Goal: Task Accomplishment & Management: Use online tool/utility

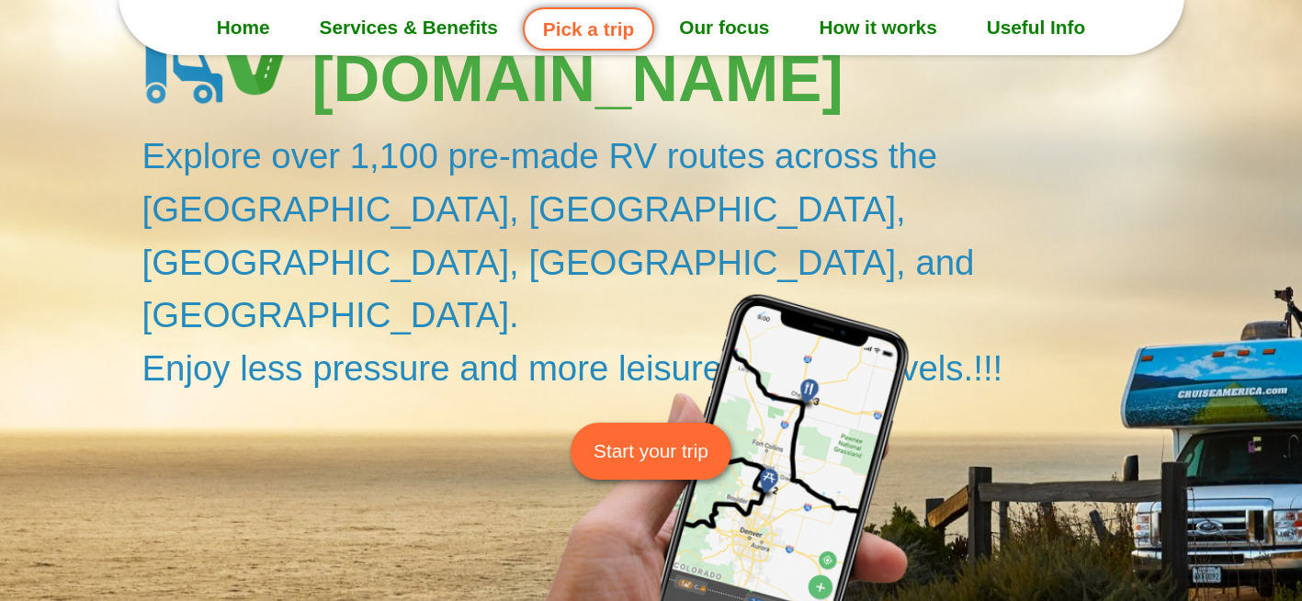
scroll to position [184, 0]
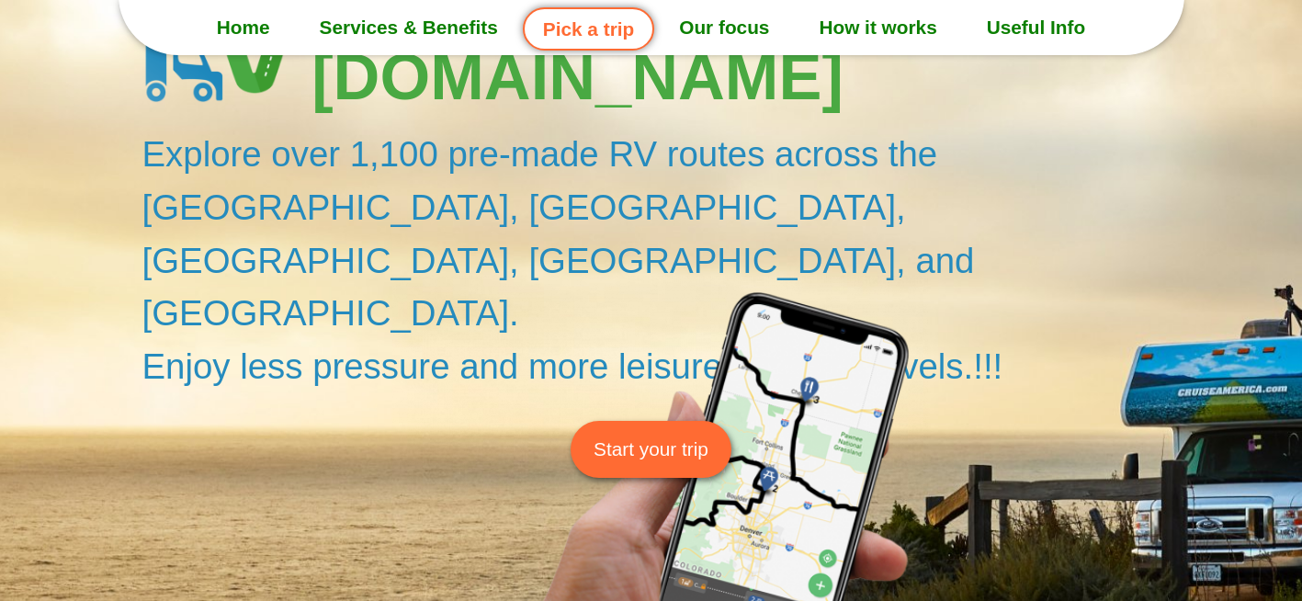
click at [682, 435] on span "Start your trip" at bounding box center [650, 449] width 115 height 28
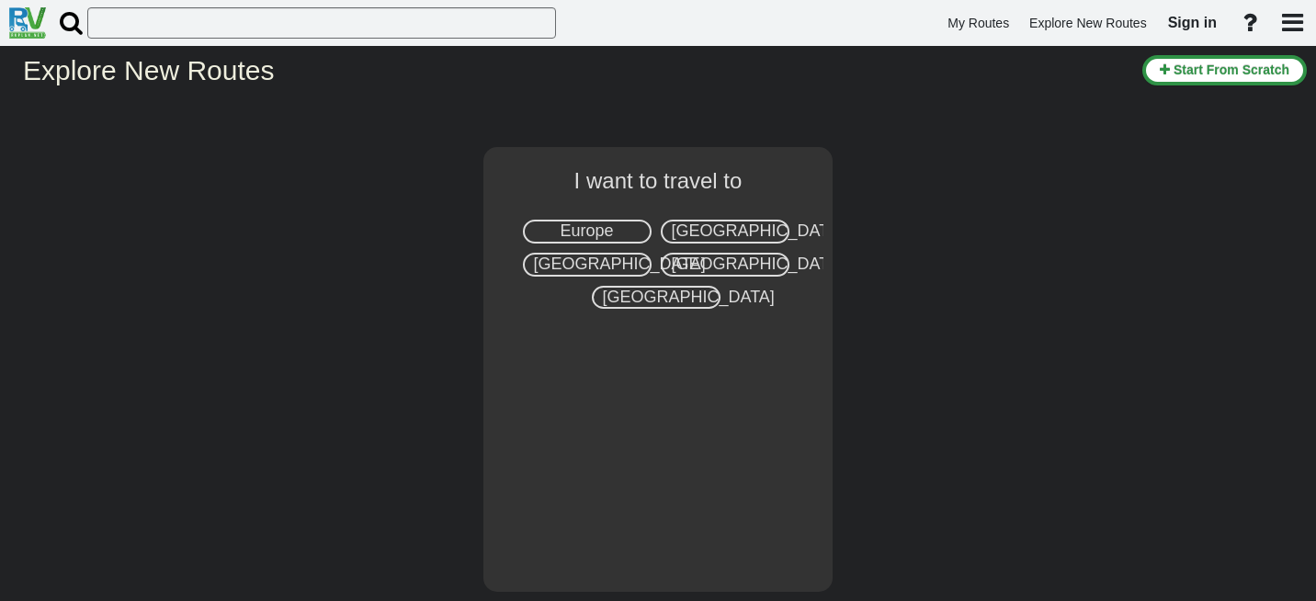
click at [603, 229] on span "Europe" at bounding box center [586, 230] width 53 height 18
select select "number:1"
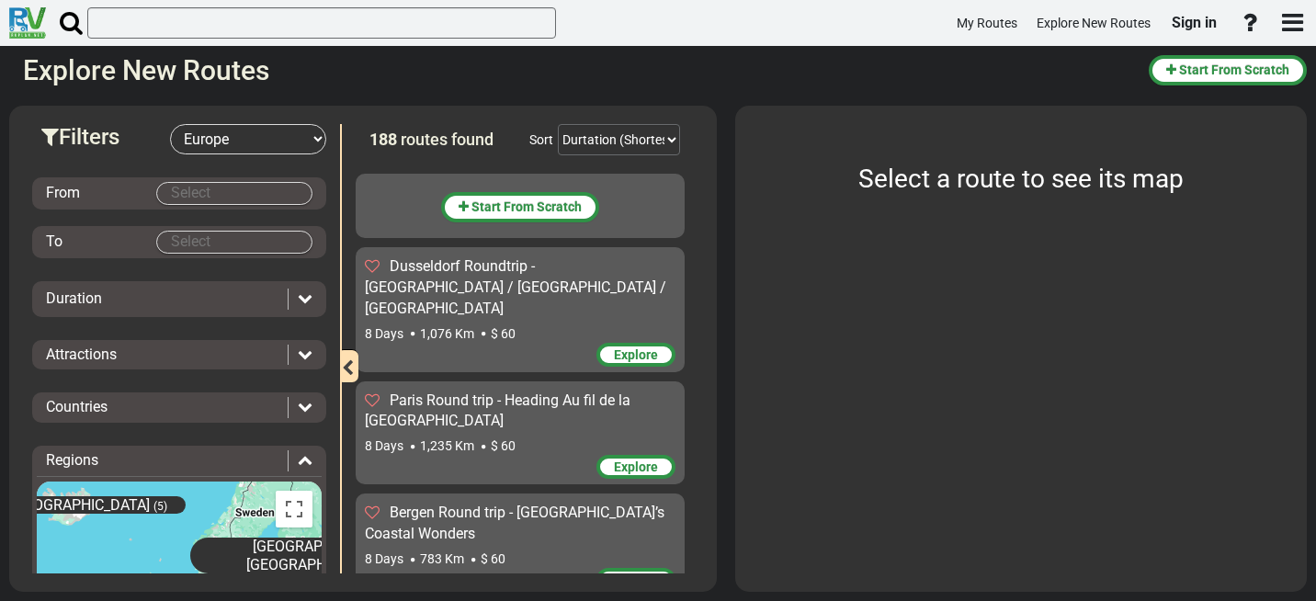
click at [229, 196] on body "My Routes Explore New Routes Sign in ×" at bounding box center [658, 300] width 1316 height 601
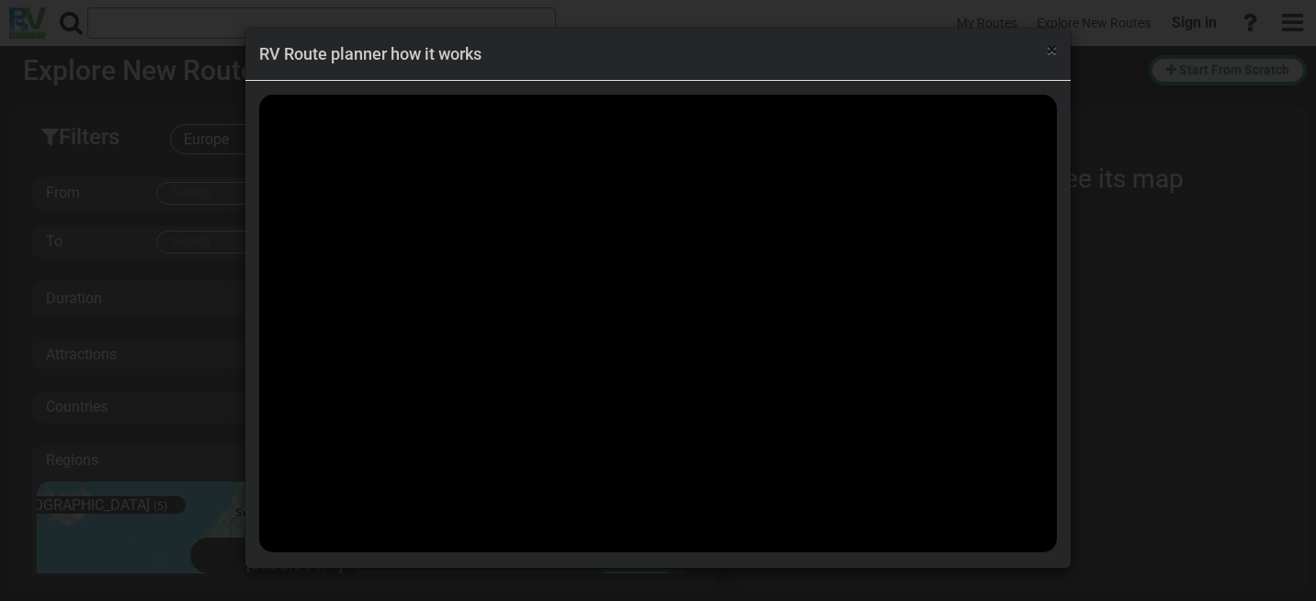
click at [1047, 53] on span "×" at bounding box center [1051, 50] width 10 height 22
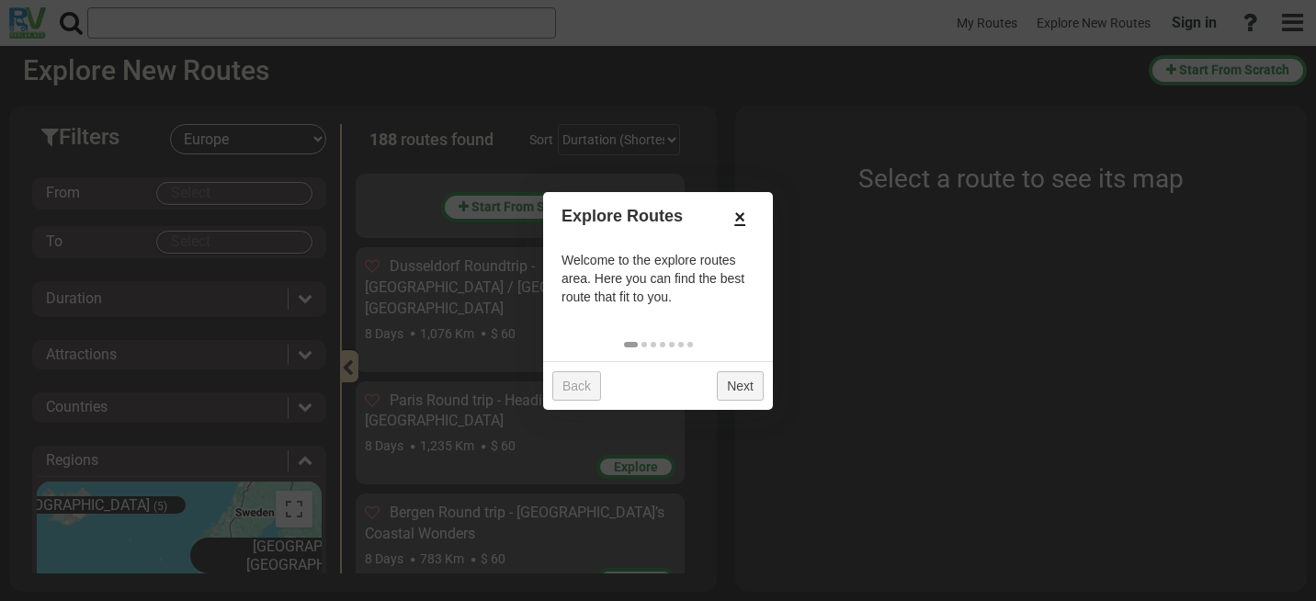
click at [743, 218] on link "×" at bounding box center [739, 216] width 29 height 31
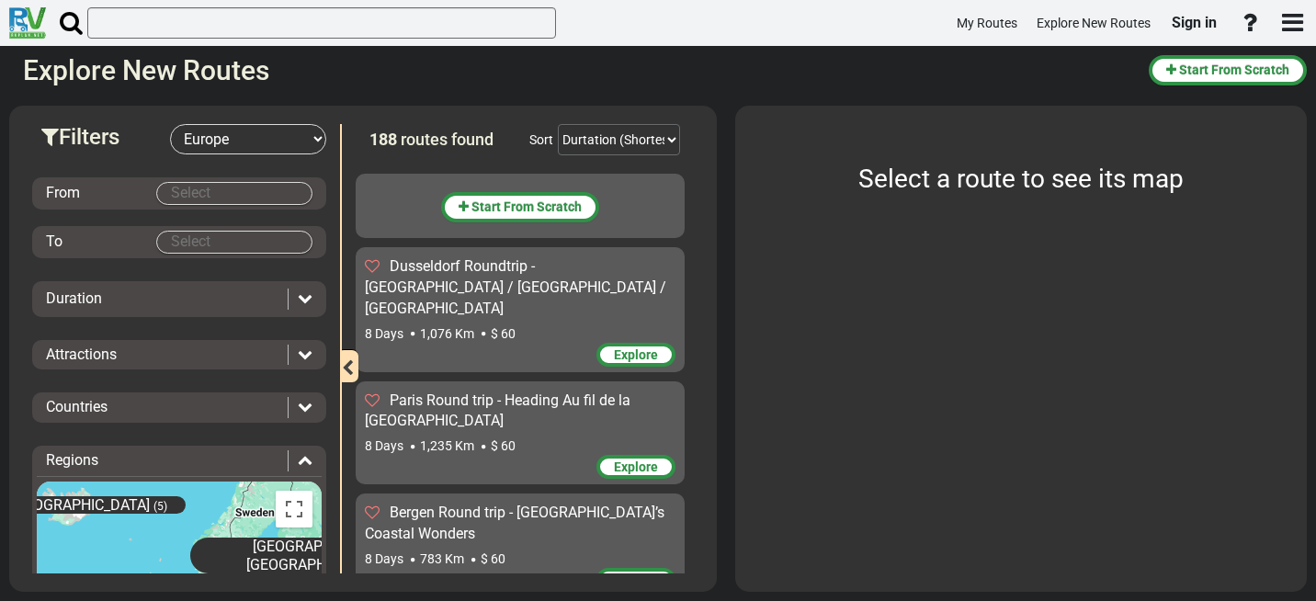
click at [177, 195] on body "My Routes Explore New Routes Sign in ×" at bounding box center [658, 300] width 1316 height 601
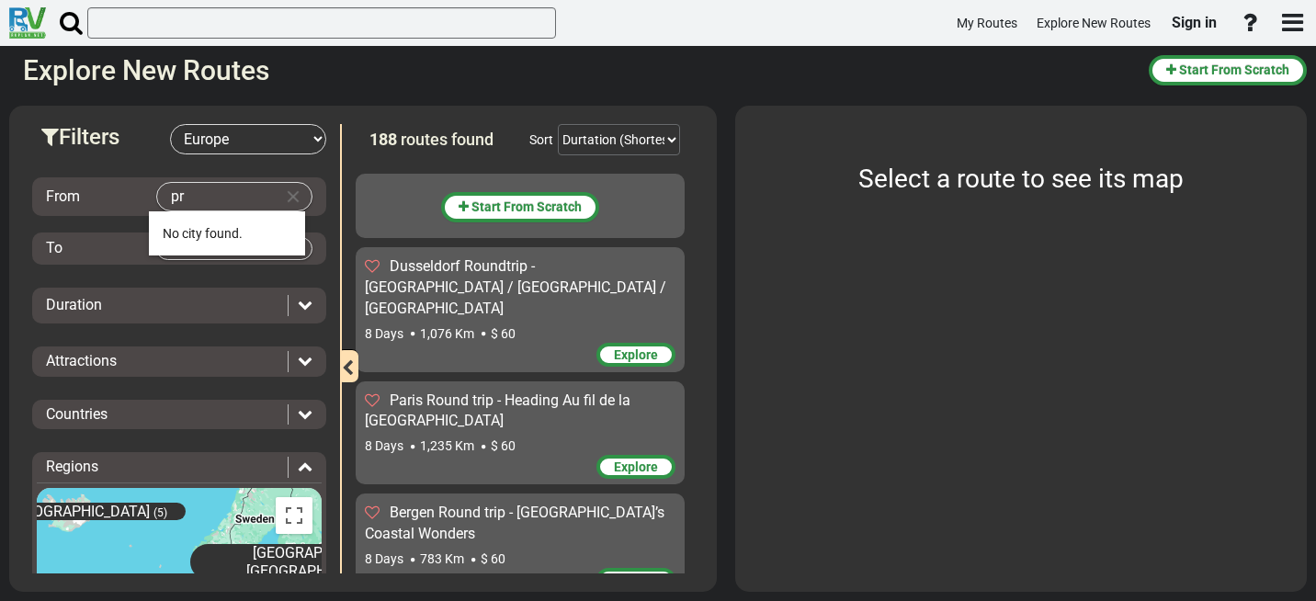
type input "p"
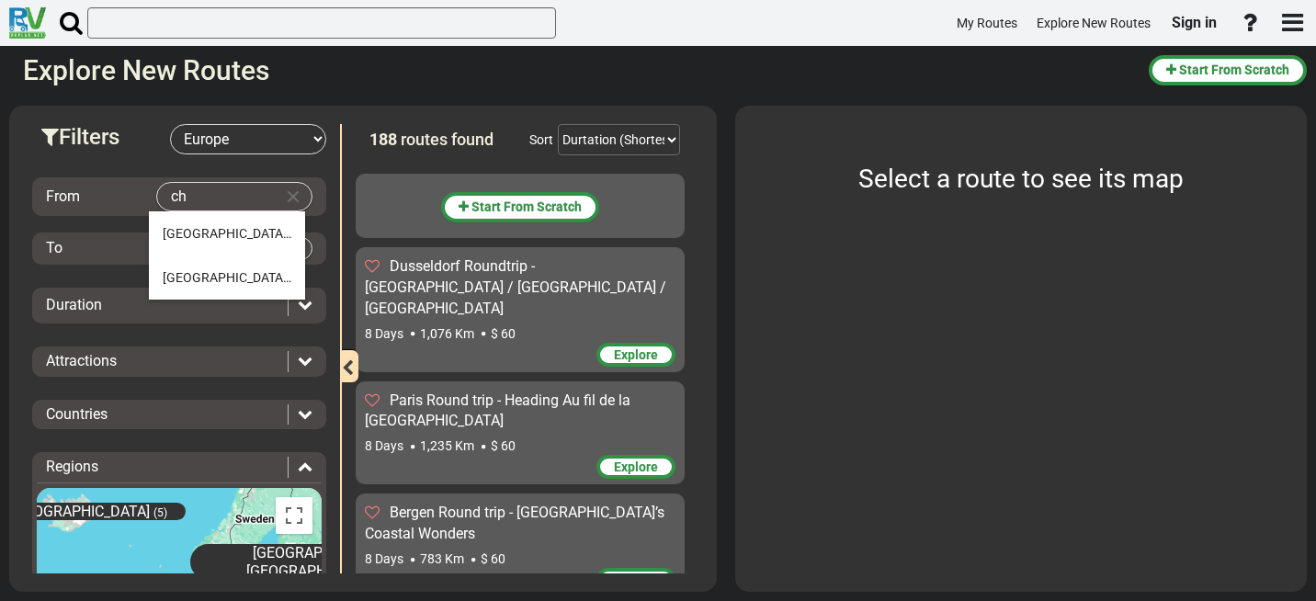
type input "c"
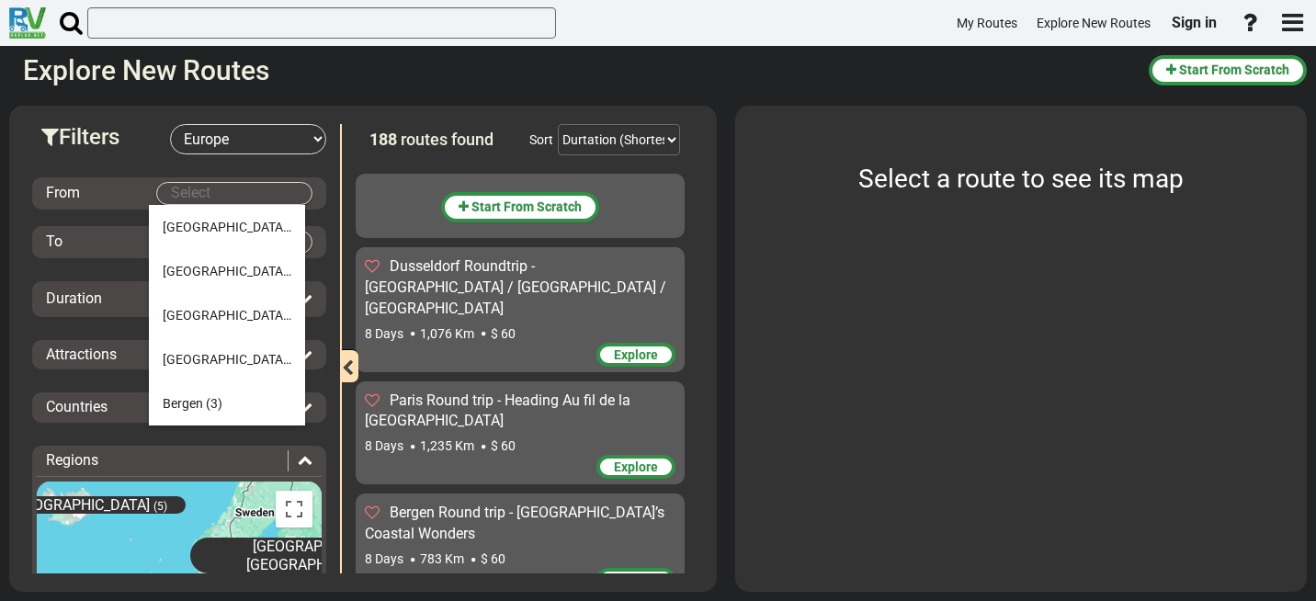
type input "p"
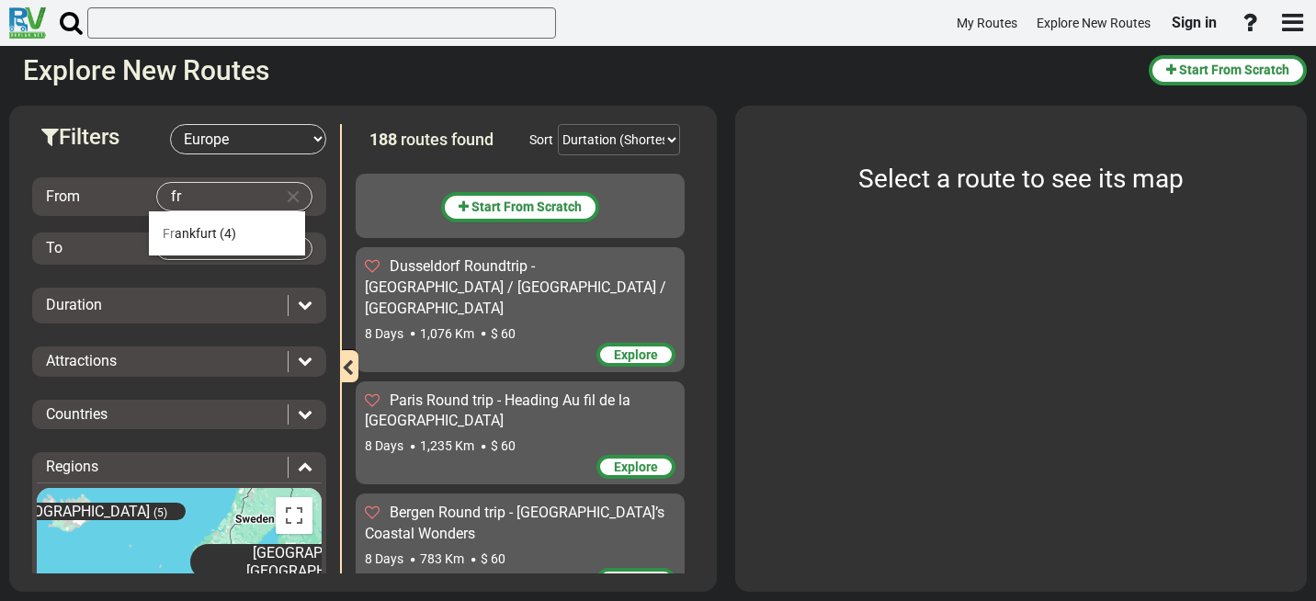
type input "f"
type input "p"
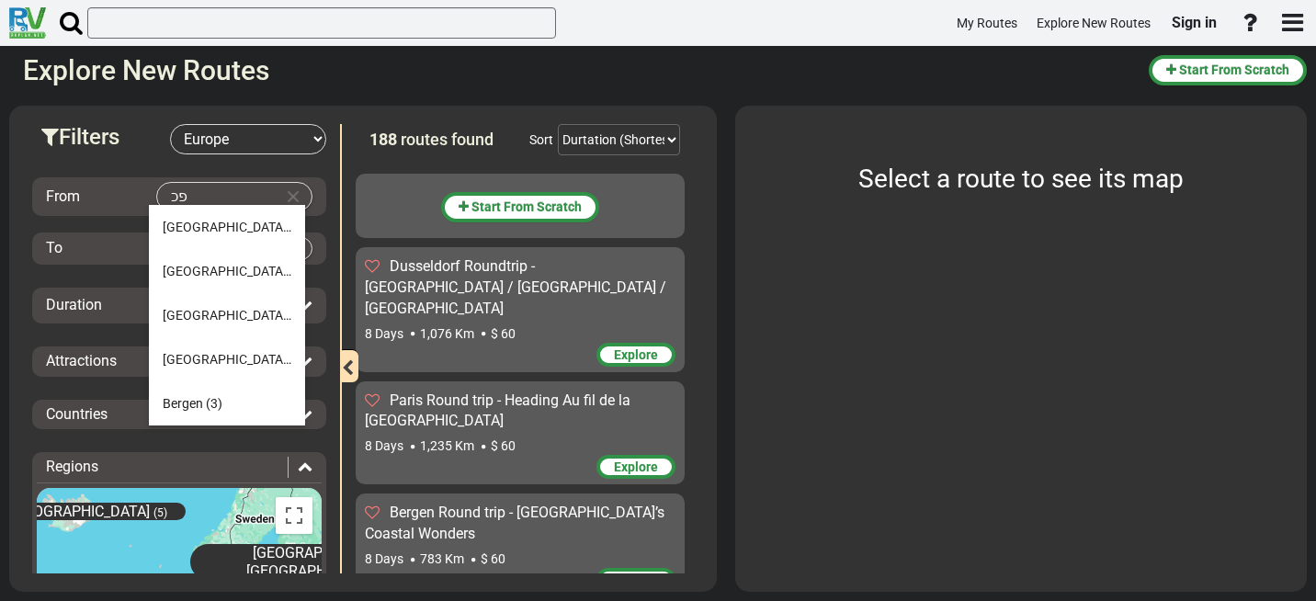
type input "פ"
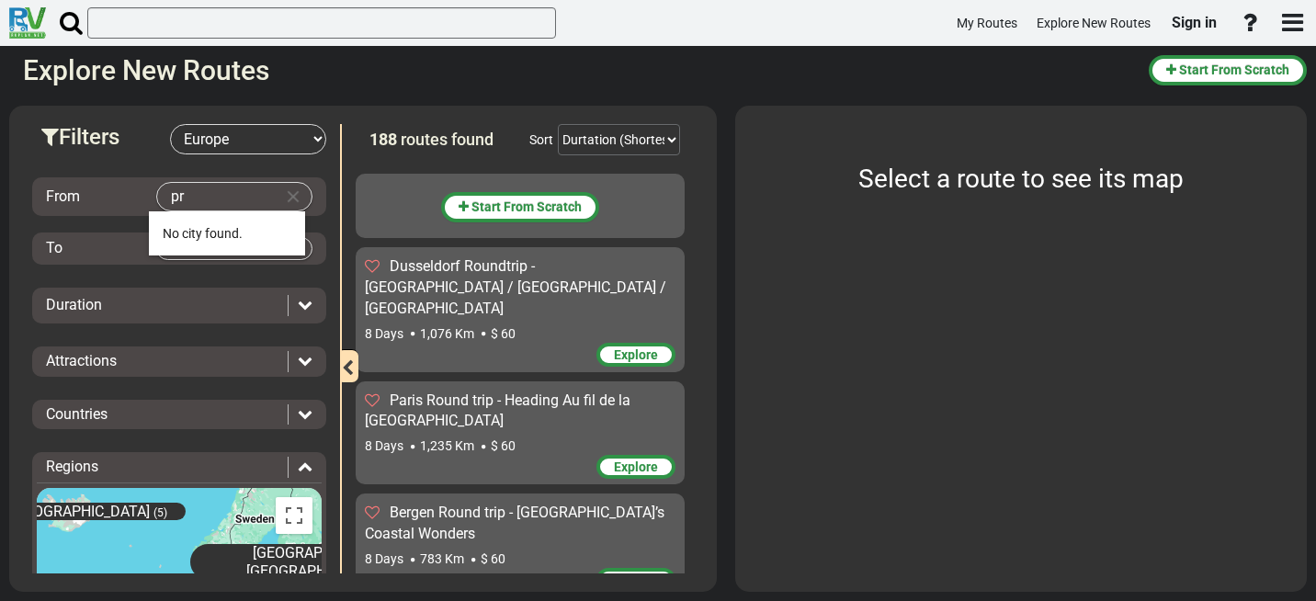
type input "p"
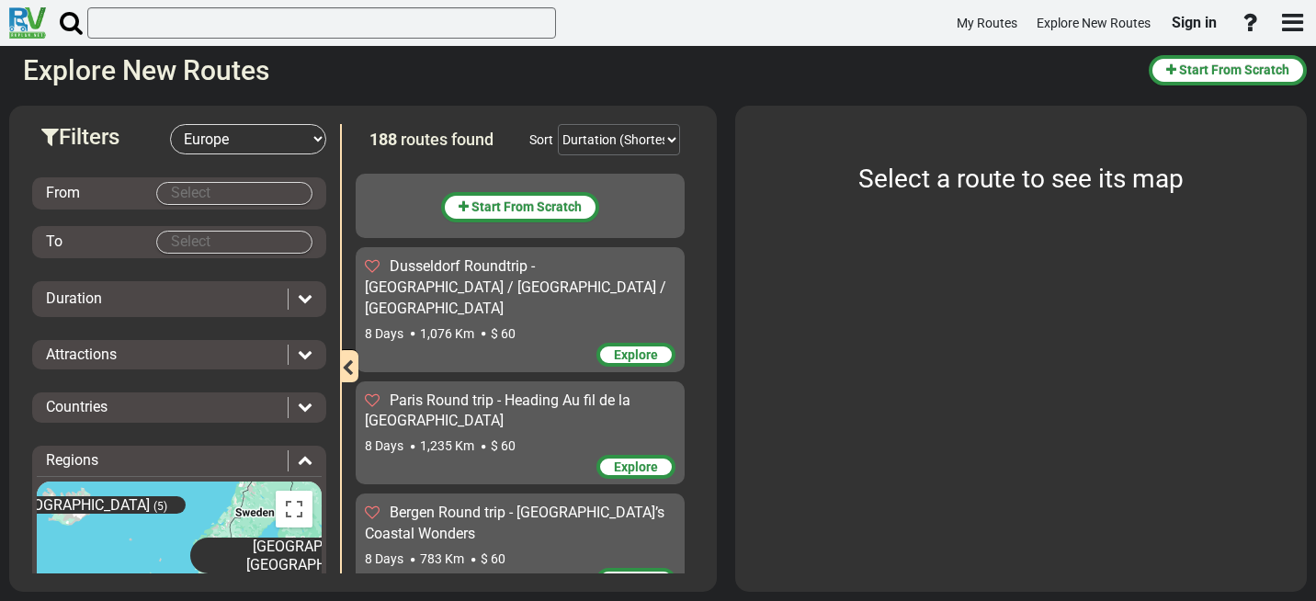
click at [228, 146] on select "-- Select Destination -- Europe United States Canada Australia New Zealand" at bounding box center [248, 139] width 156 height 30
click at [170, 124] on select "-- Select Destination -- Europe United States Canada Australia New Zealand" at bounding box center [248, 139] width 156 height 30
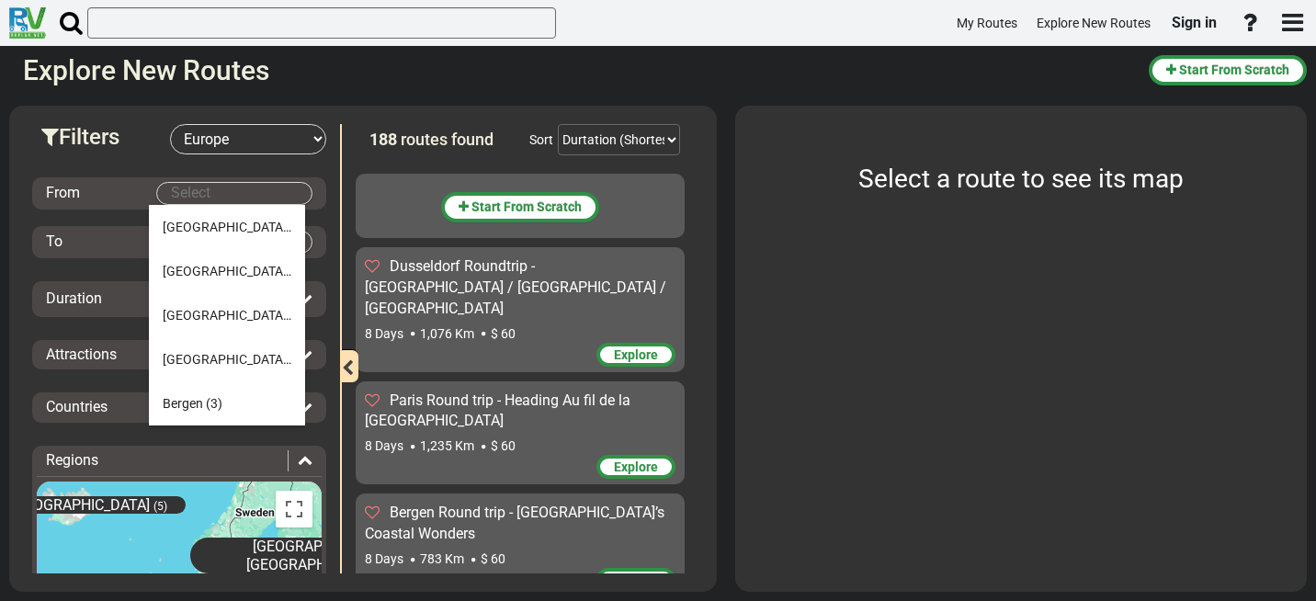
click at [192, 197] on body "My Routes Explore New Routes Sign in ×" at bounding box center [658, 300] width 1316 height 601
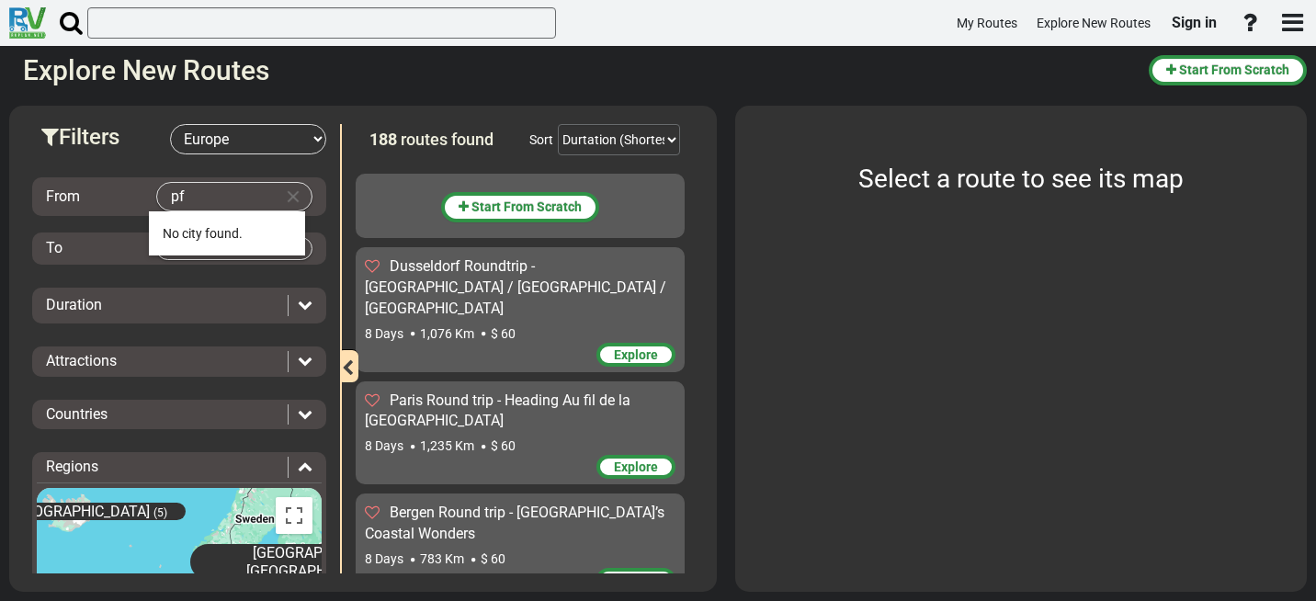
type input "p"
type input "f"
type input "p"
type input "i"
type input "t"
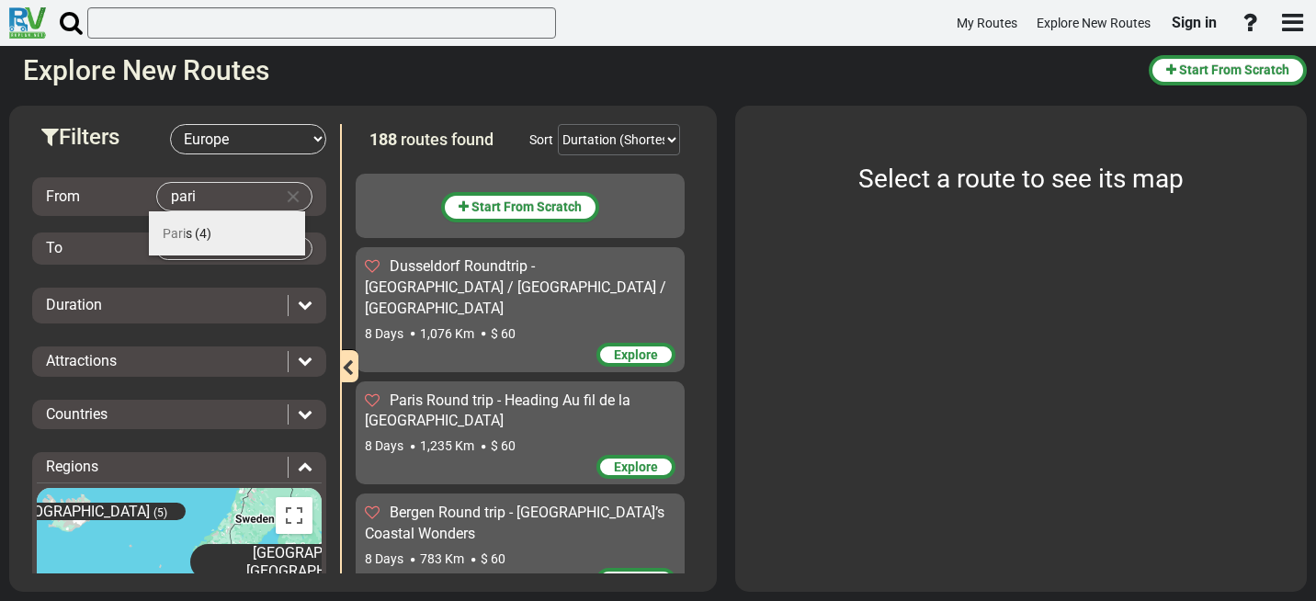
click at [190, 232] on span "Pari s" at bounding box center [177, 233] width 29 height 15
type input "[GEOGRAPHIC_DATA]"
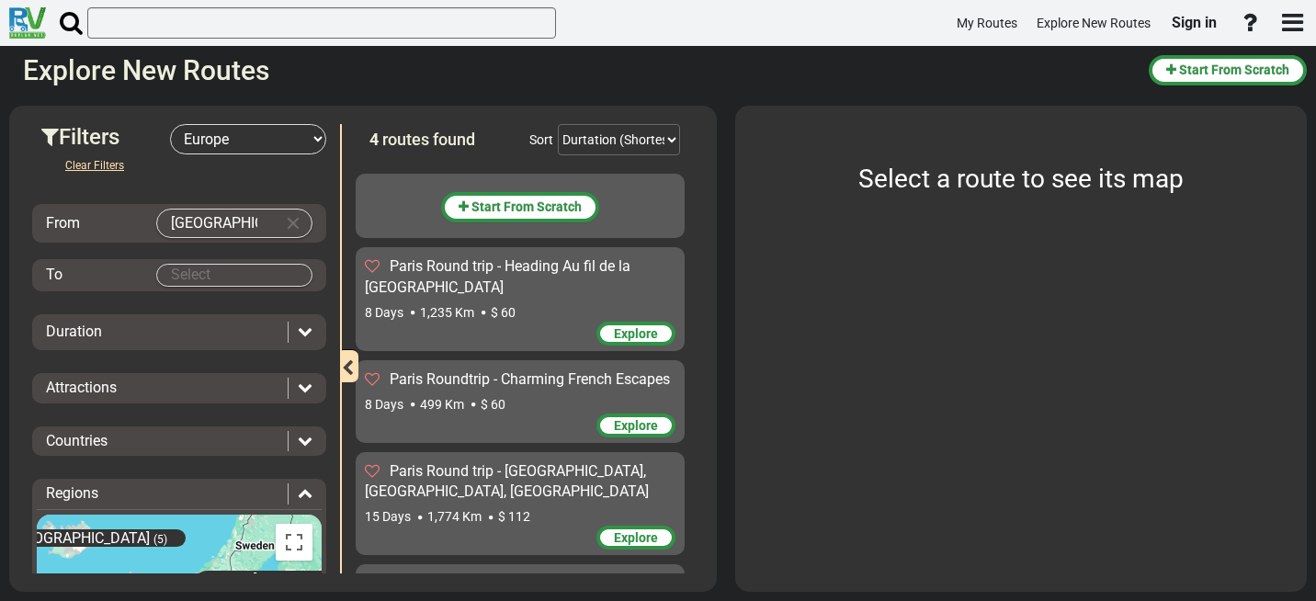
click at [189, 276] on body "My Routes Explore New Routes Sign in ×" at bounding box center [658, 300] width 1316 height 601
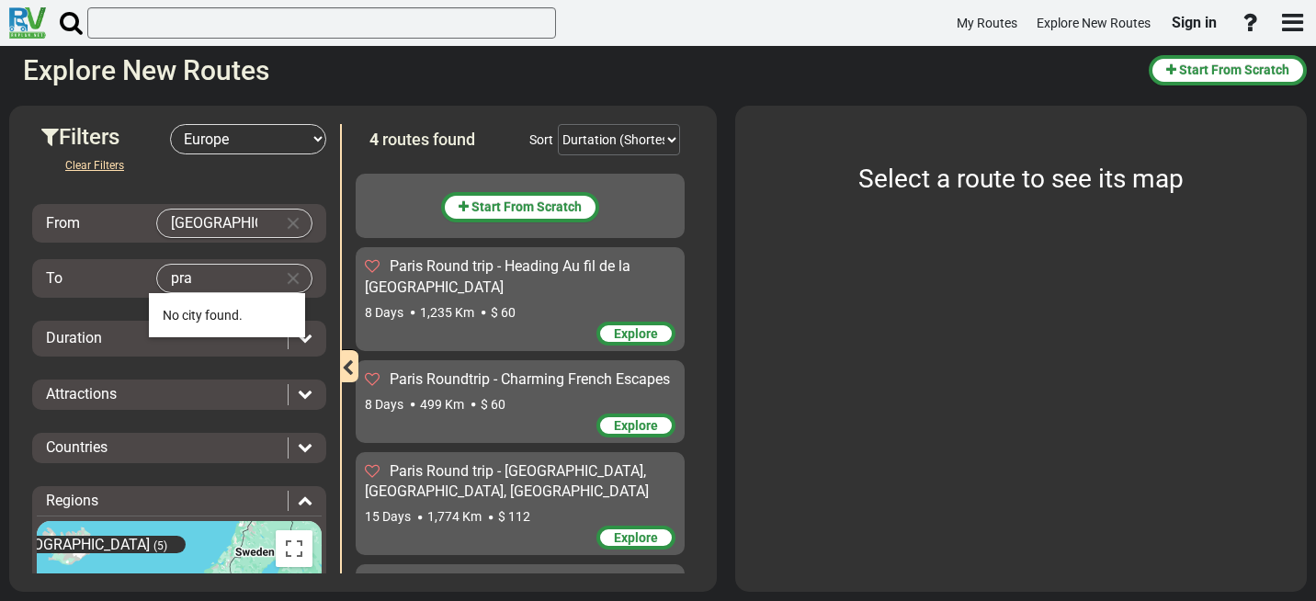
type input "pra"
click at [280, 222] on button "Clear Input" at bounding box center [293, 223] width 28 height 28
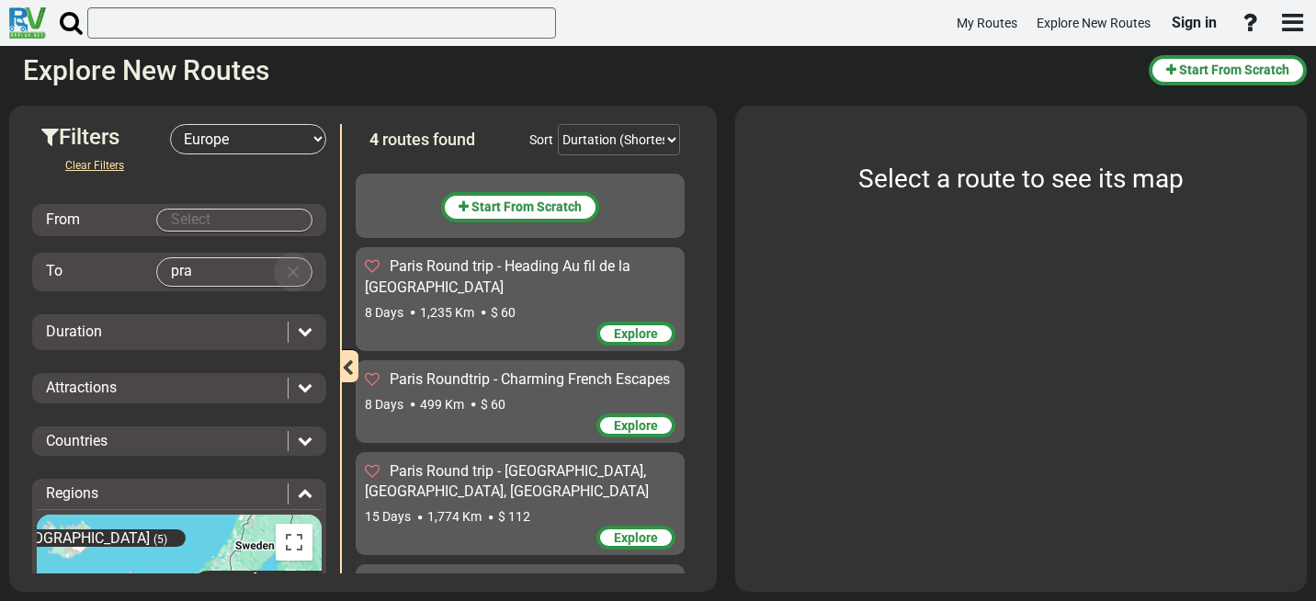
click at [284, 269] on button "Clear Input" at bounding box center [293, 272] width 28 height 28
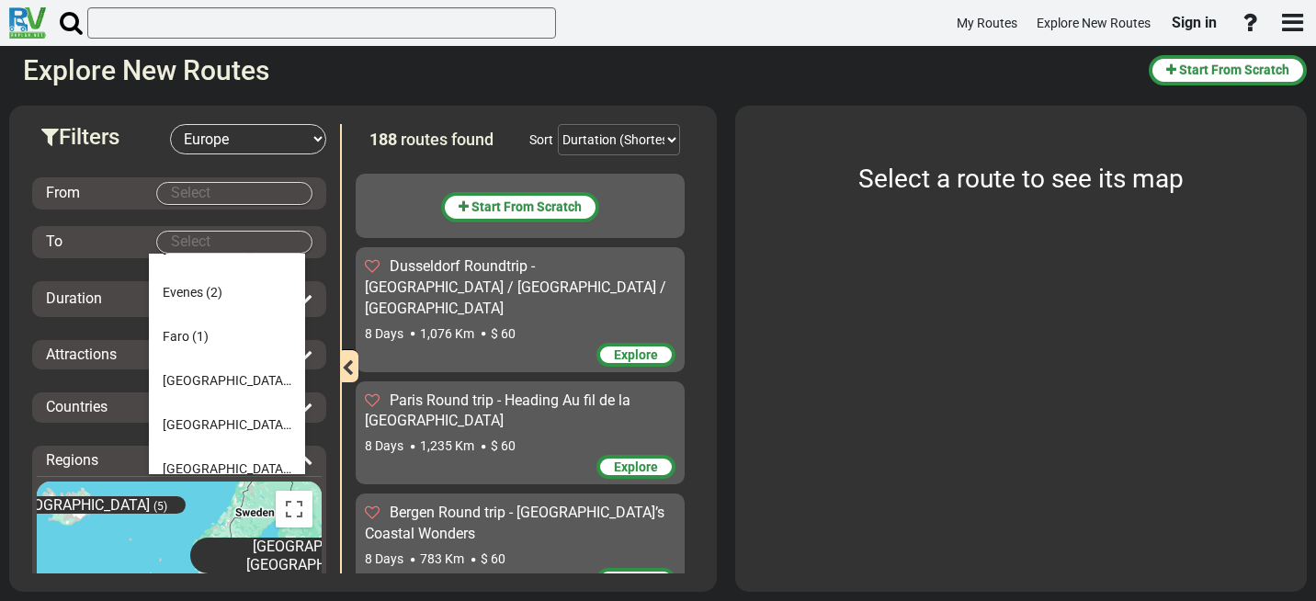
scroll to position [644, 0]
click at [194, 332] on span "(1)" at bounding box center [200, 337] width 17 height 15
type input "Faro"
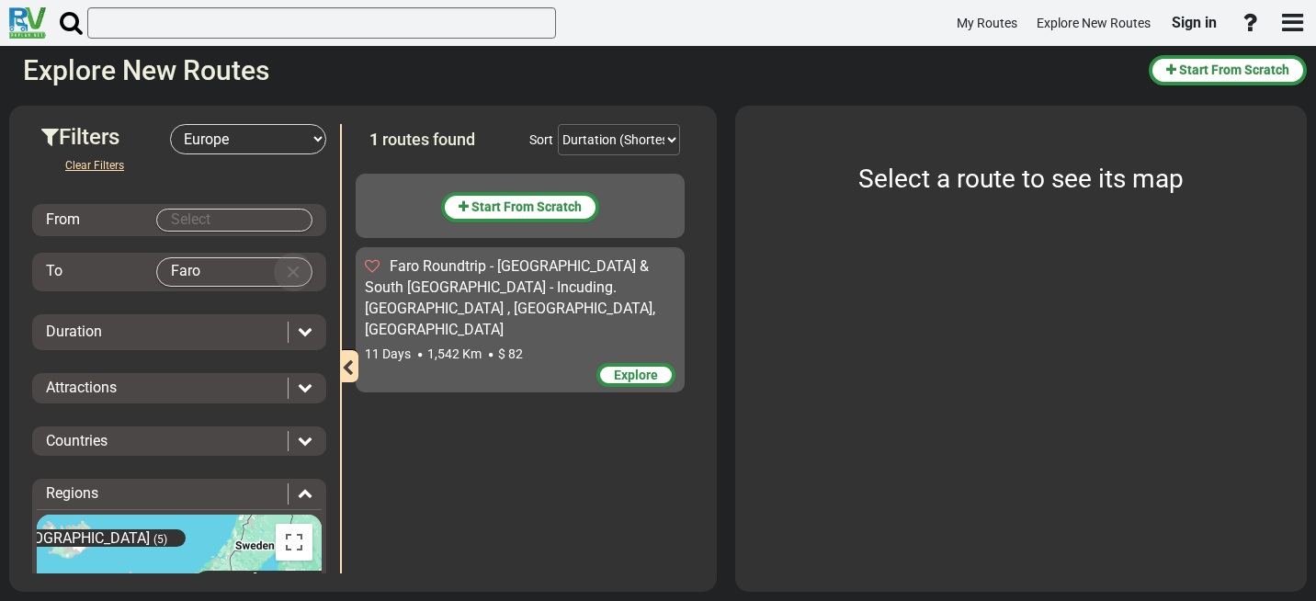
click at [286, 271] on button "Clear Input" at bounding box center [293, 272] width 28 height 28
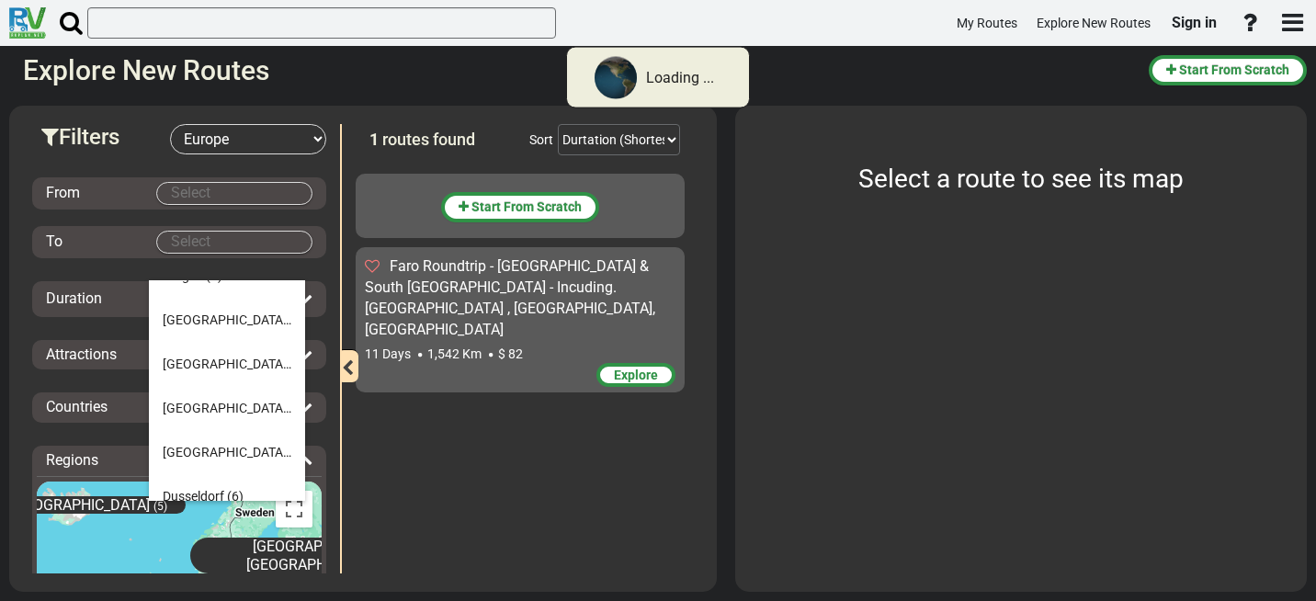
click at [277, 272] on body "Loading ... My Routes Explore New Routes Sign in × Name" at bounding box center [658, 300] width 1316 height 601
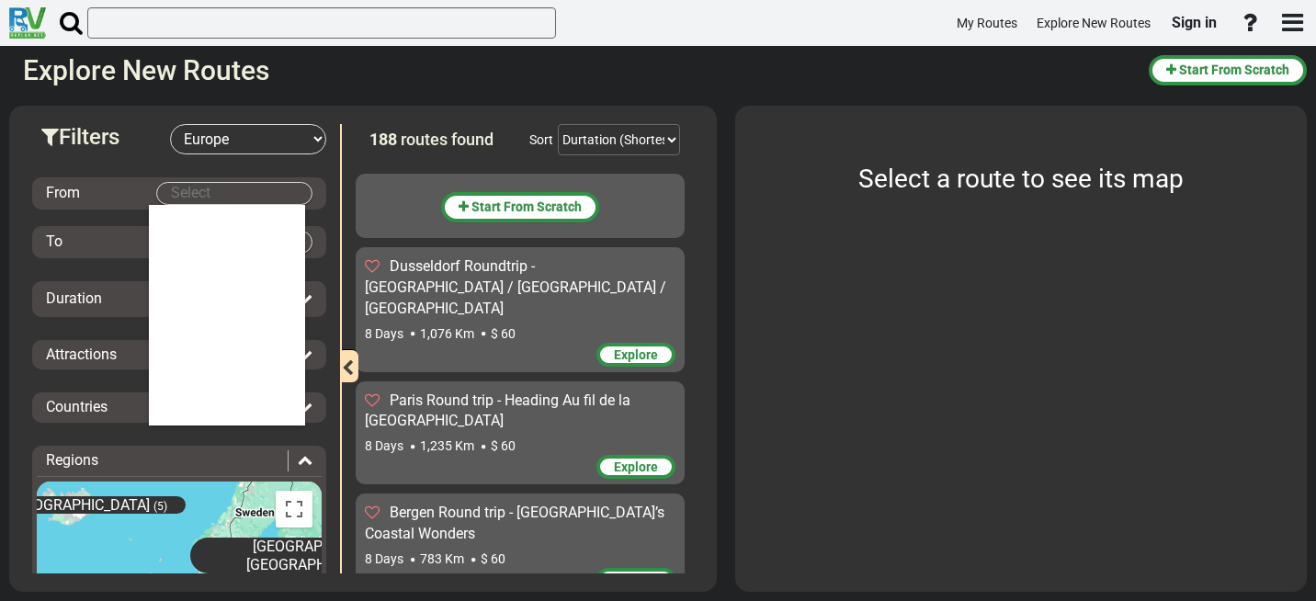
scroll to position [0, 0]
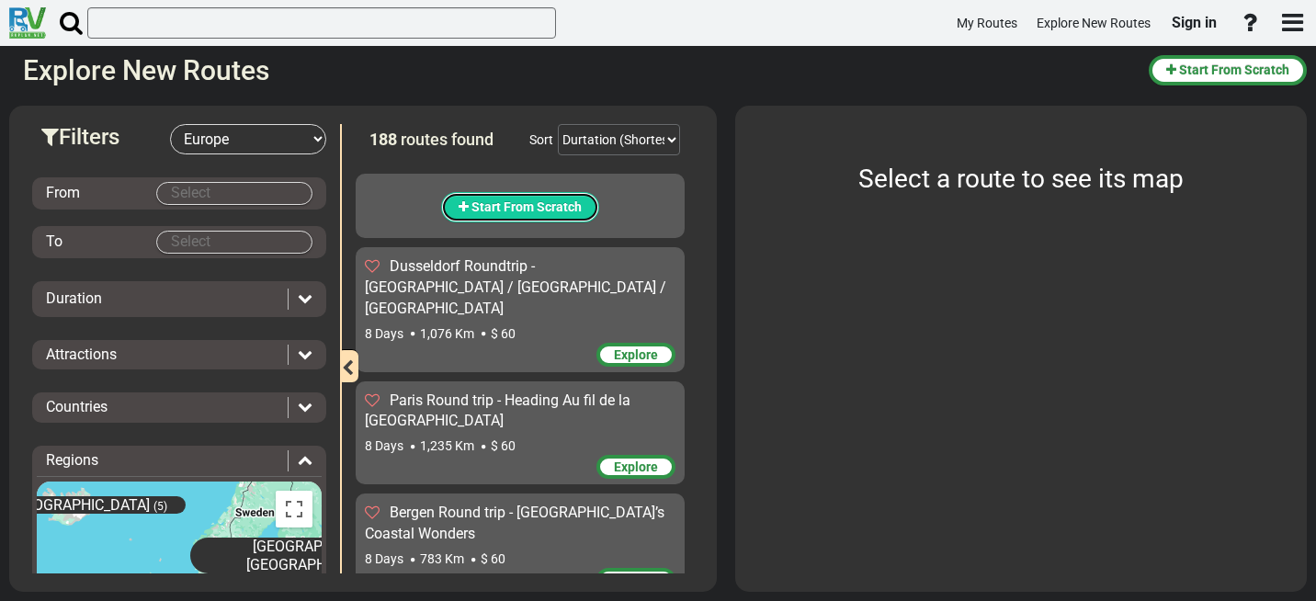
click at [529, 210] on span "Start From Scratch" at bounding box center [526, 206] width 110 height 15
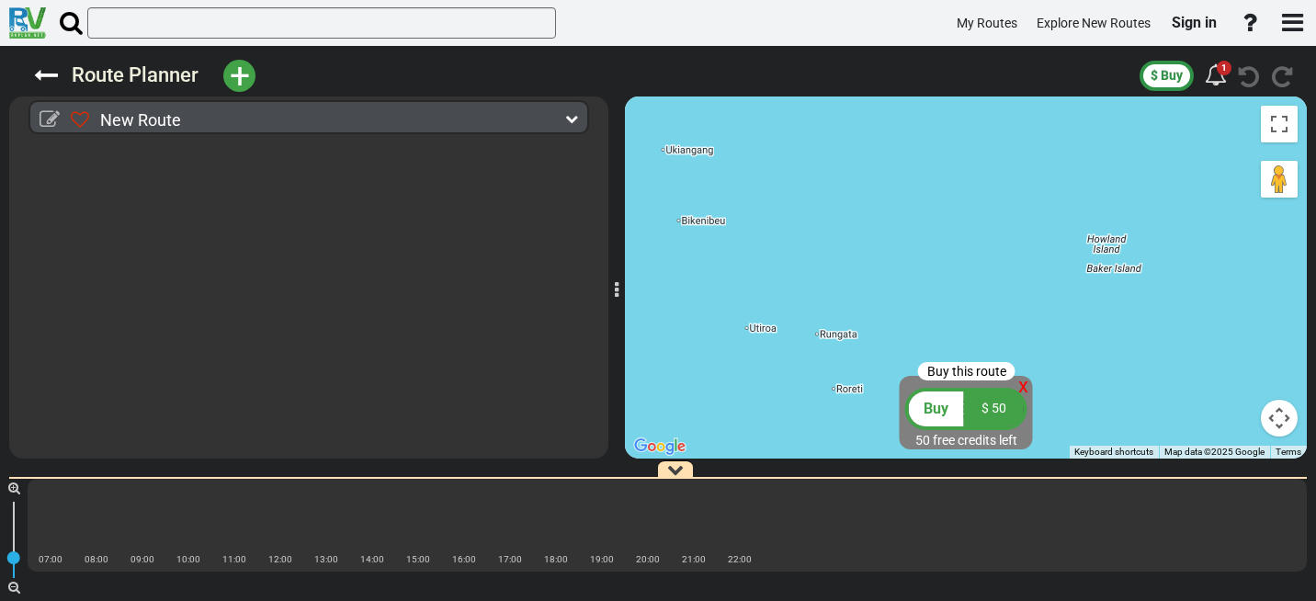
click at [43, 115] on icon at bounding box center [50, 119] width 20 height 20
type input "New Route"
type input "Invalid date"
select select "boolean:true"
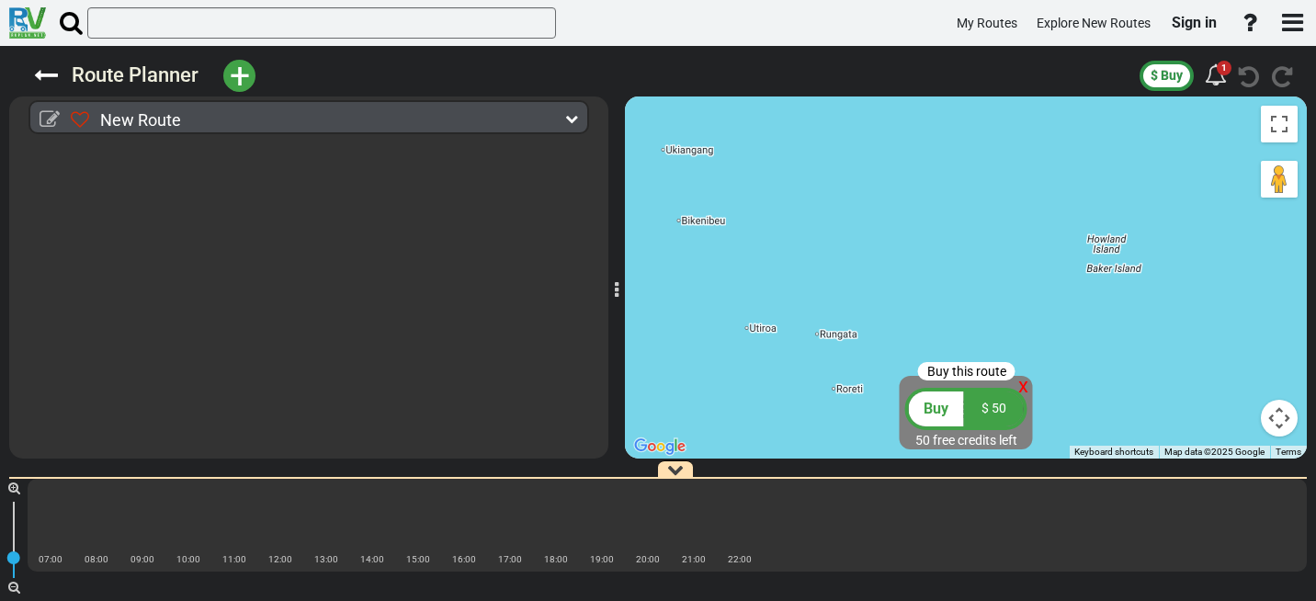
select select "boolean:true"
select select
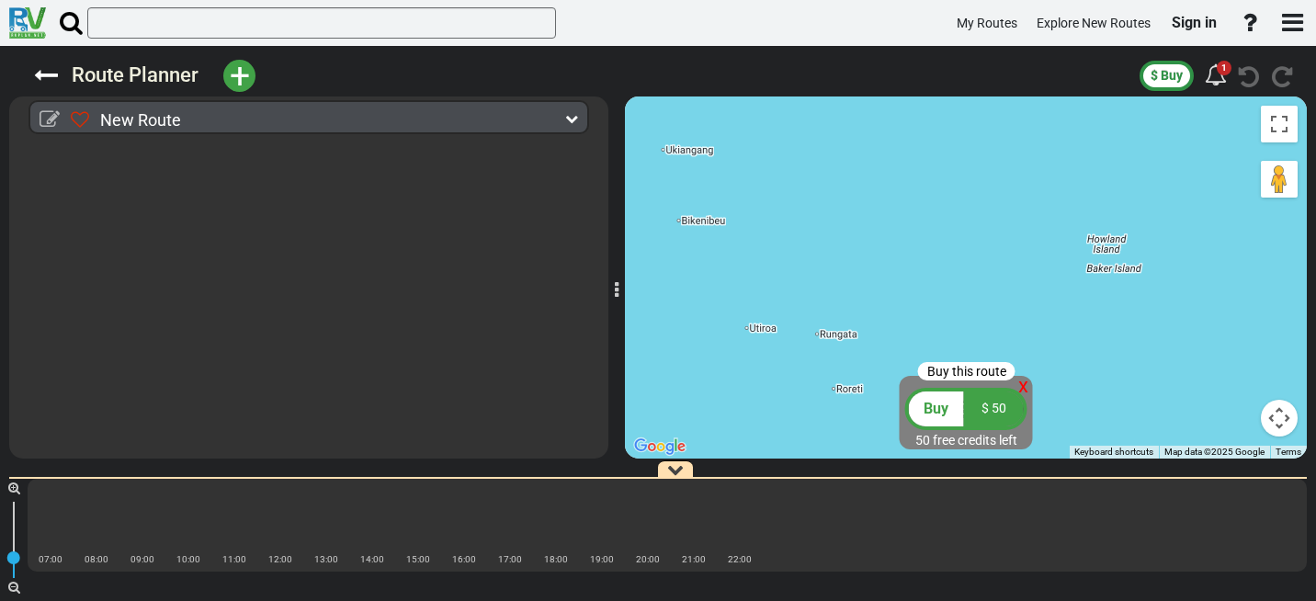
select select
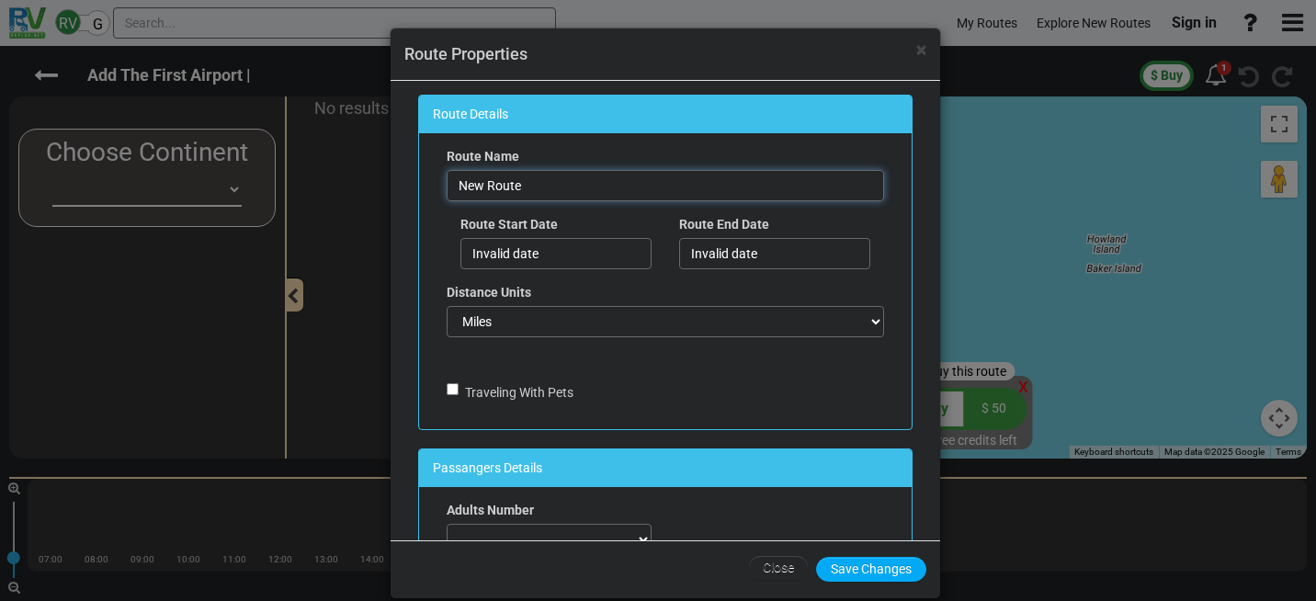
click at [492, 187] on input "New Route" at bounding box center [665, 185] width 437 height 31
click at [179, 191] on div "× Route Properties Route Details Route Name New Route Route Start Date Invalid …" at bounding box center [658, 300] width 1316 height 601
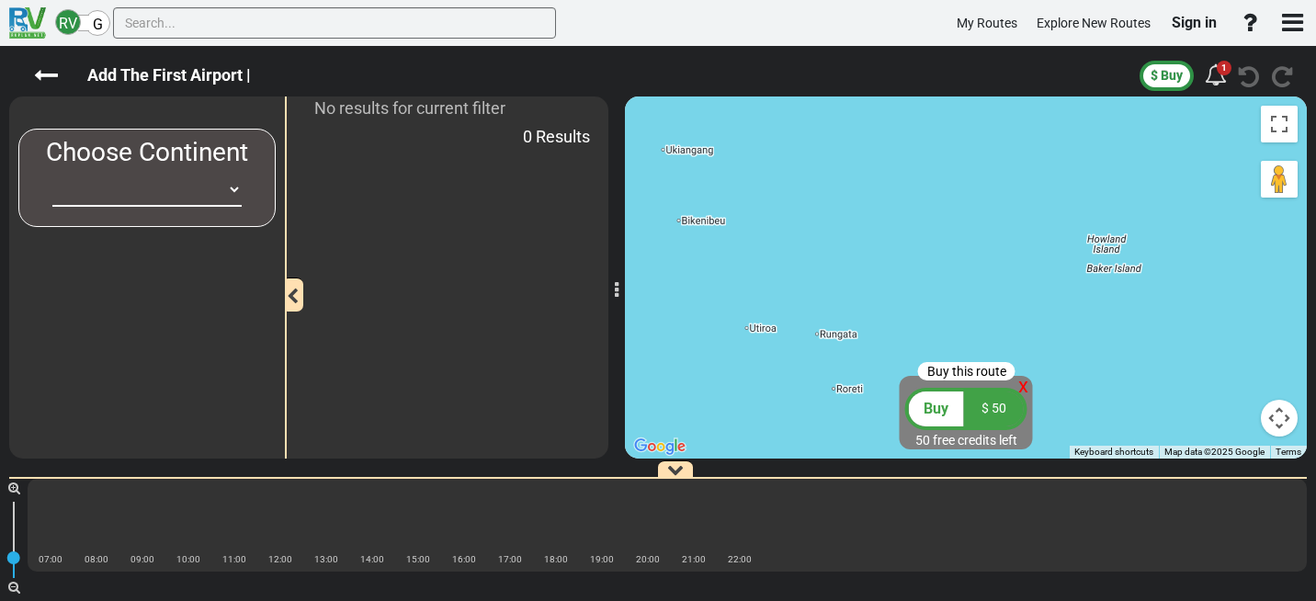
click at [227, 194] on select "Africa Asia Australia Canada Europe New Zealand South America United States" at bounding box center [146, 190] width 189 height 34
select select "number:1"
click at [52, 173] on select "Africa Asia Australia Canada Europe New Zealand South America United States" at bounding box center [146, 190] width 189 height 34
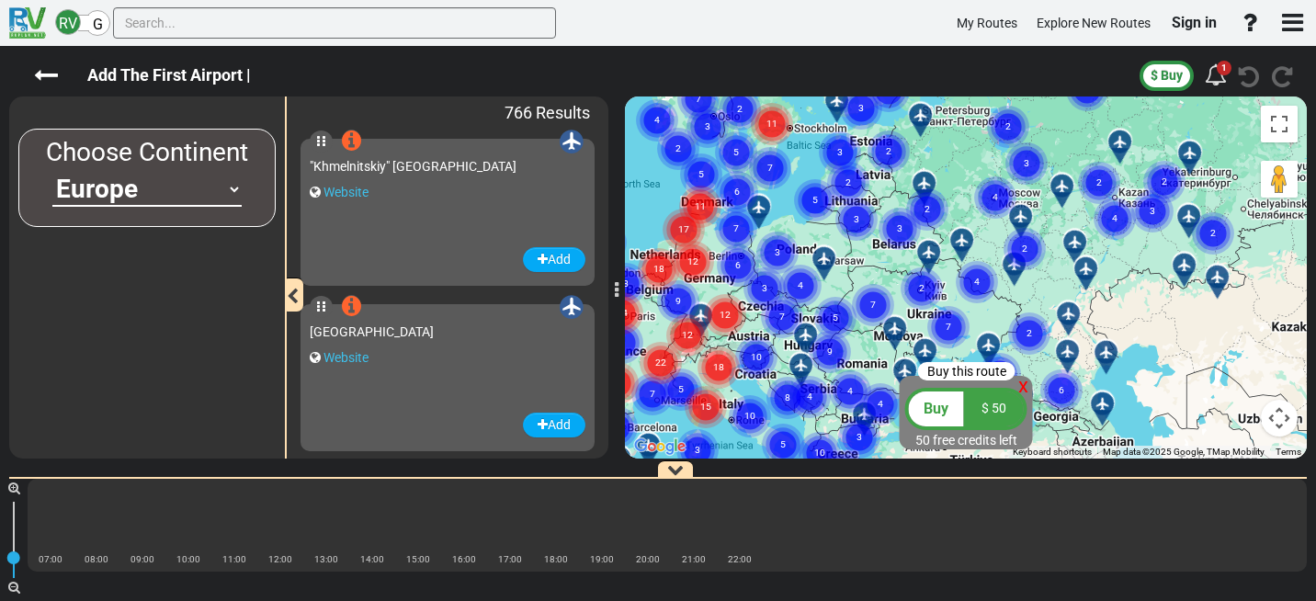
drag, startPoint x: 849, startPoint y: 300, endPoint x: 892, endPoint y: 272, distance: 51.7
click at [891, 275] on gmp-advanced-marker "7" at bounding box center [873, 283] width 46 height 49
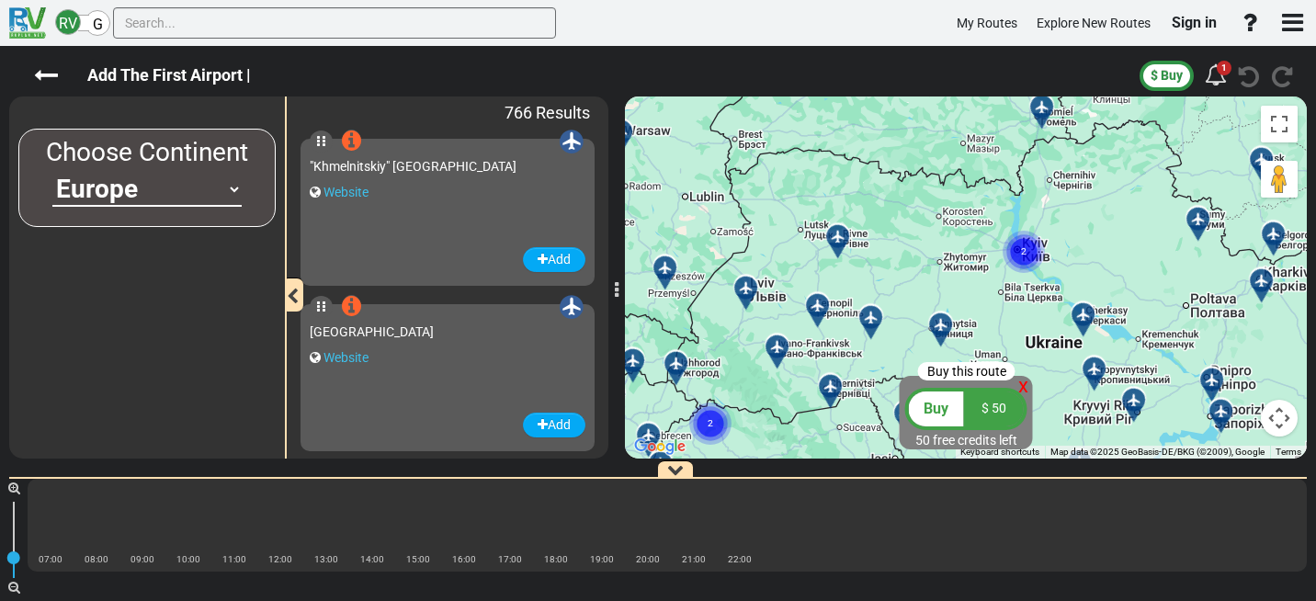
drag, startPoint x: 894, startPoint y: 205, endPoint x: 893, endPoint y: 141, distance: 63.4
click at [893, 141] on div "To activate drag with keyboard, press Alt + Enter. Once in keyboard drag state,…" at bounding box center [966, 277] width 682 height 362
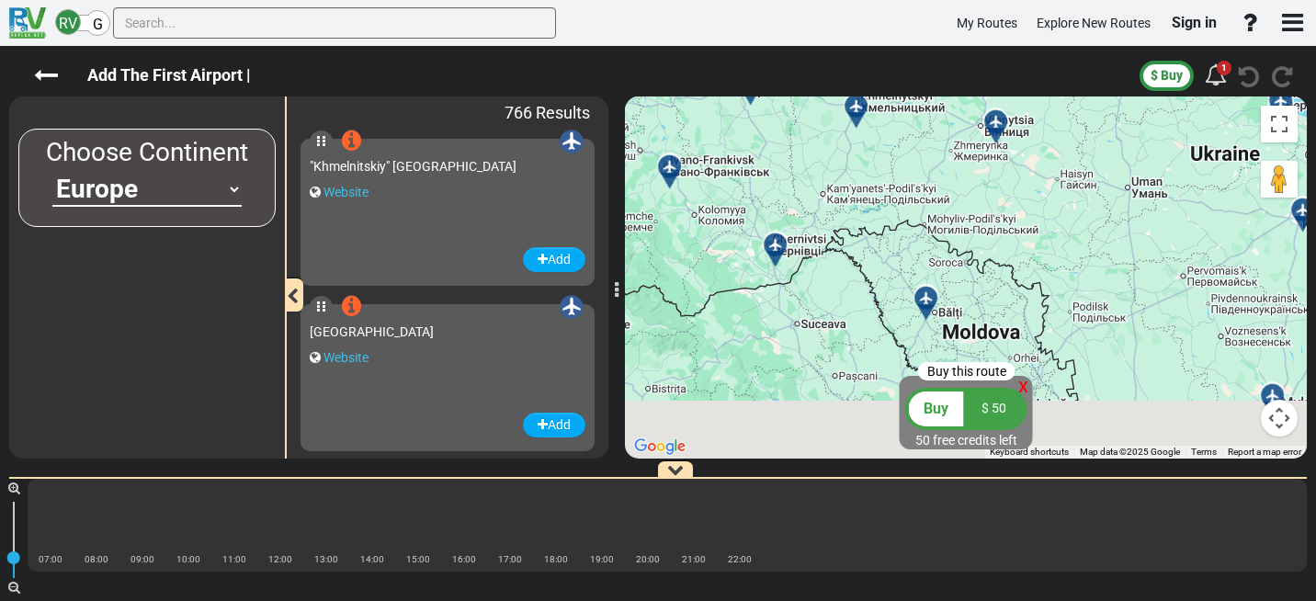
drag, startPoint x: 970, startPoint y: 312, endPoint x: 946, endPoint y: 114, distance: 199.9
click at [970, 34] on div "RV G My Routes Explore New Routes Sign in" at bounding box center [658, 300] width 1316 height 601
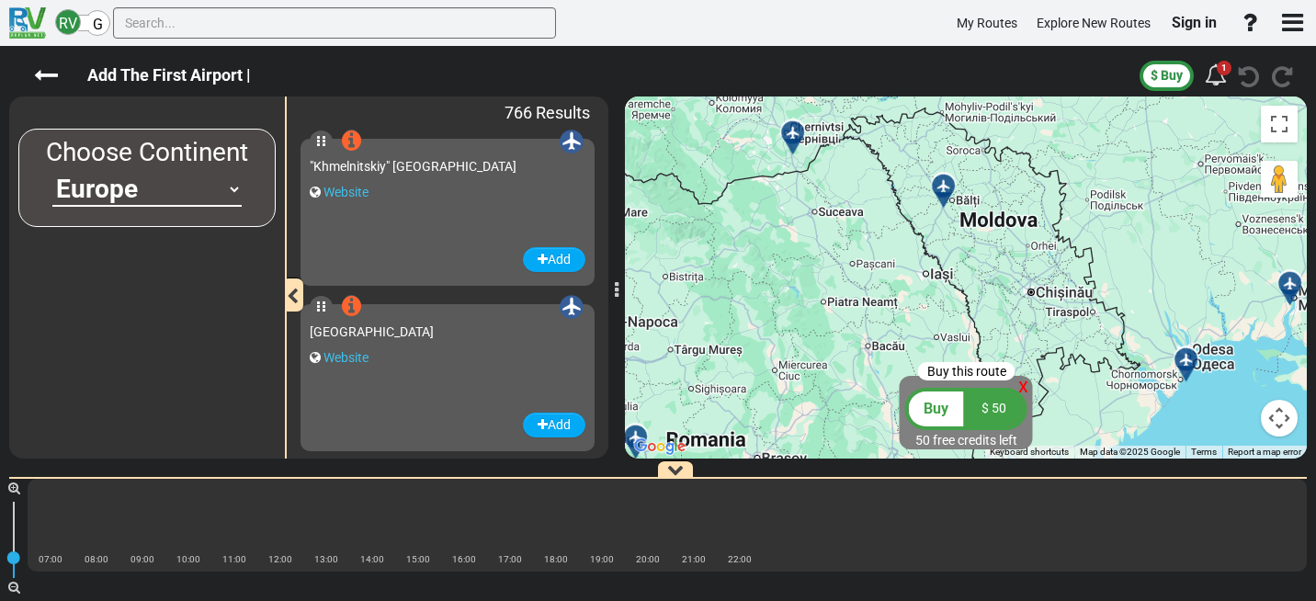
drag, startPoint x: 906, startPoint y: 236, endPoint x: 923, endPoint y: 134, distance: 103.5
click at [923, 134] on div "To activate drag with keyboard, press Alt + Enter. Once in keyboard drag state,…" at bounding box center [966, 277] width 682 height 362
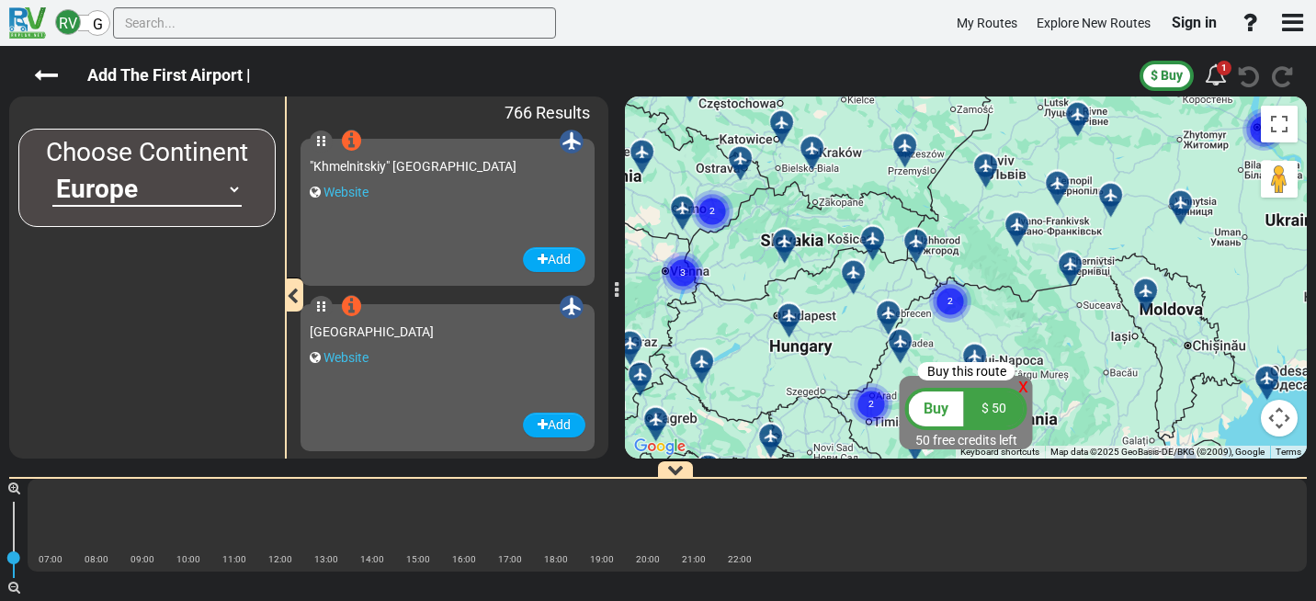
drag, startPoint x: 895, startPoint y: 236, endPoint x: 1115, endPoint y: 353, distance: 249.5
click at [1115, 353] on div "To activate drag with keyboard, press Alt + Enter. Once in keyboard drag state,…" at bounding box center [966, 277] width 682 height 362
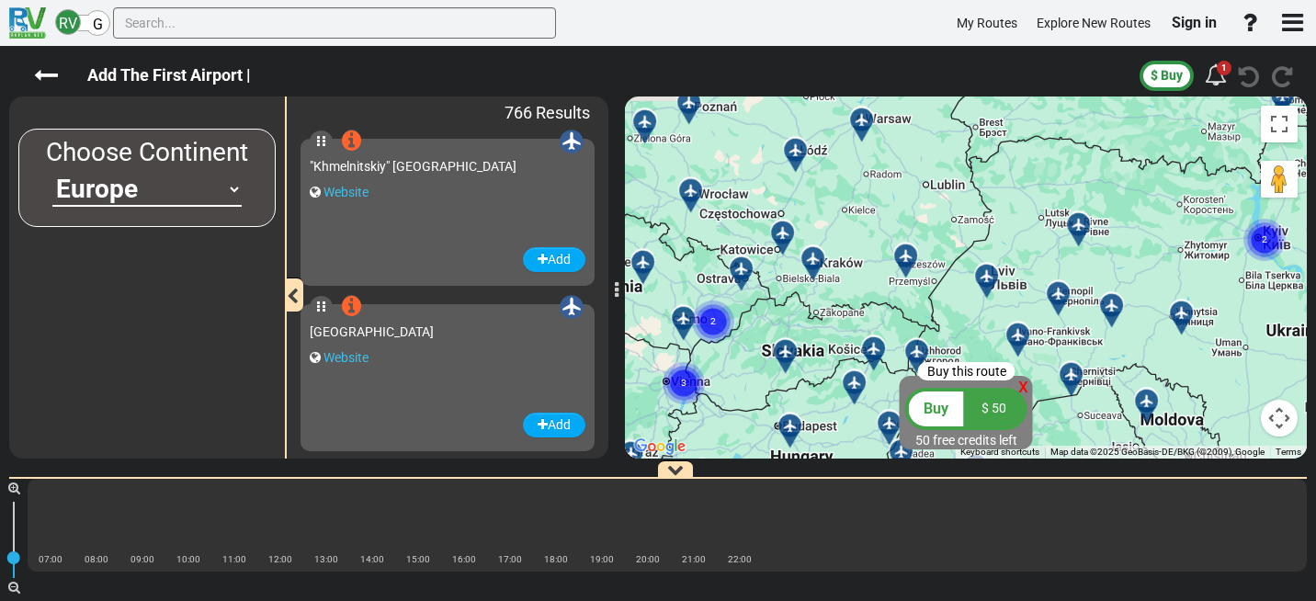
drag, startPoint x: 855, startPoint y: 285, endPoint x: 852, endPoint y: 372, distance: 87.4
click at [857, 385] on div at bounding box center [860, 391] width 30 height 28
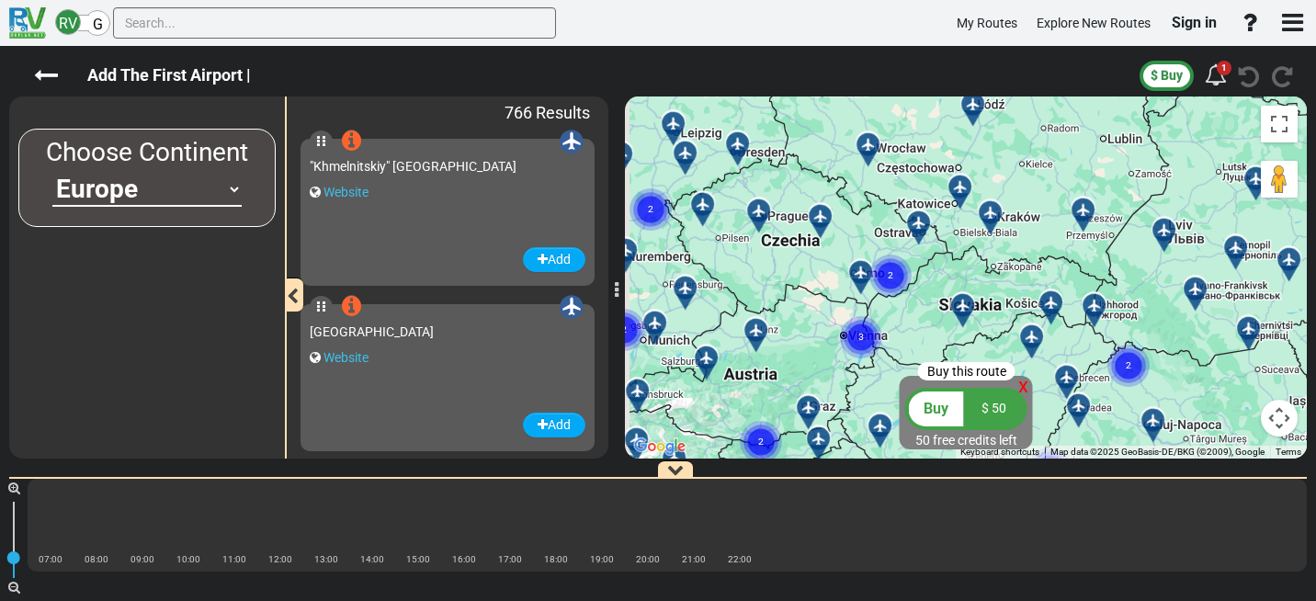
drag, startPoint x: 852, startPoint y: 218, endPoint x: 1014, endPoint y: 175, distance: 168.3
click at [1014, 175] on div "To activate drag with keyboard, press Alt + Enter. Once in keyboard drag state,…" at bounding box center [966, 277] width 682 height 362
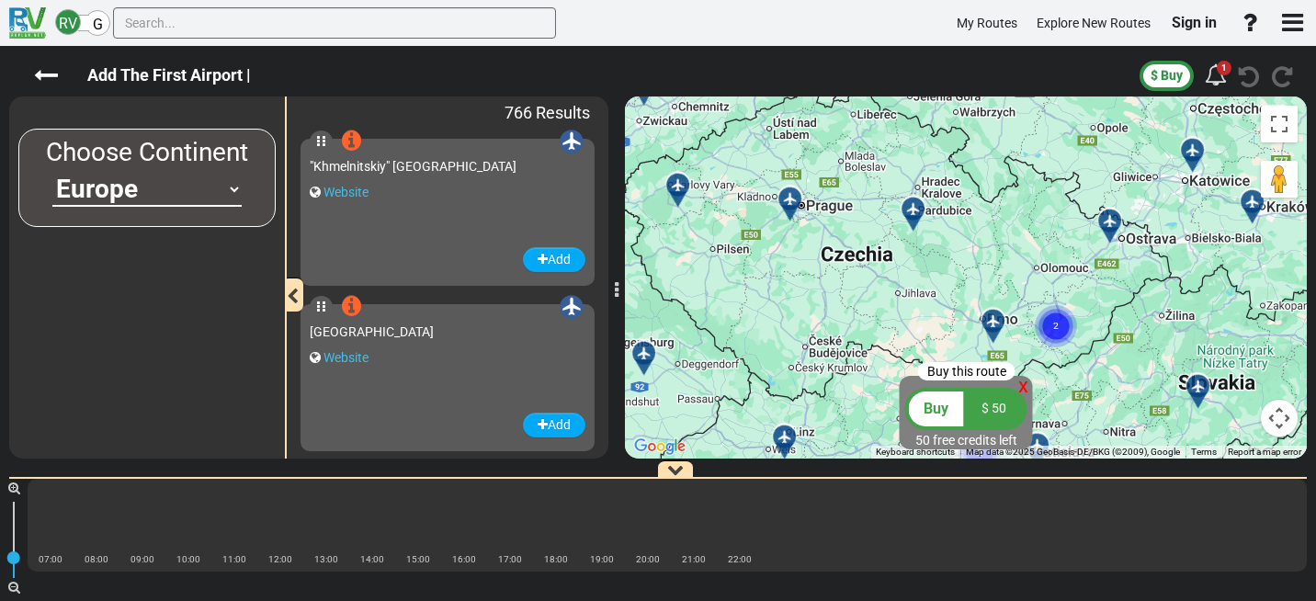
drag, startPoint x: 865, startPoint y: 230, endPoint x: 888, endPoint y: 233, distance: 24.2
click at [888, 233] on div "To activate drag with keyboard, press Alt + Enter. Once in keyboard drag state,…" at bounding box center [966, 277] width 682 height 362
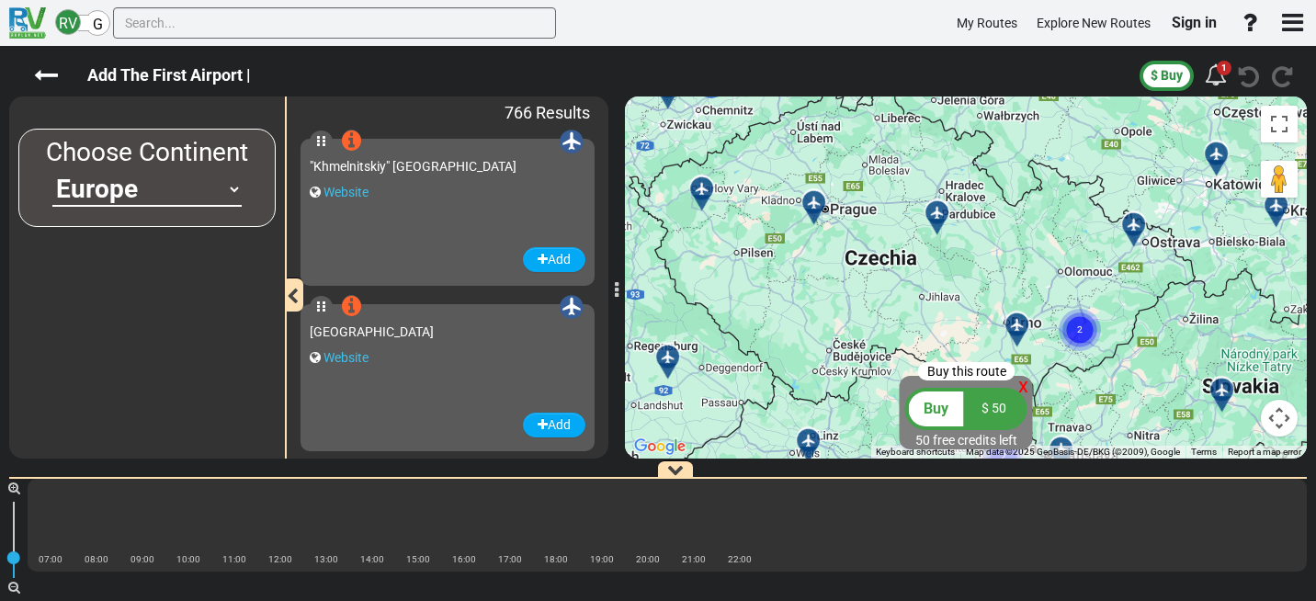
click at [815, 207] on div at bounding box center [820, 211] width 30 height 28
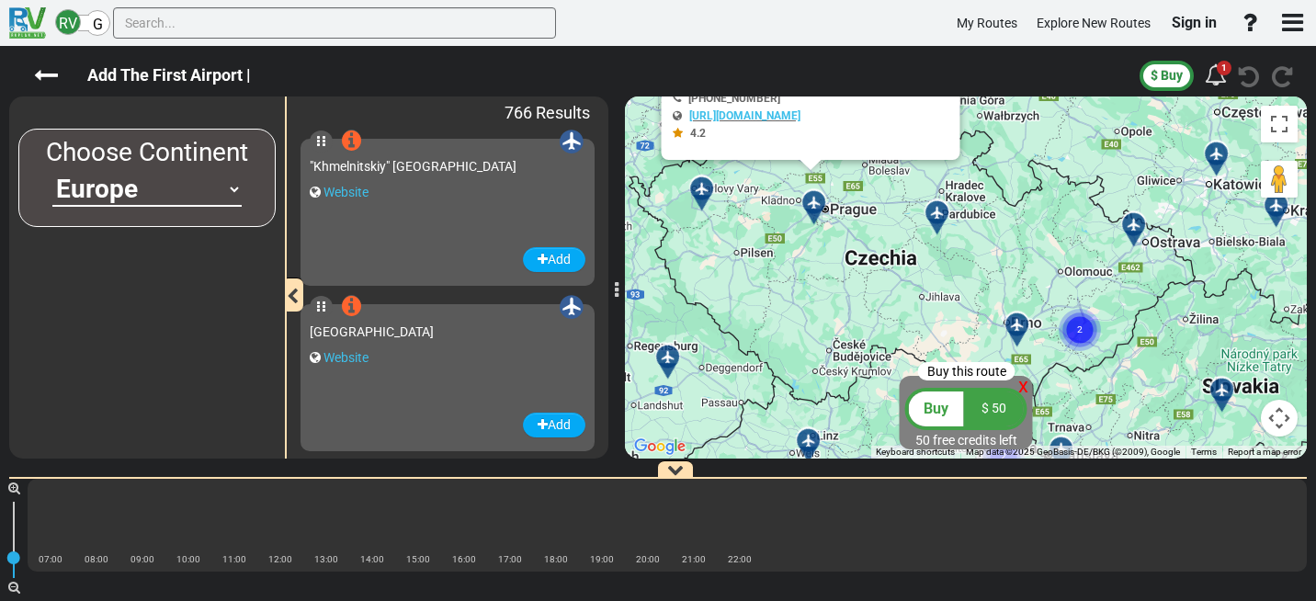
scroll to position [116913, 0]
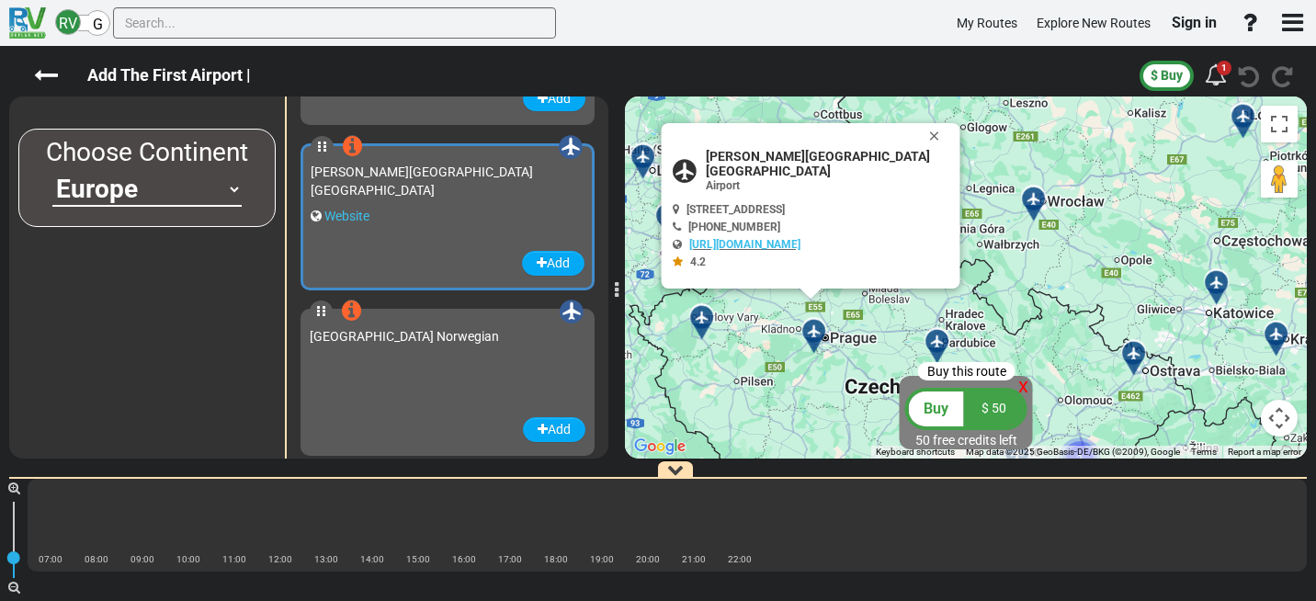
click at [95, 22] on span "G" at bounding box center [98, 24] width 10 height 17
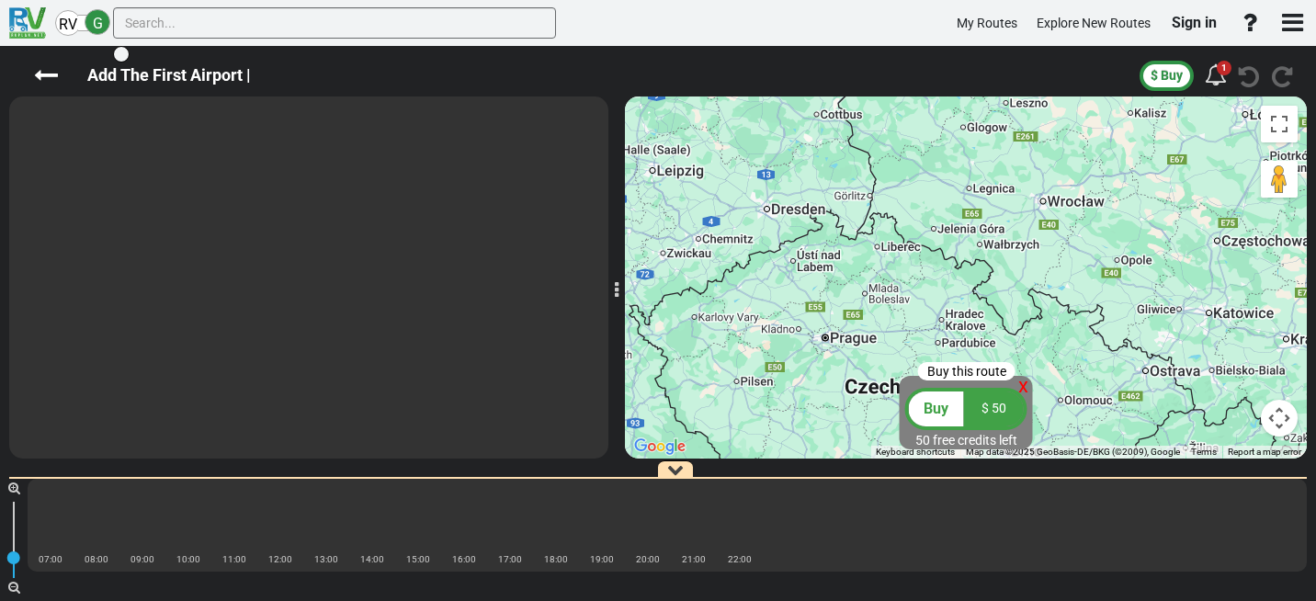
type input "airport"
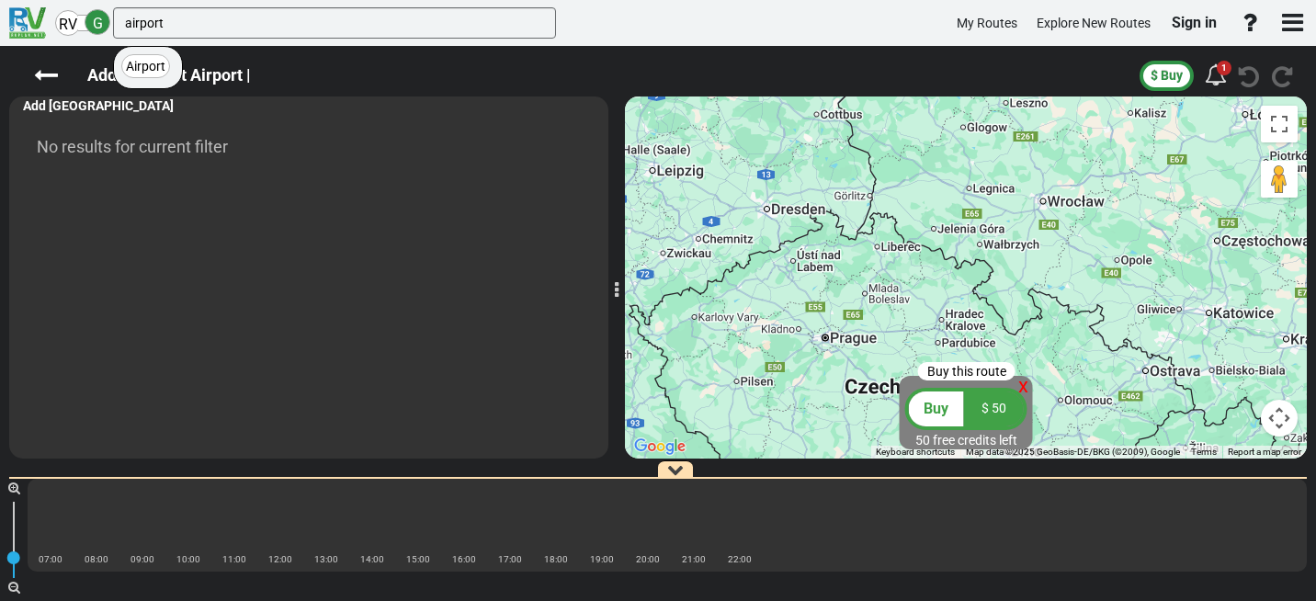
click at [66, 20] on span "RV" at bounding box center [68, 24] width 18 height 17
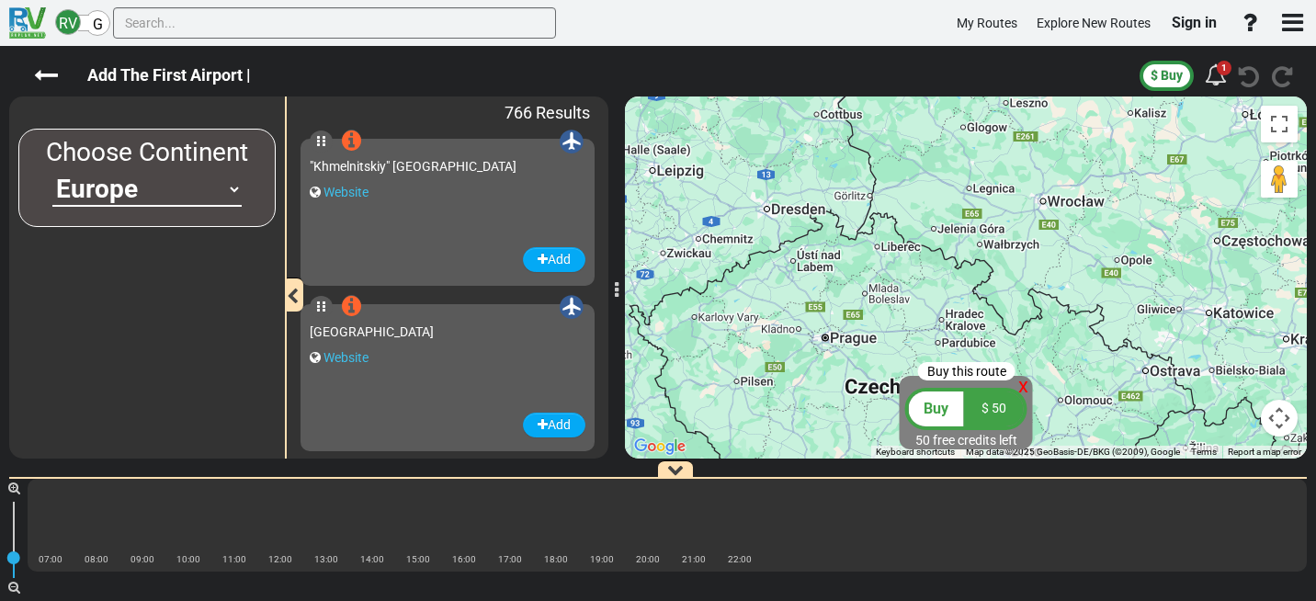
drag, startPoint x: 66, startPoint y: 20, endPoint x: 157, endPoint y: 305, distance: 299.0
click at [142, 306] on div at bounding box center [146, 358] width 257 height 199
click at [821, 341] on div at bounding box center [966, 277] width 682 height 362
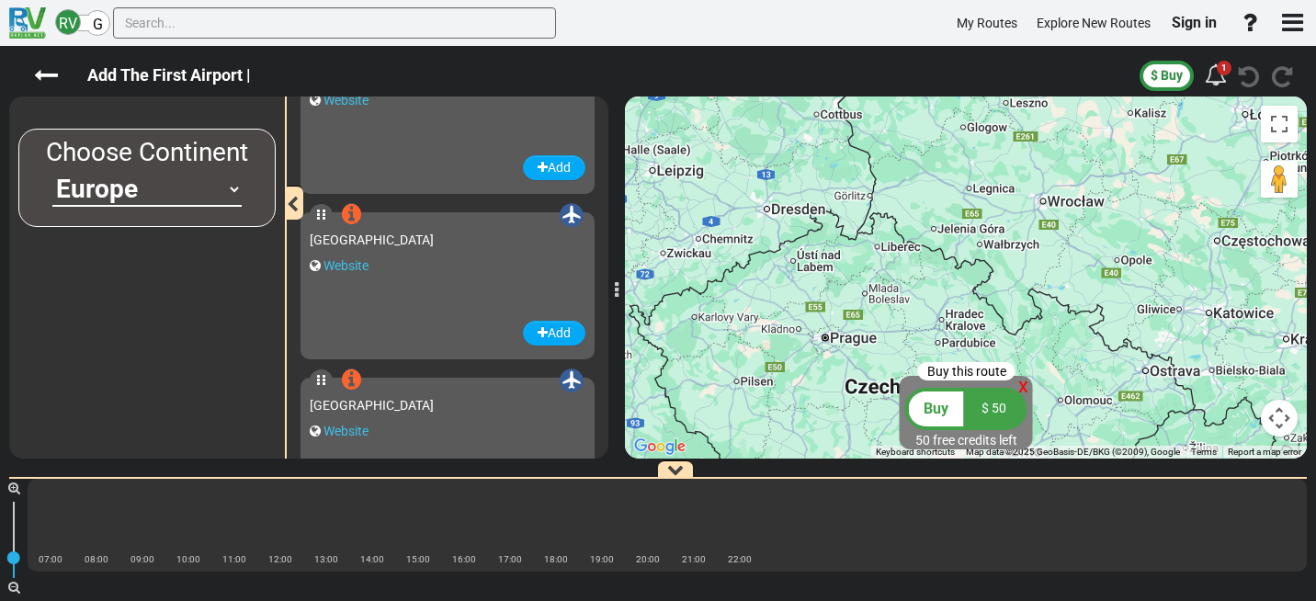
scroll to position [0, 0]
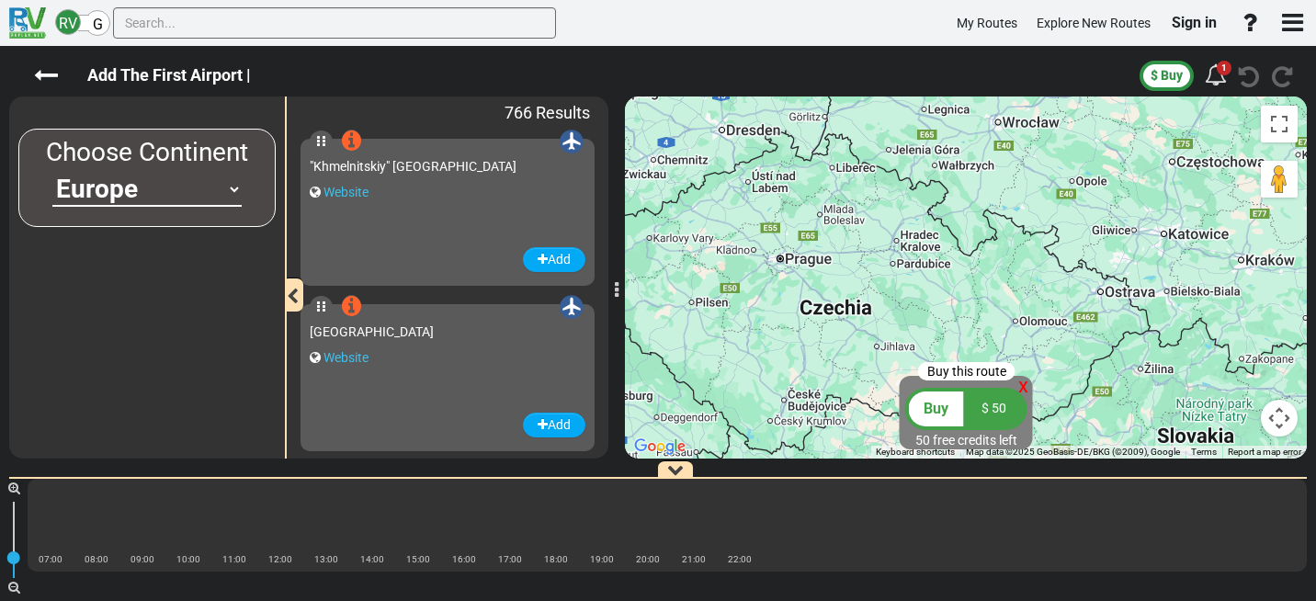
drag, startPoint x: 868, startPoint y: 301, endPoint x: 822, endPoint y: 232, distance: 82.8
click at [822, 232] on div at bounding box center [966, 277] width 682 height 362
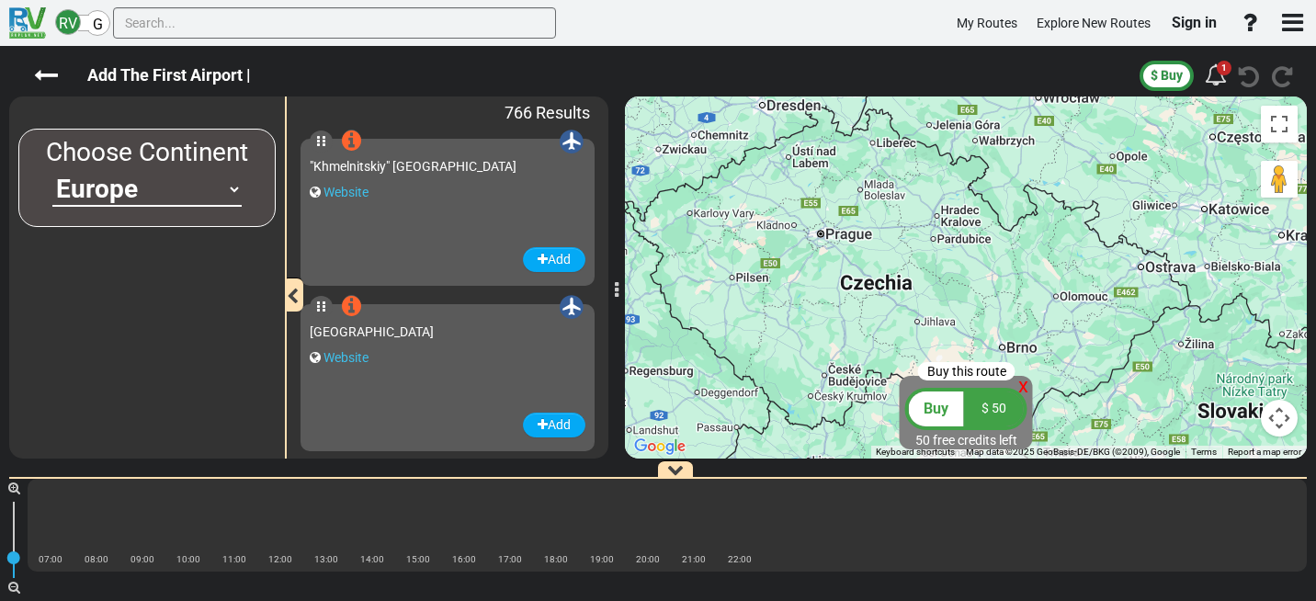
drag, startPoint x: 798, startPoint y: 281, endPoint x: 836, endPoint y: 257, distance: 44.6
click at [836, 257] on div at bounding box center [966, 277] width 682 height 362
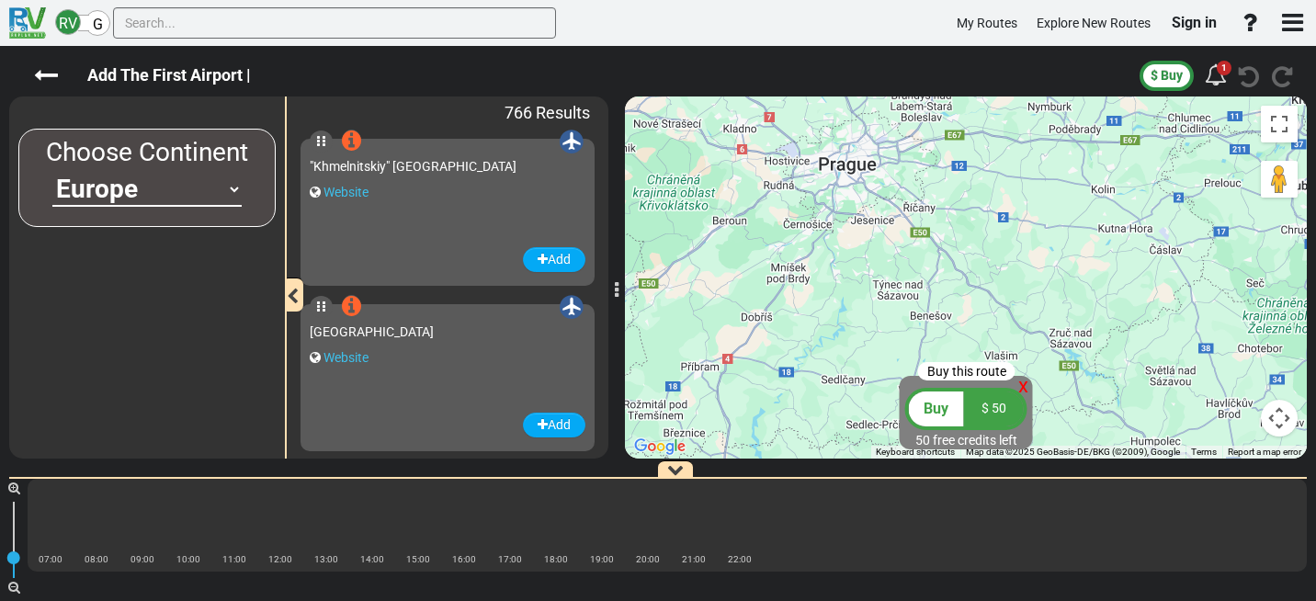
drag, startPoint x: 922, startPoint y: 257, endPoint x: 948, endPoint y: 259, distance: 25.8
click at [948, 259] on div at bounding box center [966, 277] width 682 height 362
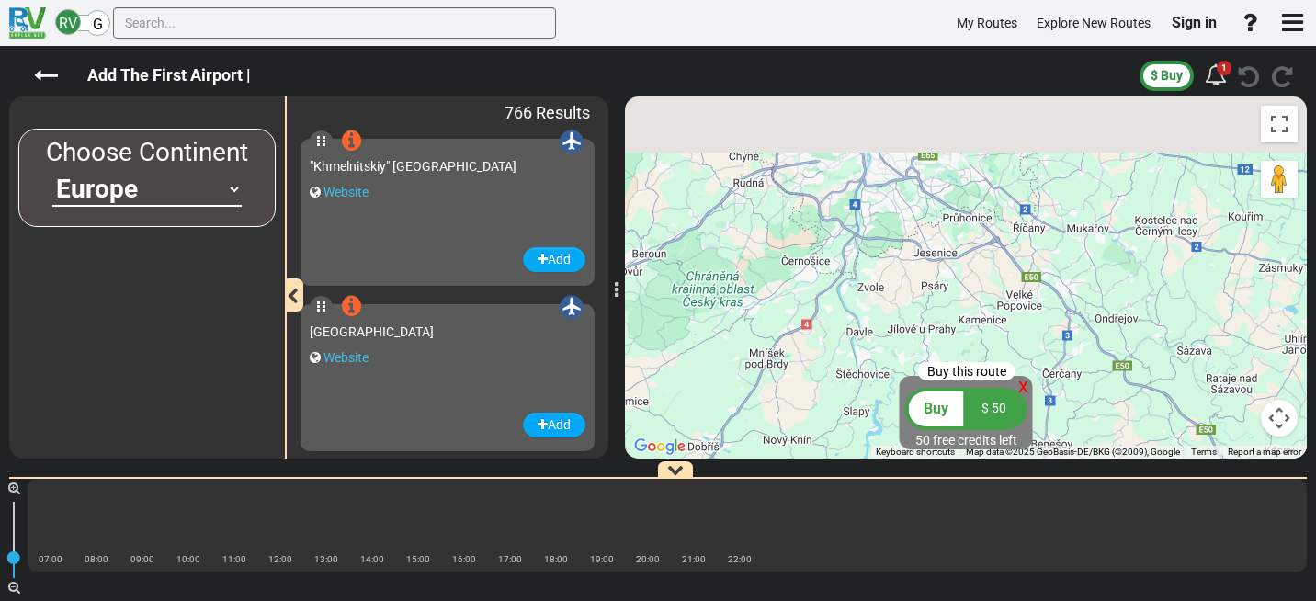
drag, startPoint x: 886, startPoint y: 292, endPoint x: 873, endPoint y: 305, distance: 18.2
click at [878, 300] on div at bounding box center [966, 277] width 682 height 362
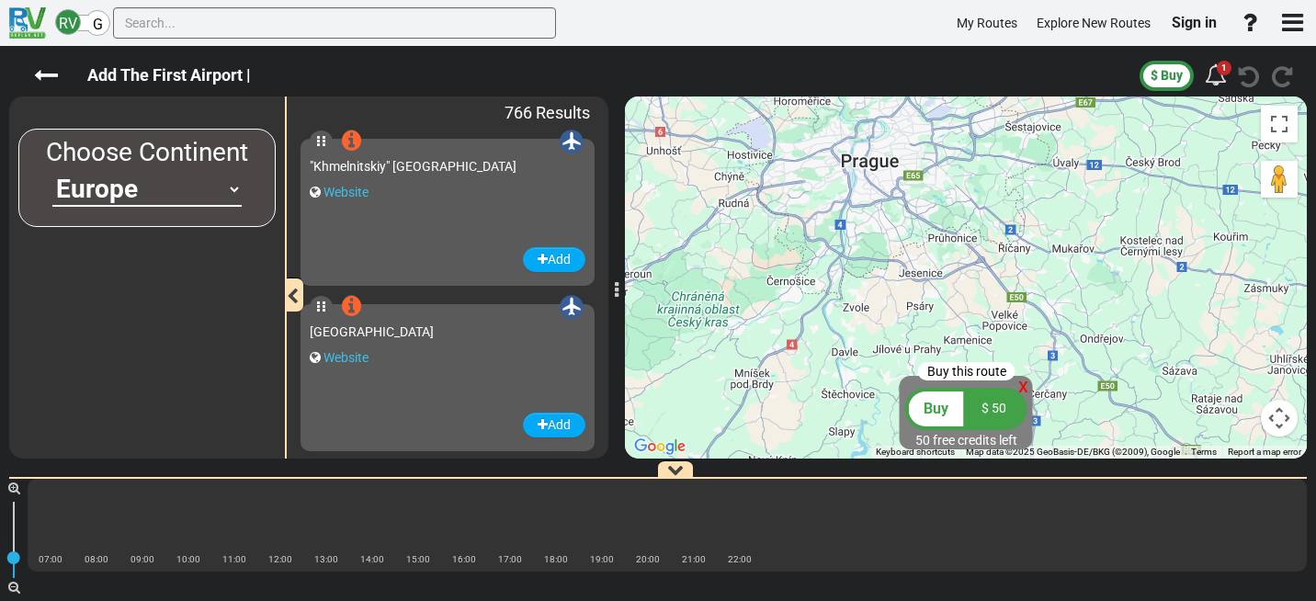
click at [322, 141] on icon at bounding box center [323, 141] width 3 height 13
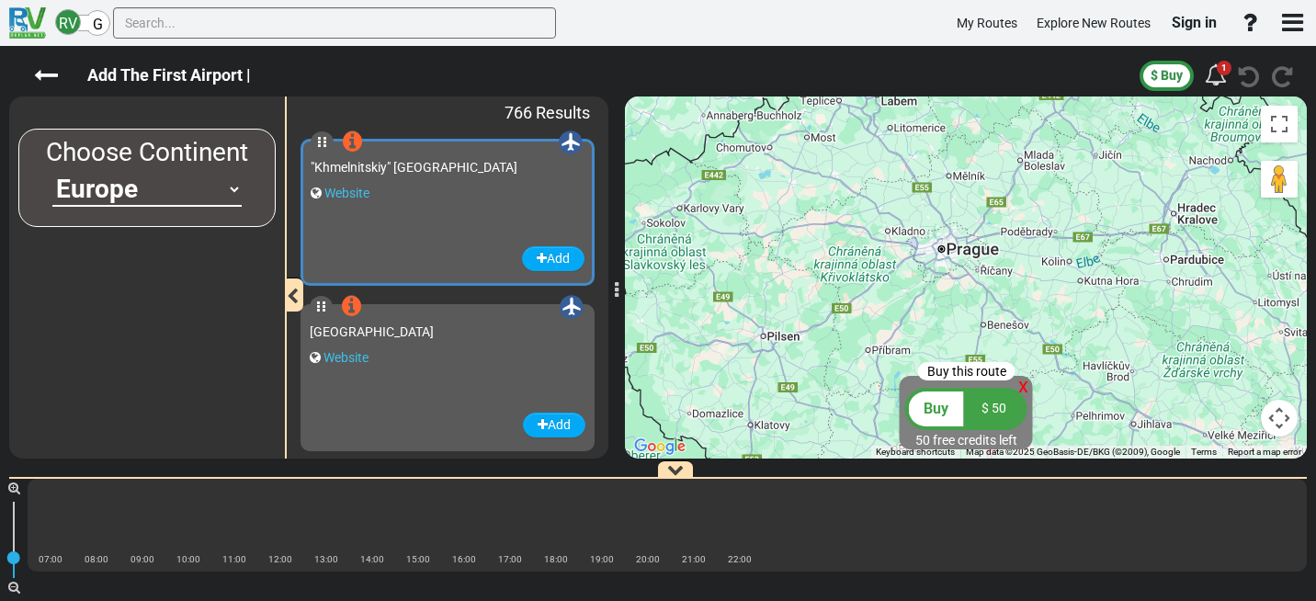
click at [352, 142] on icon at bounding box center [352, 141] width 19 height 23
click at [357, 131] on icon at bounding box center [352, 141] width 19 height 23
click at [359, 192] on link "Website" at bounding box center [346, 193] width 45 height 15
click at [118, 75] on label "Add The First Airport |" at bounding box center [169, 75] width 200 height 31
click at [1303, 24] on button "button" at bounding box center [1292, 23] width 38 height 43
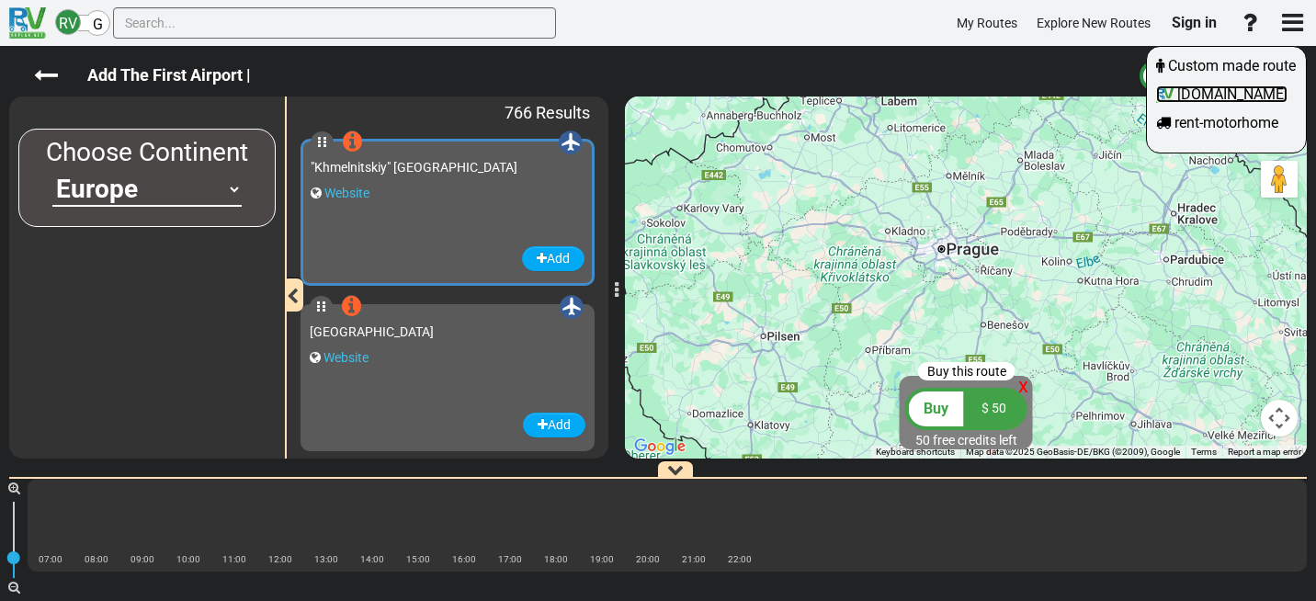
click at [1231, 103] on span "rvplan.net" at bounding box center [1232, 93] width 110 height 17
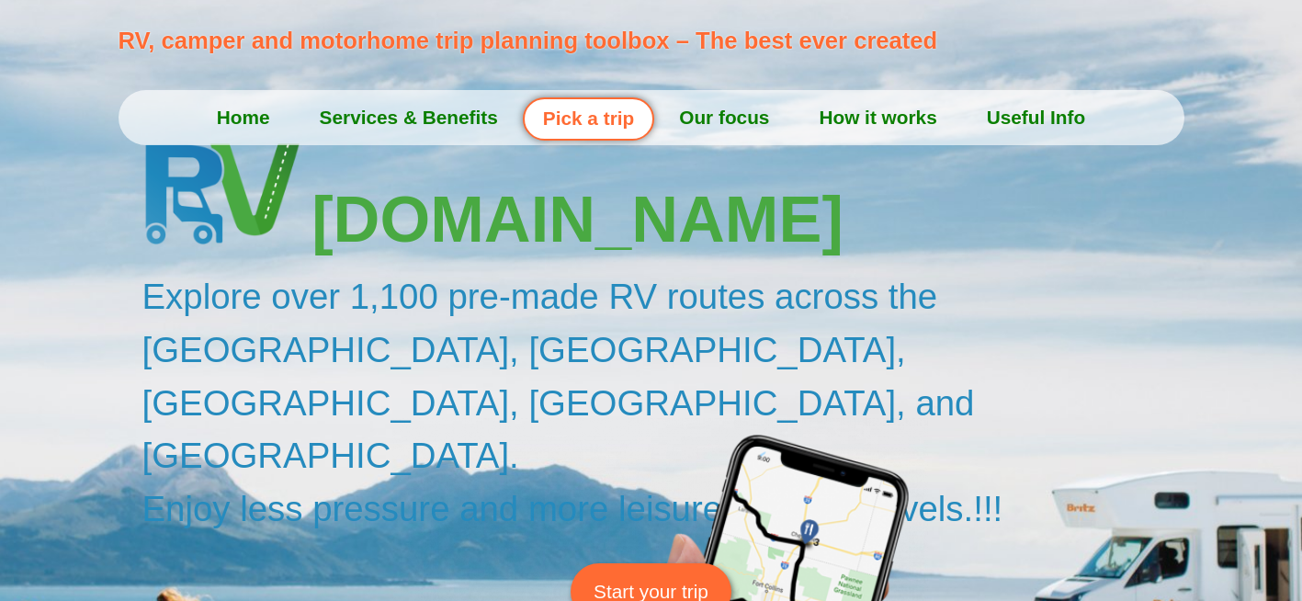
scroll to position [92, 0]
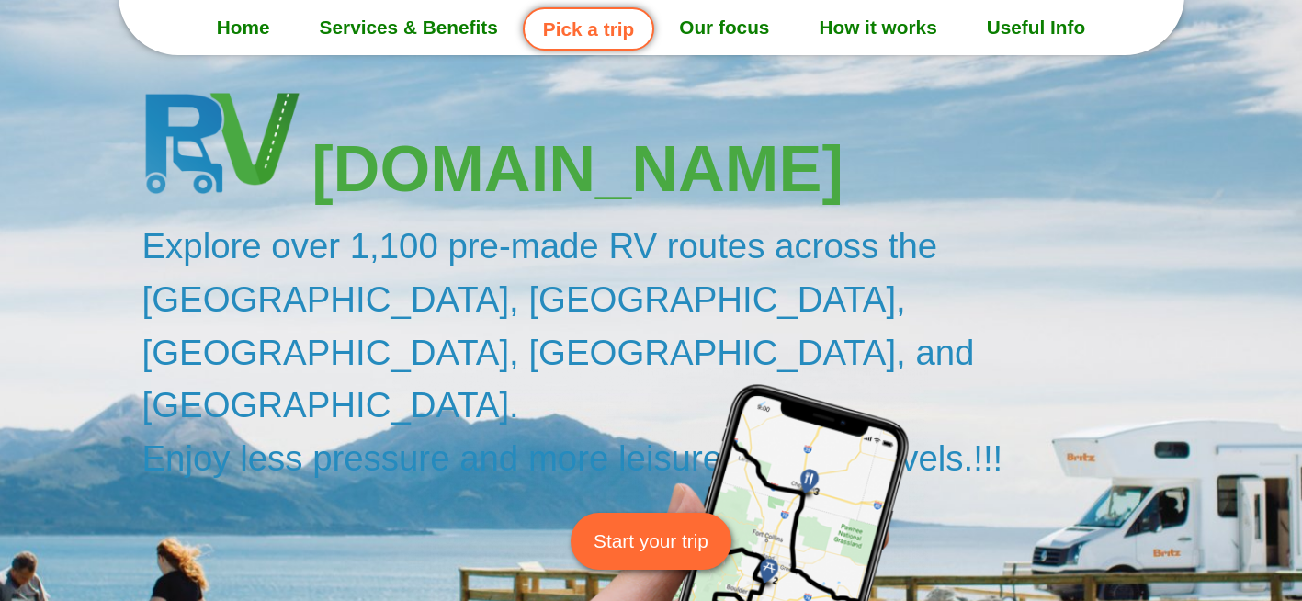
click at [640, 526] on span "Start your trip" at bounding box center [650, 540] width 115 height 28
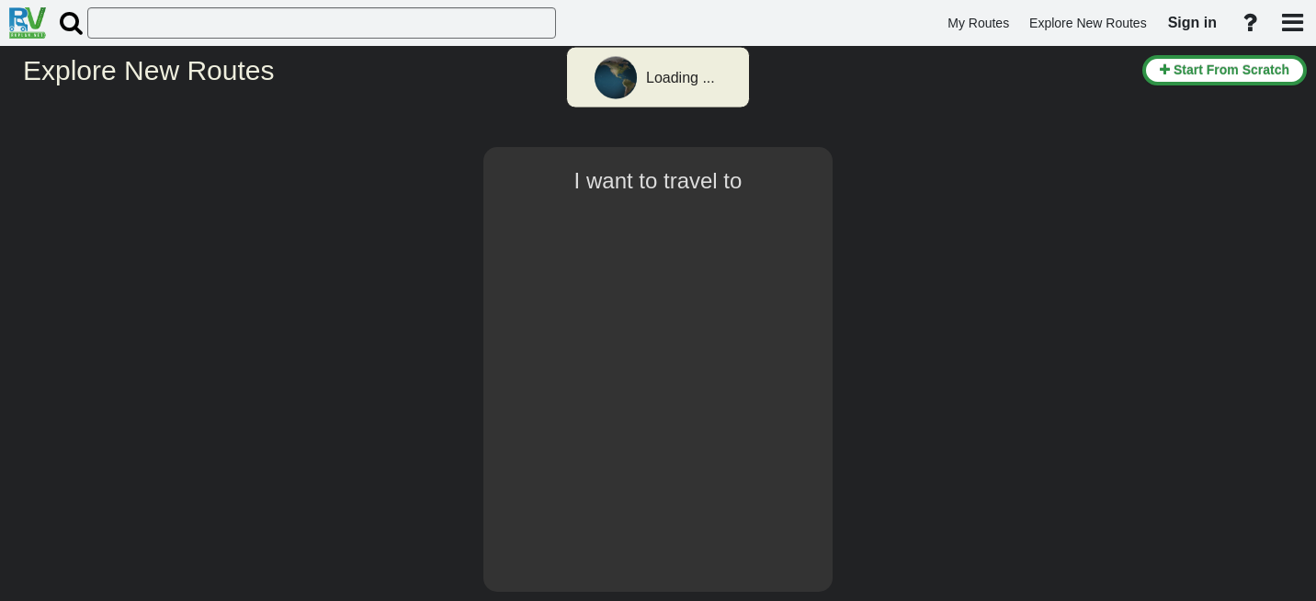
select select "number:1"
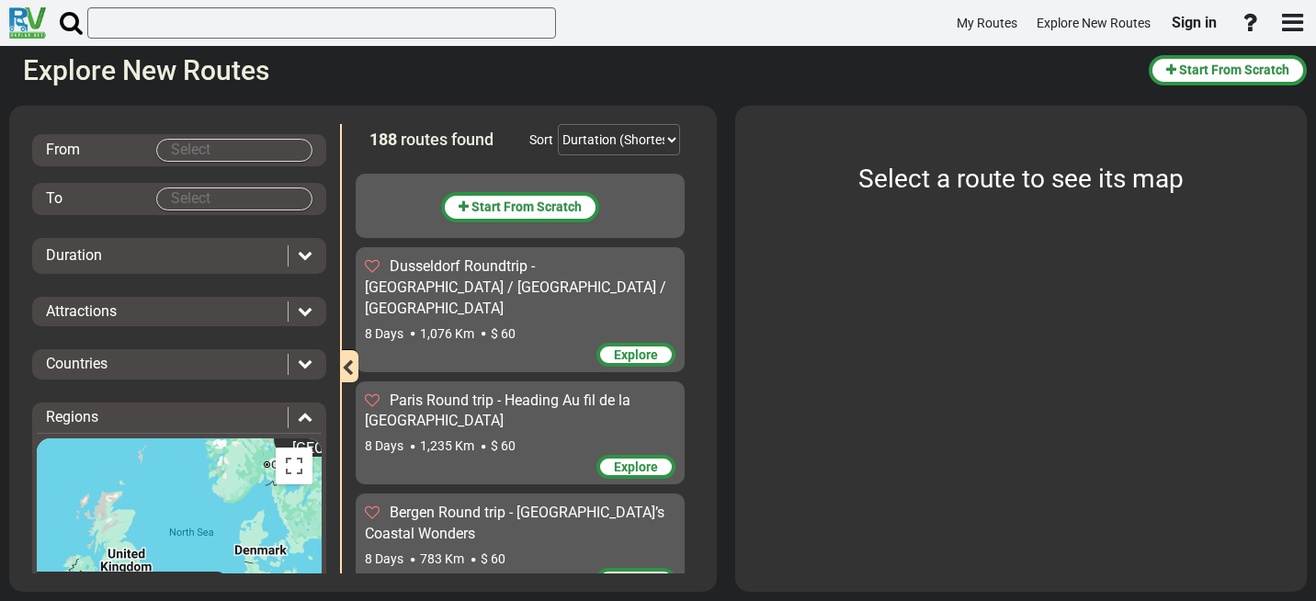
scroll to position [92, 0]
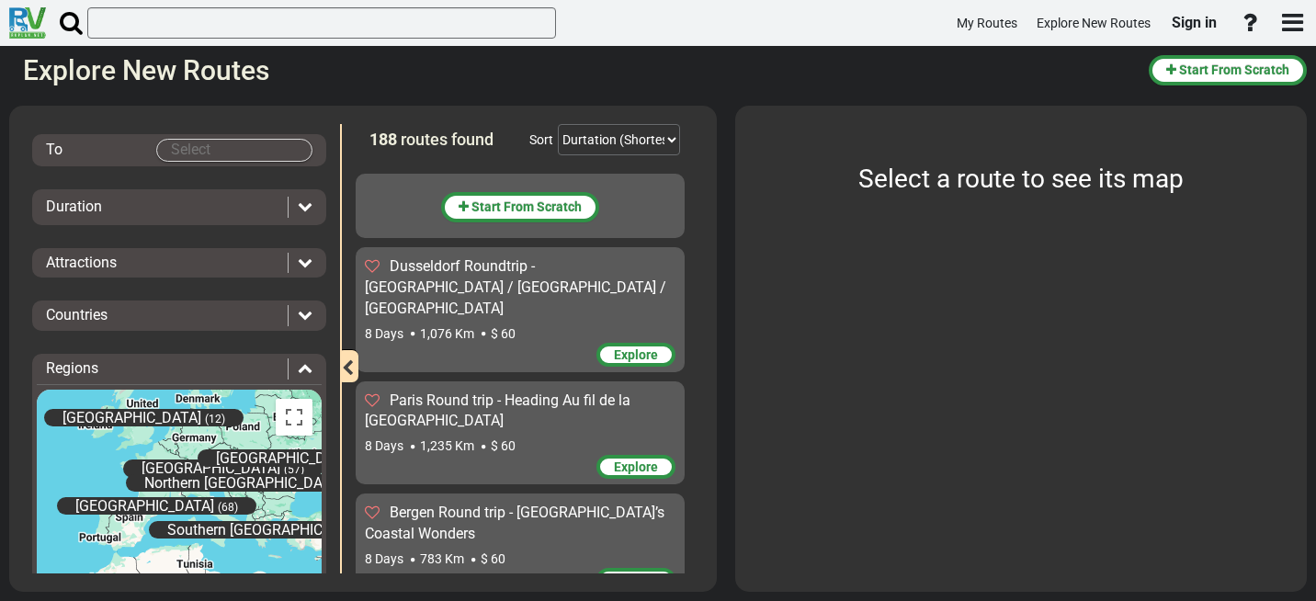
drag, startPoint x: 238, startPoint y: 479, endPoint x: 179, endPoint y: 414, distance: 87.1
click at [179, 415] on div "Central Europe (57) Eastern Europe (31) Great Britain (12) Iceland (5) North Eu…" at bounding box center [179, 528] width 285 height 276
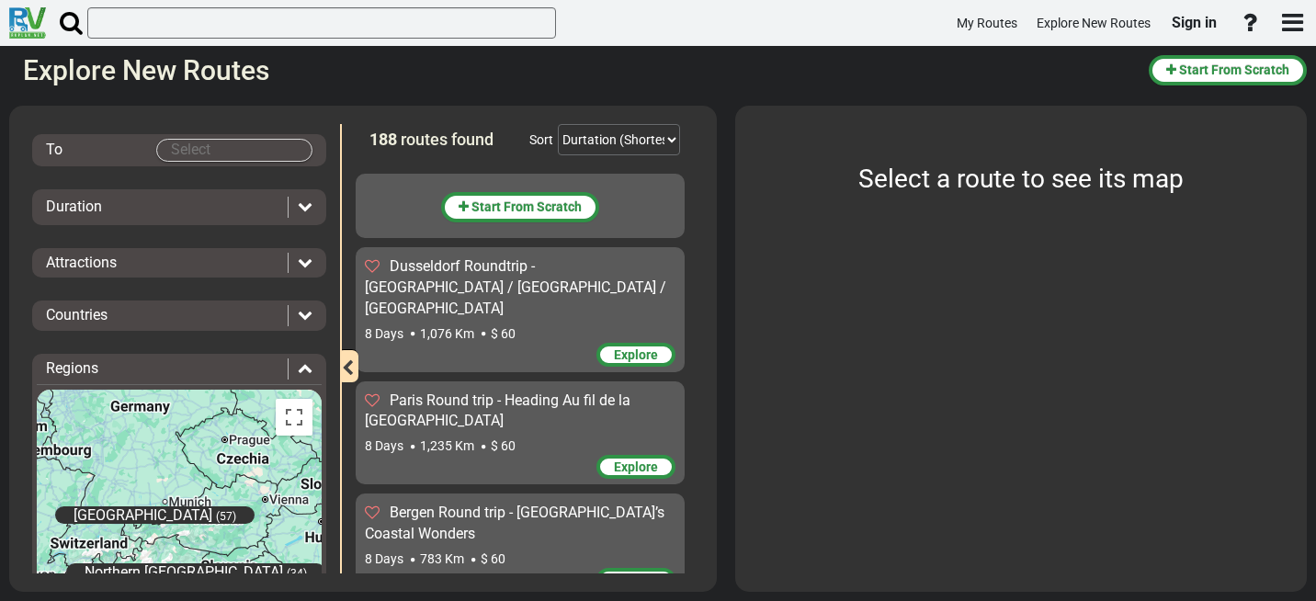
drag, startPoint x: 242, startPoint y: 483, endPoint x: 210, endPoint y: 445, distance: 49.6
click at [211, 447] on div "Central Europe (57) Eastern Europe (31) Great Britain (12) Iceland (5) North Eu…" at bounding box center [179, 528] width 285 height 276
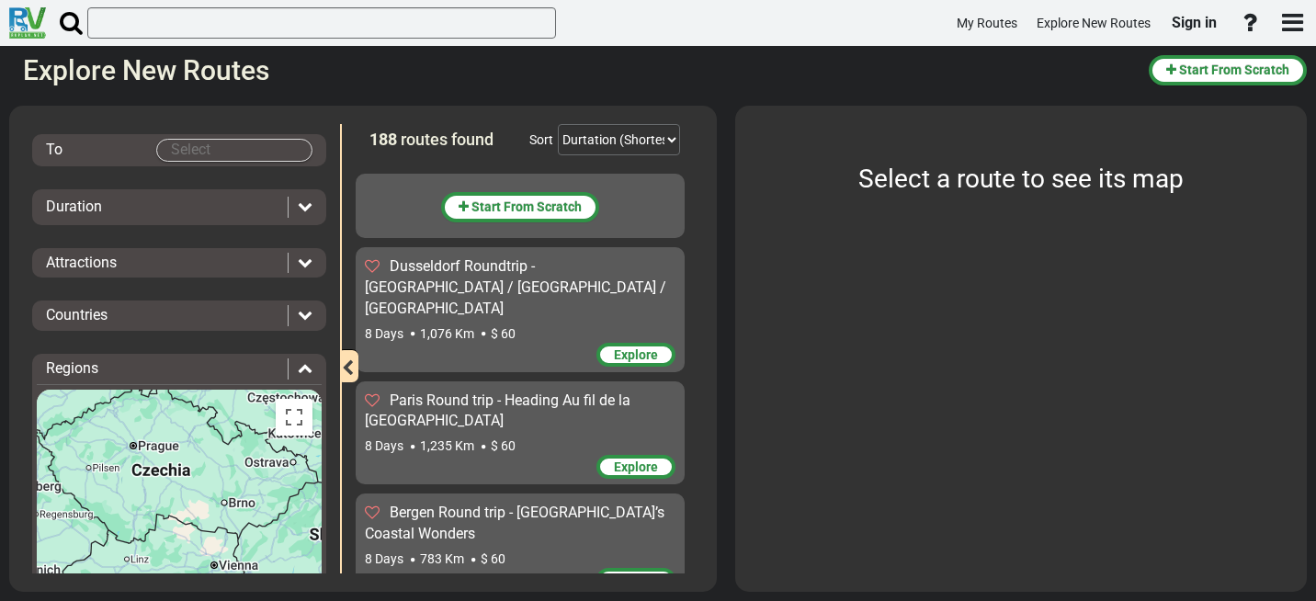
drag, startPoint x: 180, startPoint y: 452, endPoint x: 133, endPoint y: 475, distance: 52.2
click at [133, 475] on div "Central Europe (57) Eastern Europe (31) Great Britain (12) Iceland (5) North Eu…" at bounding box center [179, 528] width 285 height 276
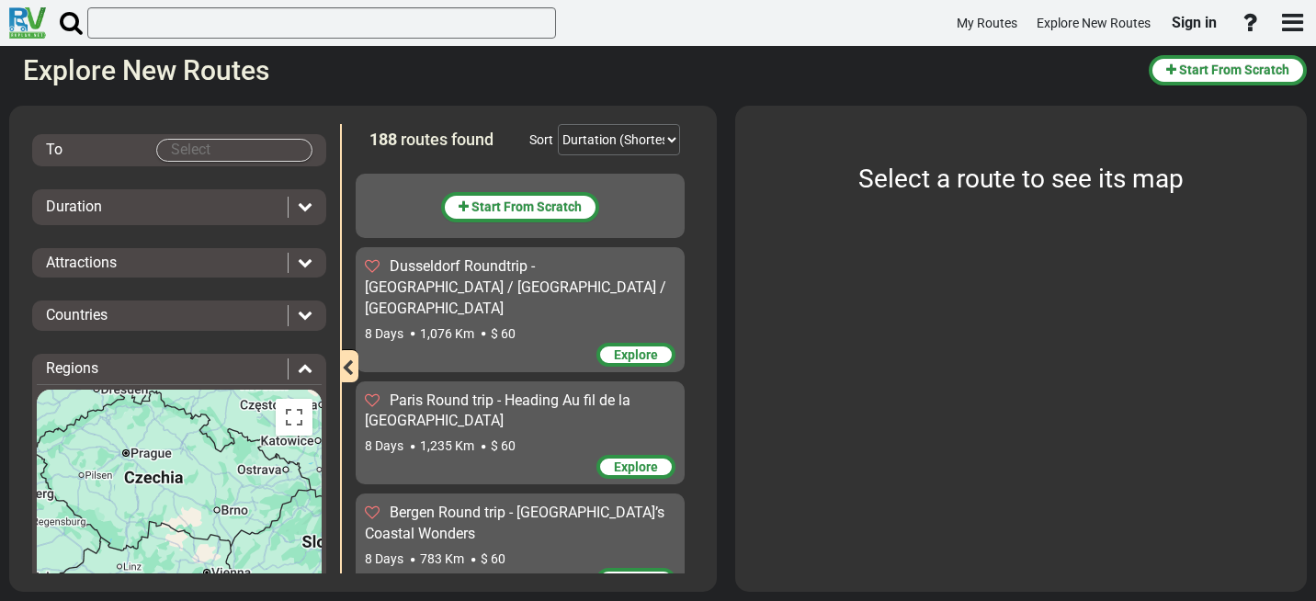
click at [198, 156] on body "My Routes Explore New Routes Sign in ×" at bounding box center [658, 300] width 1316 height 601
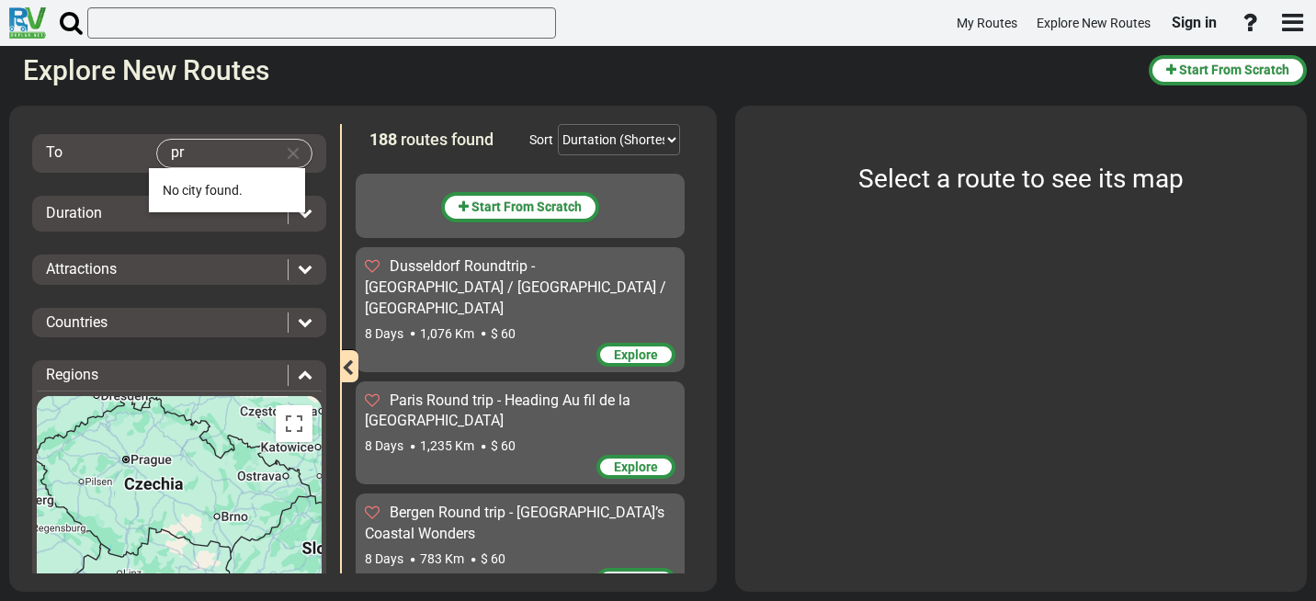
type input "p"
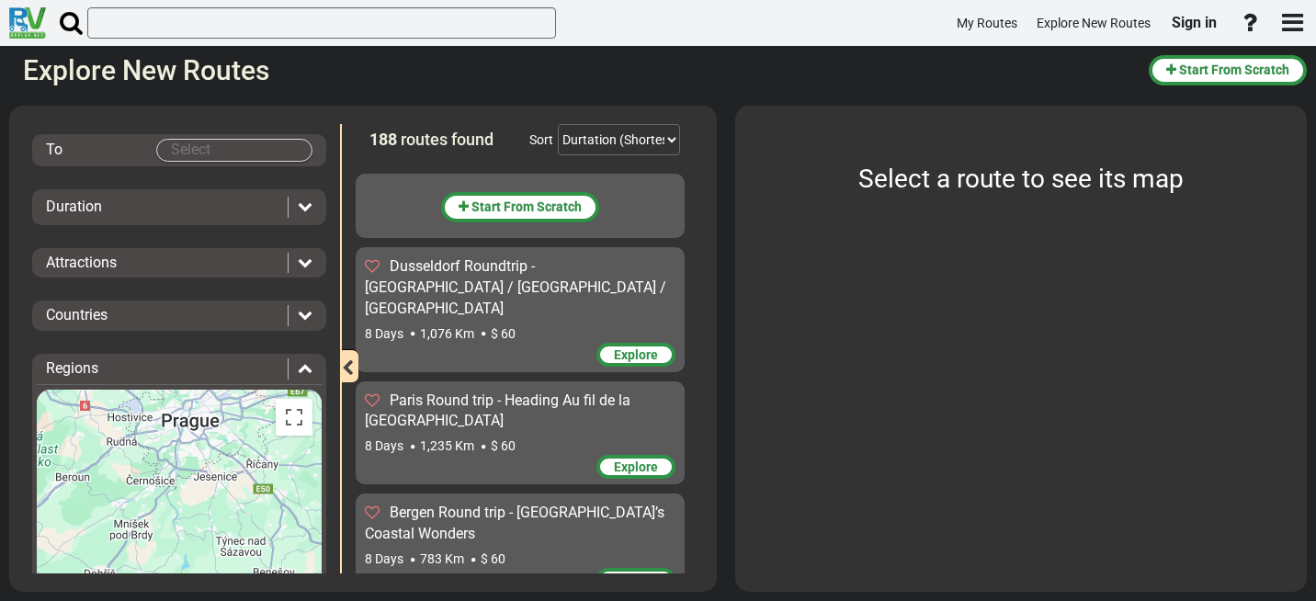
drag, startPoint x: 76, startPoint y: 424, endPoint x: 178, endPoint y: 422, distance: 102.0
click at [178, 422] on div "Central Europe (57) Eastern Europe (31) Great Britain (12) Iceland (5) North Eu…" at bounding box center [179, 528] width 285 height 276
click at [184, 419] on div "Central Europe (57) Eastern Europe (31) Great Britain (12) Iceland (5) North Eu…" at bounding box center [179, 528] width 285 height 276
click at [212, 481] on div "Central Europe (57) Eastern Europe (31) Great Britain (12) Iceland (5) North Eu…" at bounding box center [179, 528] width 285 height 276
click at [136, 483] on div "Central Europe (57) Eastern Europe (31) Great Britain (12) Iceland (5) North Eu…" at bounding box center [179, 528] width 285 height 276
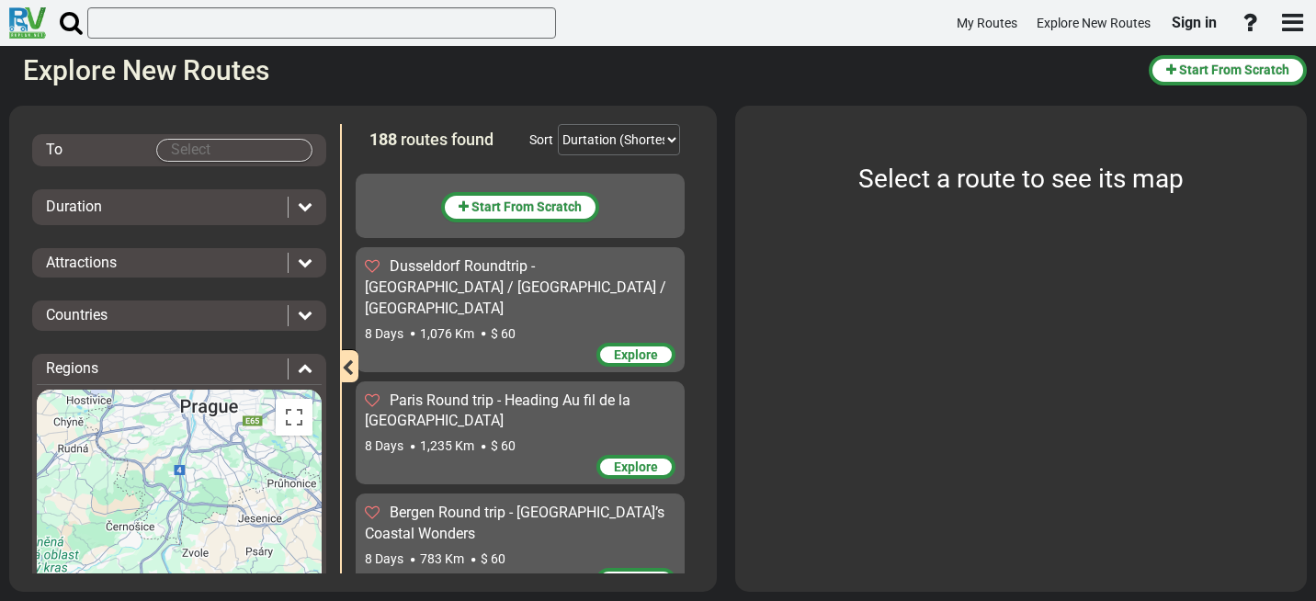
drag, startPoint x: 210, startPoint y: 445, endPoint x: 220, endPoint y: 439, distance: 11.5
click at [222, 438] on div "Central Europe (57) Eastern Europe (31) Great Britain (12) Iceland (5) North Eu…" at bounding box center [179, 528] width 285 height 276
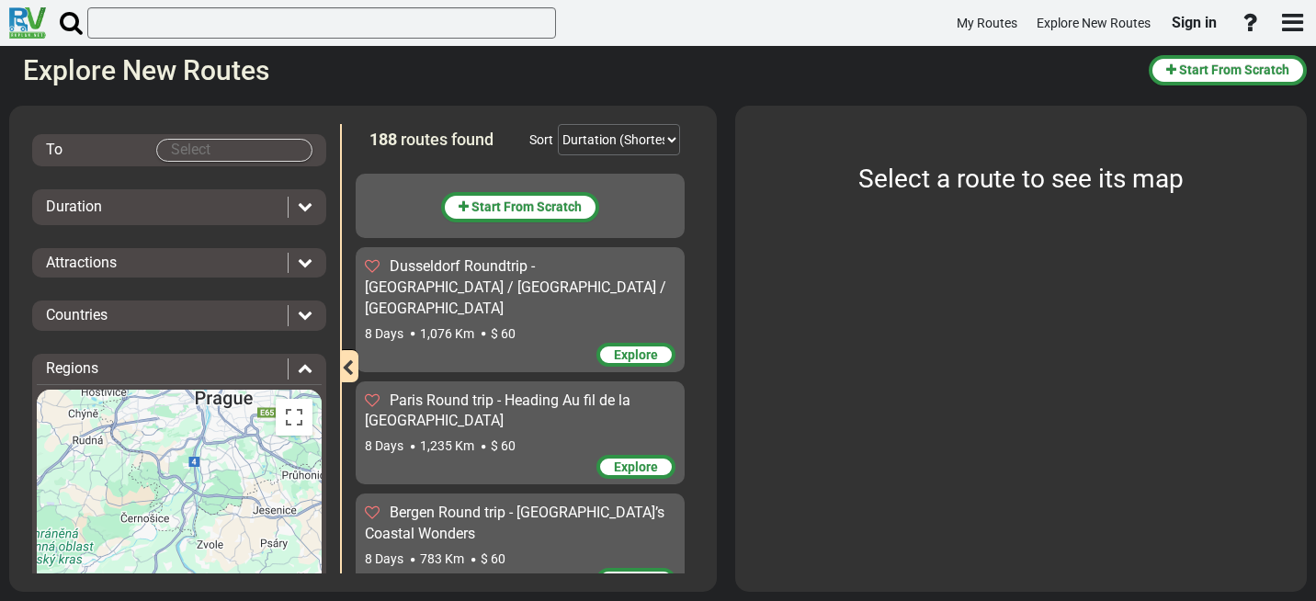
click at [193, 462] on div "Central Europe (57) Eastern Europe (31) Great Britain (12) Iceland (5) North Eu…" at bounding box center [179, 528] width 285 height 276
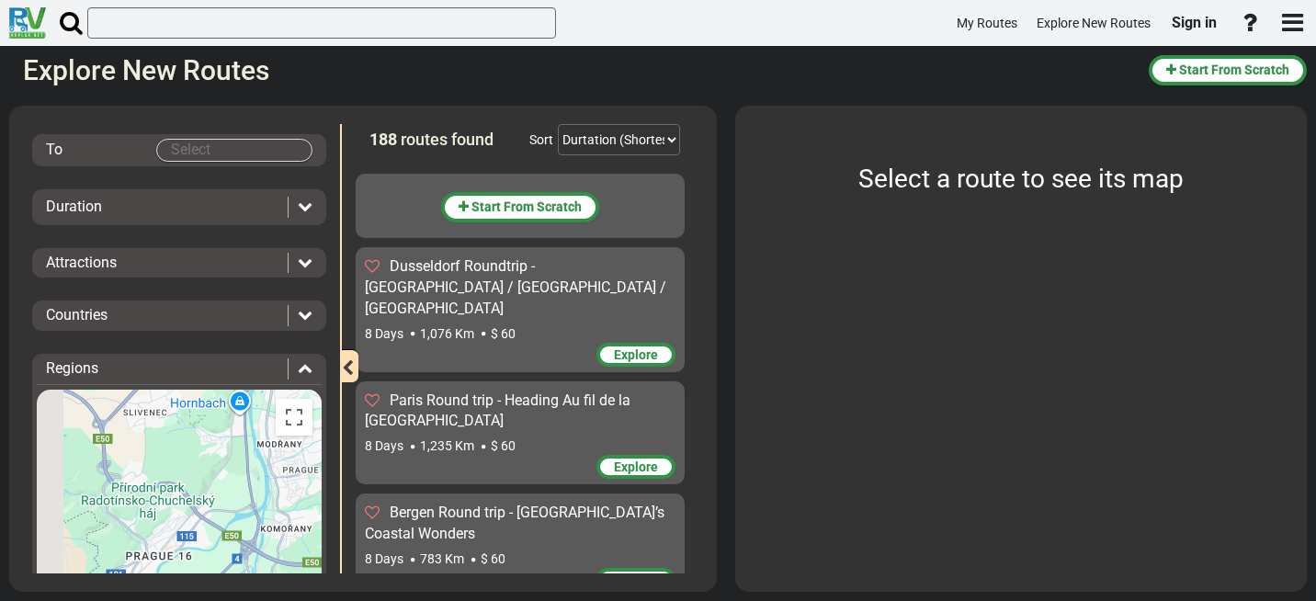
drag, startPoint x: 239, startPoint y: 458, endPoint x: 263, endPoint y: 449, distance: 25.6
click at [263, 449] on div "Central Europe (57) Eastern Europe (31) Great Britain (12) Iceland (5) North Eu…" at bounding box center [179, 528] width 285 height 276
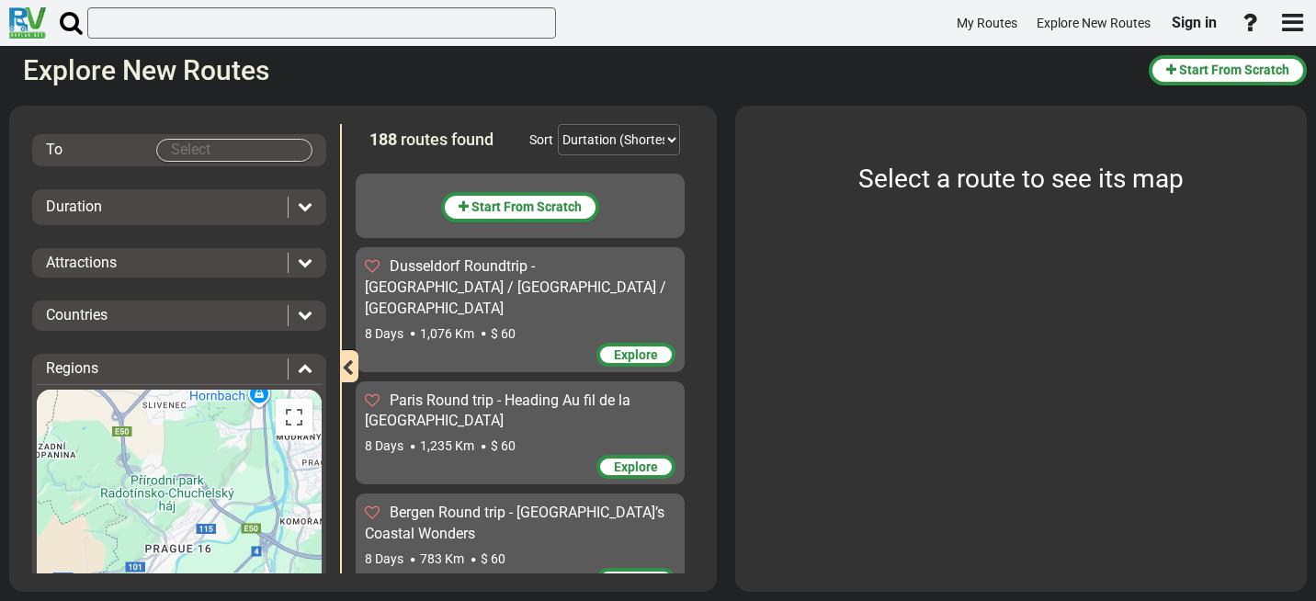
click at [158, 480] on div "Central Europe (57) Eastern Europe (31) Great Britain (12) Iceland (5) North Eu…" at bounding box center [179, 528] width 285 height 276
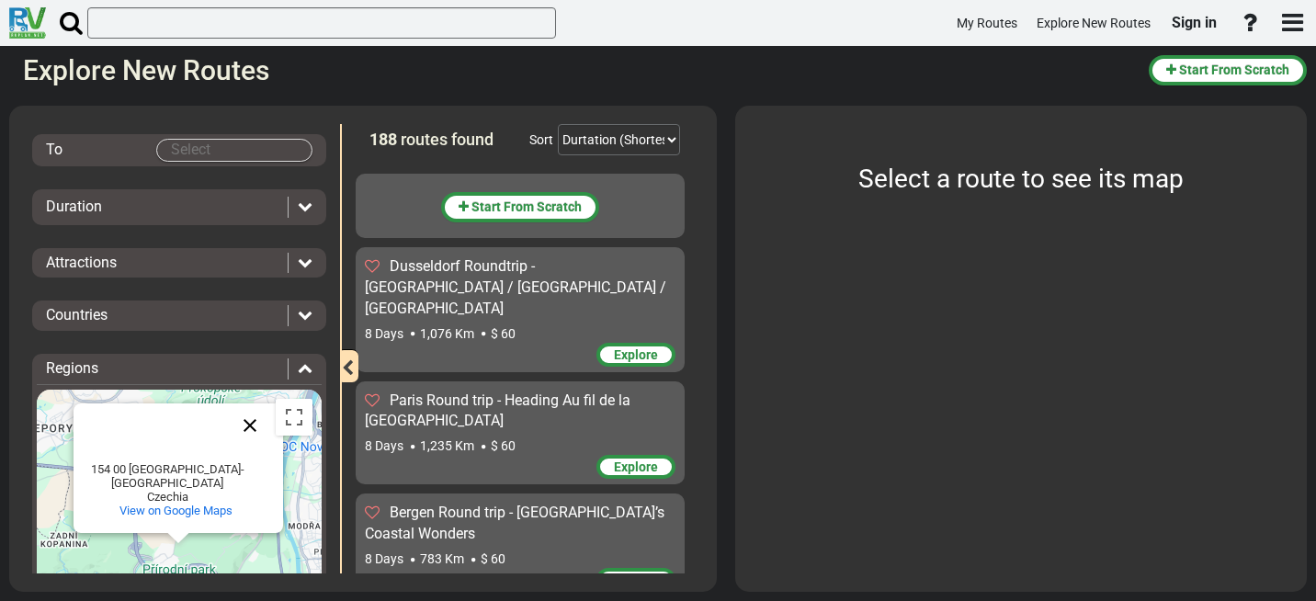
click at [243, 443] on button "Close" at bounding box center [250, 425] width 44 height 44
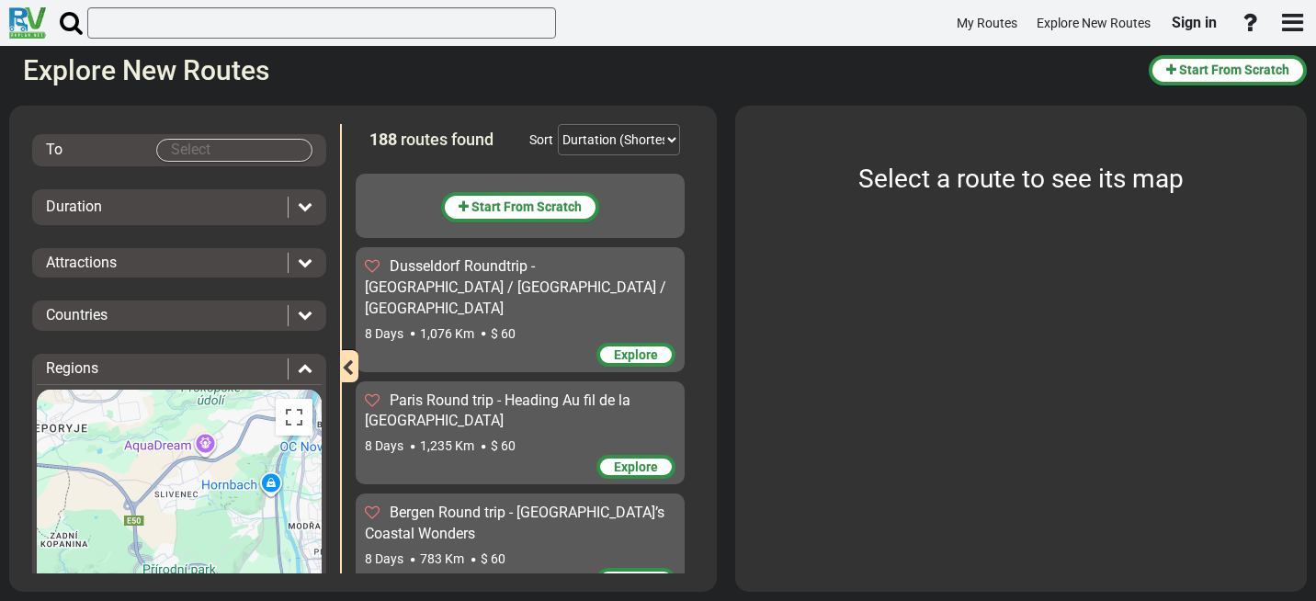
click at [225, 486] on div "Central Europe (57) Eastern Europe (31) Great Britain (12) Iceland (5) North Eu…" at bounding box center [179, 528] width 285 height 276
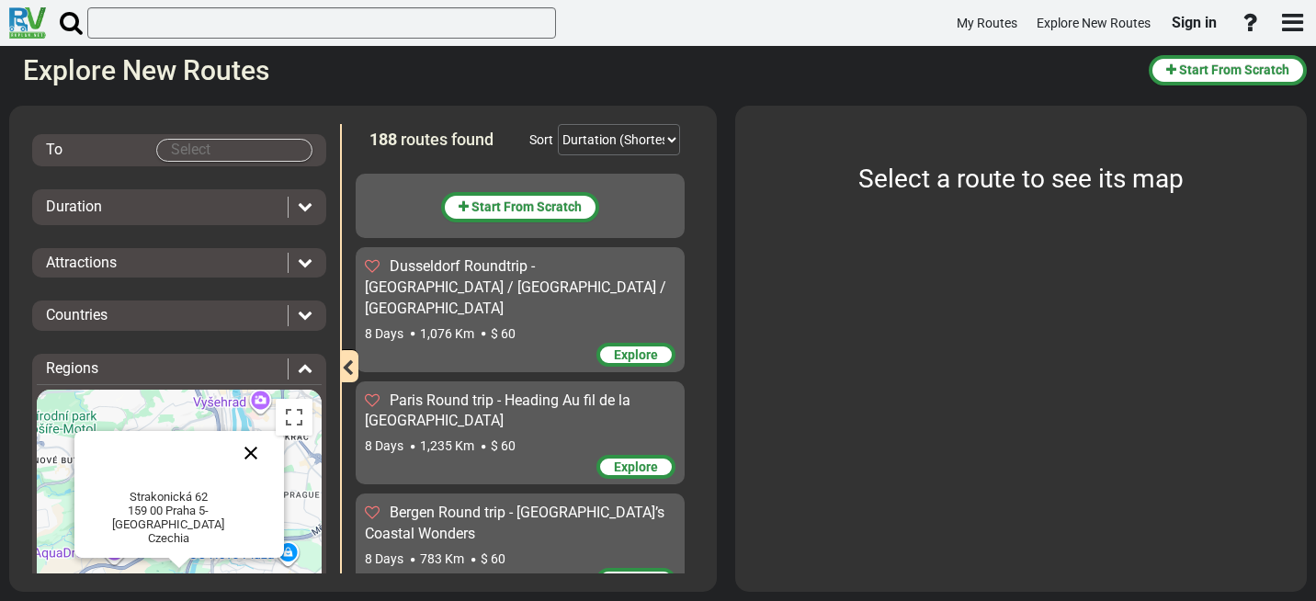
click at [246, 454] on button "Close" at bounding box center [251, 453] width 44 height 44
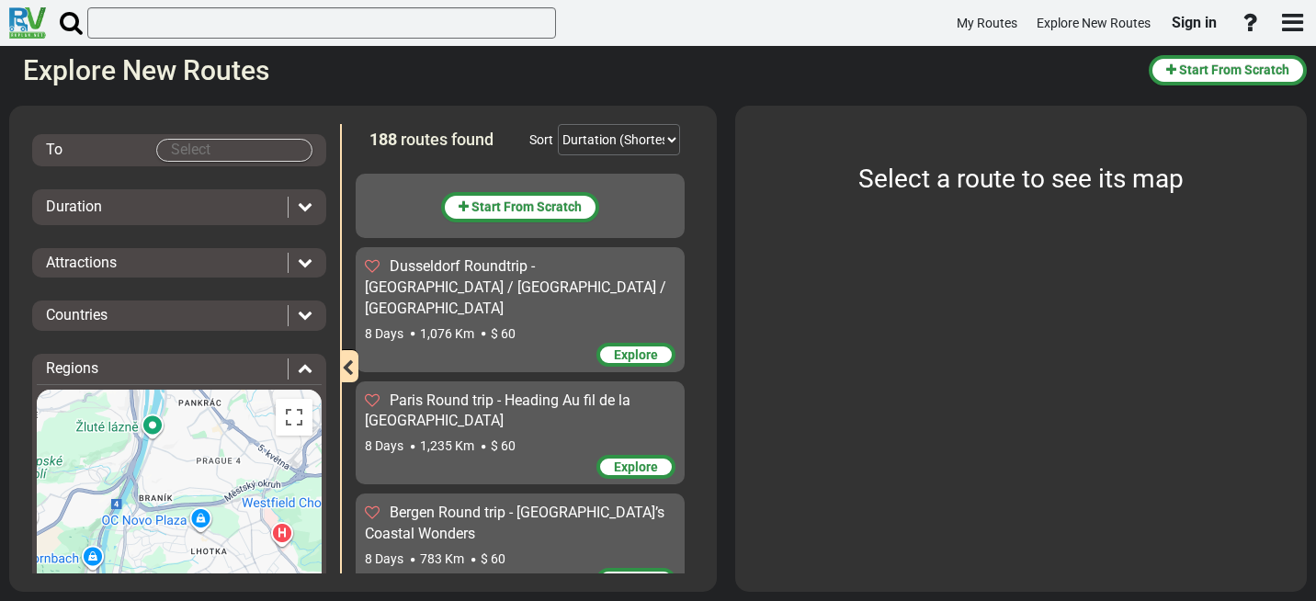
drag, startPoint x: 160, startPoint y: 490, endPoint x: 97, endPoint y: 456, distance: 71.1
click at [97, 456] on div "Central Europe (57) Eastern Europe (31) Great Britain (12) Iceland (5) North Eu…" at bounding box center [179, 528] width 285 height 276
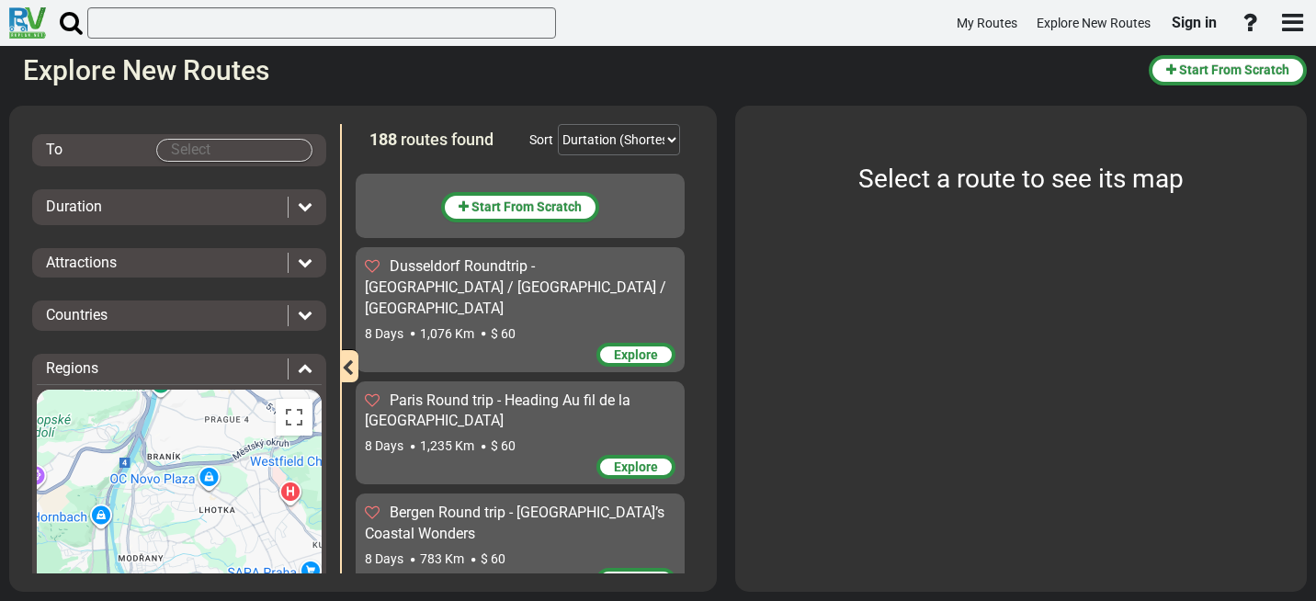
drag, startPoint x: 107, startPoint y: 522, endPoint x: 117, endPoint y: 480, distance: 42.6
click at [117, 480] on div "Central Europe (57) Eastern Europe (31) Great Britain (12) Iceland (5) North Eu…" at bounding box center [179, 528] width 285 height 276
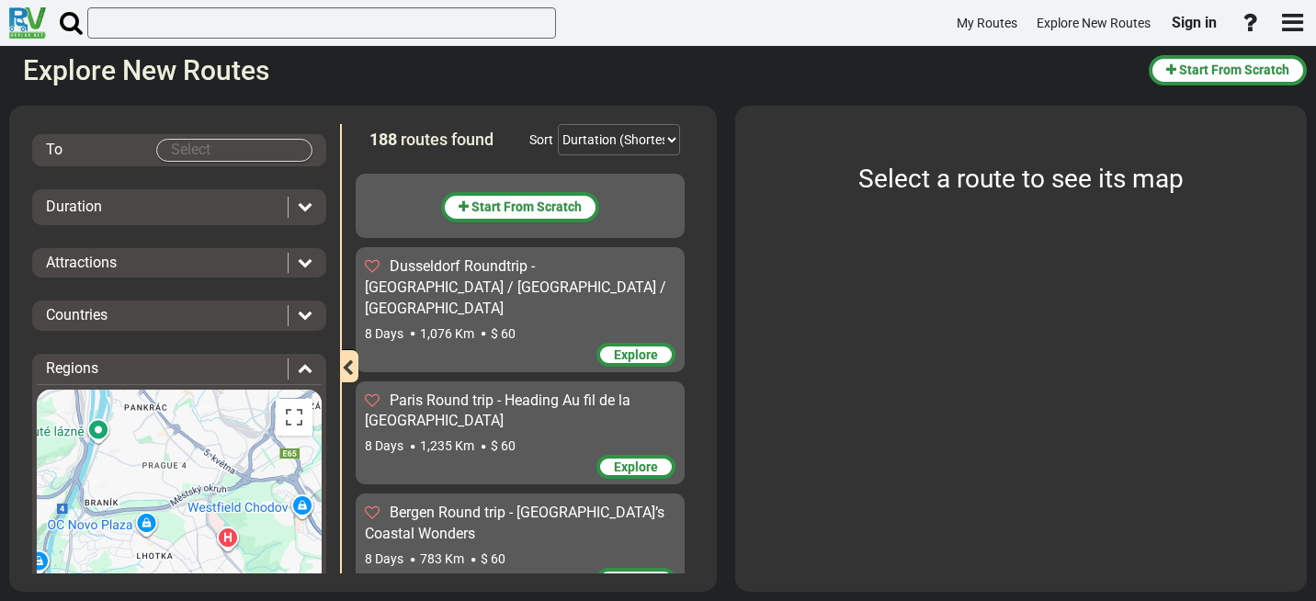
click at [187, 500] on div "Central Europe (57) Eastern Europe (31) Great Britain (12) Iceland (5) North Eu…" at bounding box center [179, 528] width 285 height 276
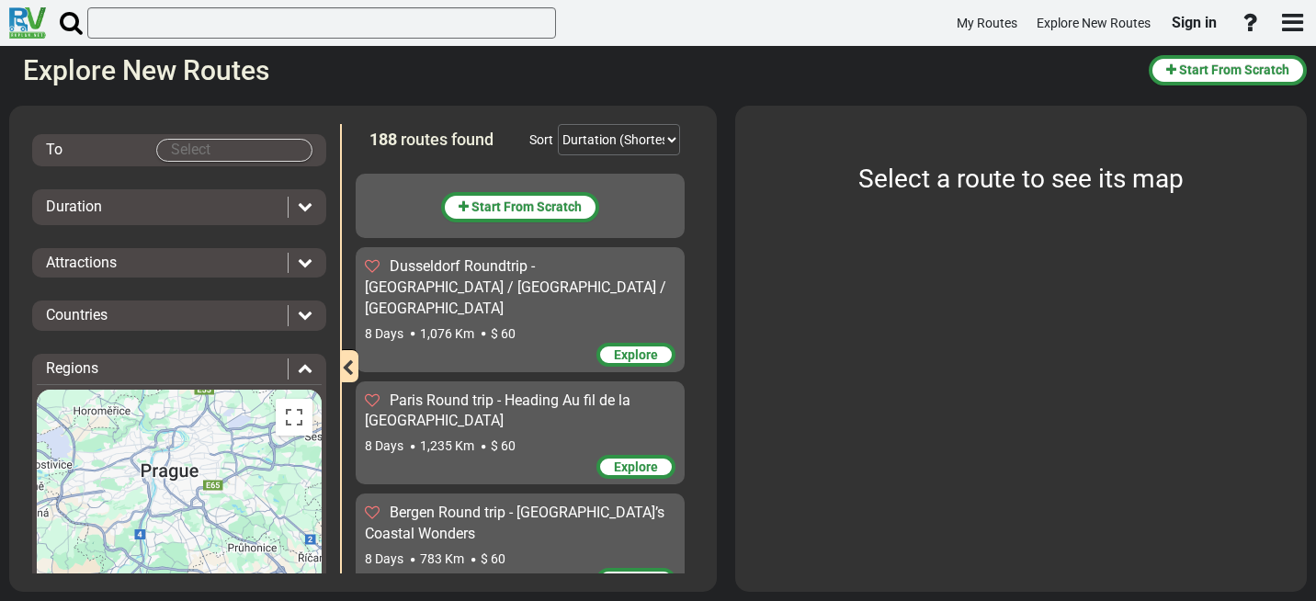
click at [168, 479] on div "Central Europe (57) Eastern Europe (31) Great Britain (12) Iceland (5) North Eu…" at bounding box center [179, 528] width 285 height 276
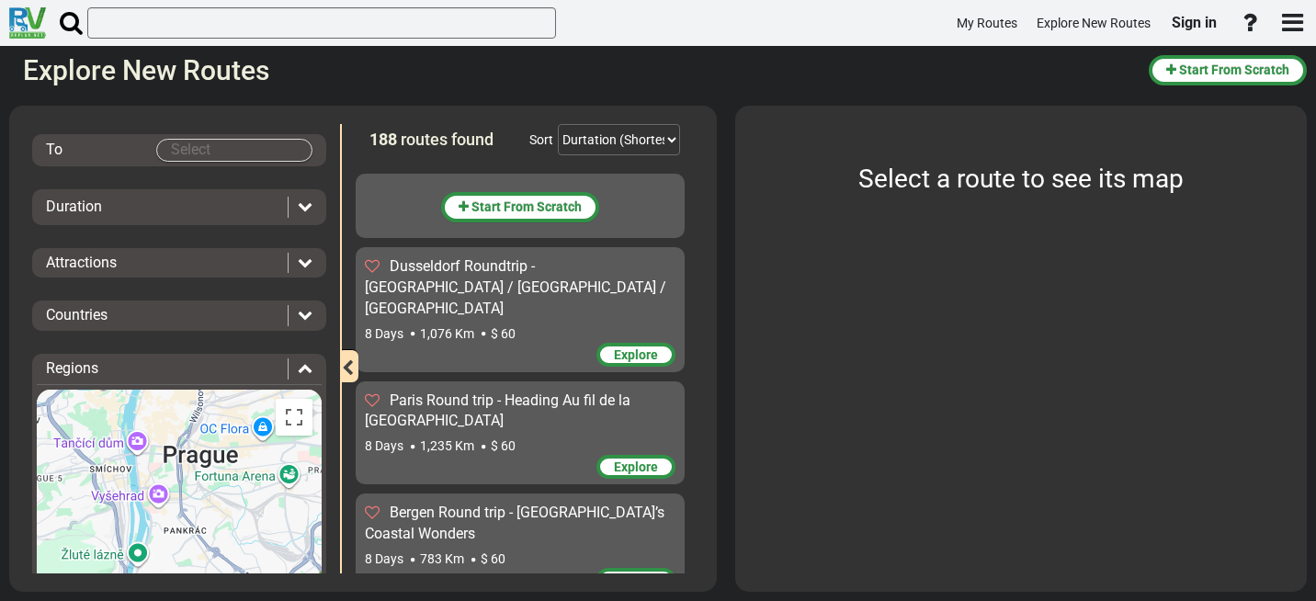
drag, startPoint x: 180, startPoint y: 462, endPoint x: 202, endPoint y: 472, distance: 24.3
click at [202, 472] on div "Central Europe (57) Eastern Europe (31) Great Britain (12) Iceland (5) North Eu…" at bounding box center [179, 528] width 285 height 276
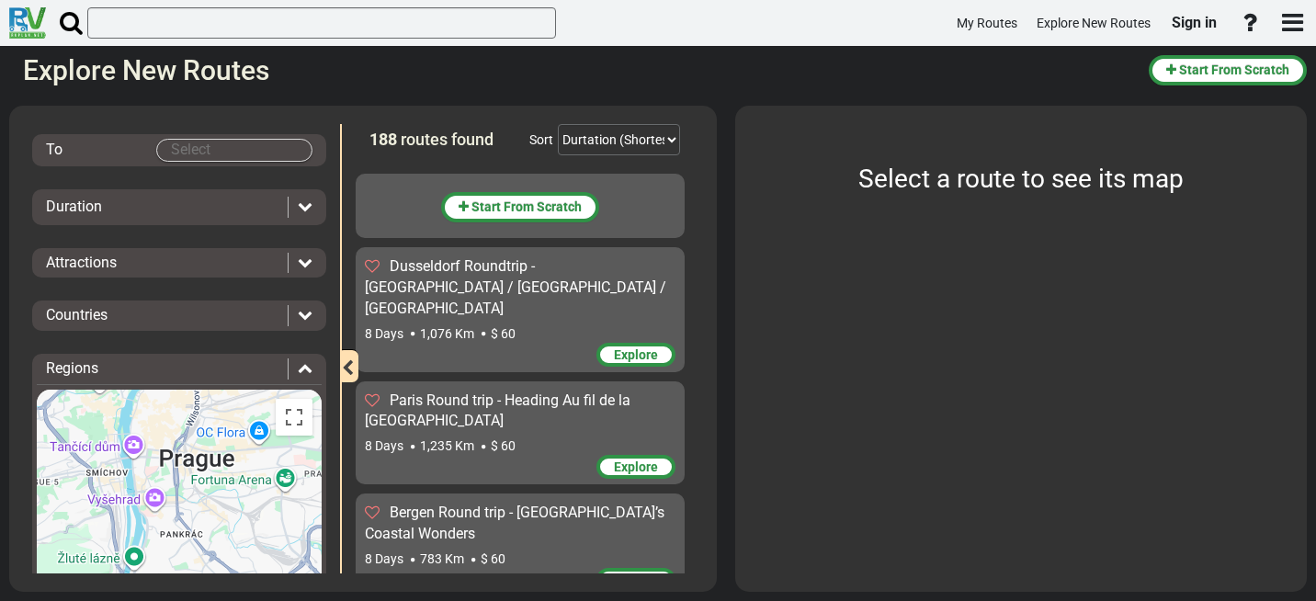
click at [209, 149] on body "My Routes Explore New Routes Sign in ×" at bounding box center [658, 300] width 1316 height 601
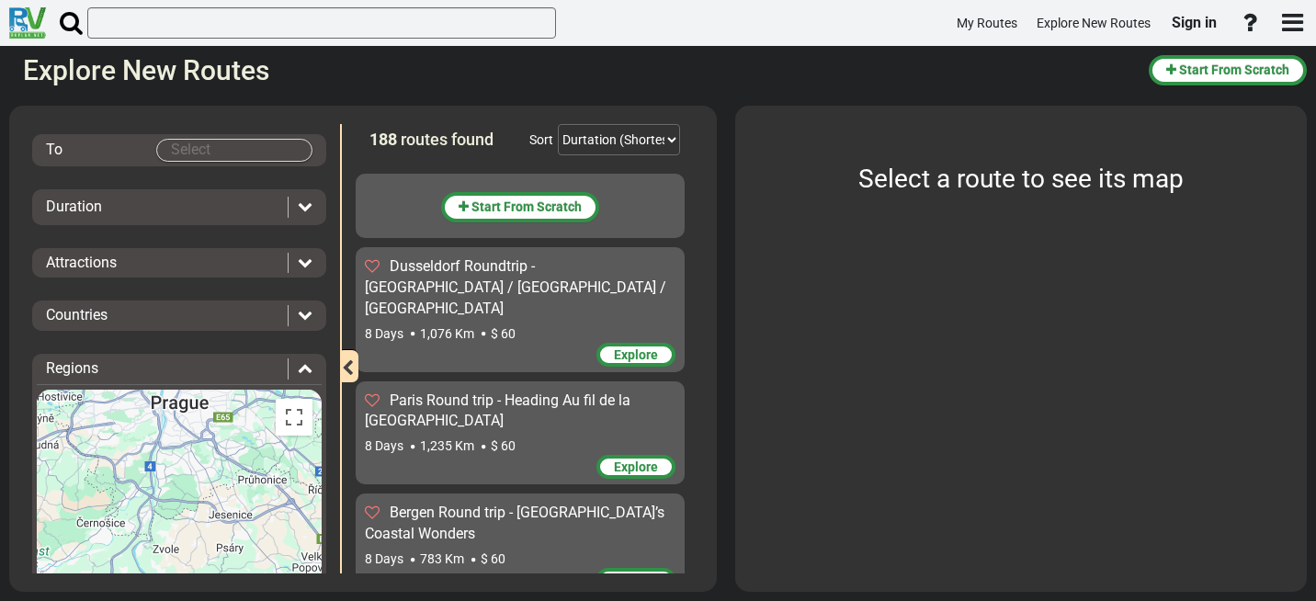
drag, startPoint x: 224, startPoint y: 512, endPoint x: 186, endPoint y: 429, distance: 91.2
click at [188, 423] on div "Central Europe (57) Eastern Europe (31) Great Britain (12) Iceland (5) North Eu…" at bounding box center [179, 528] width 285 height 276
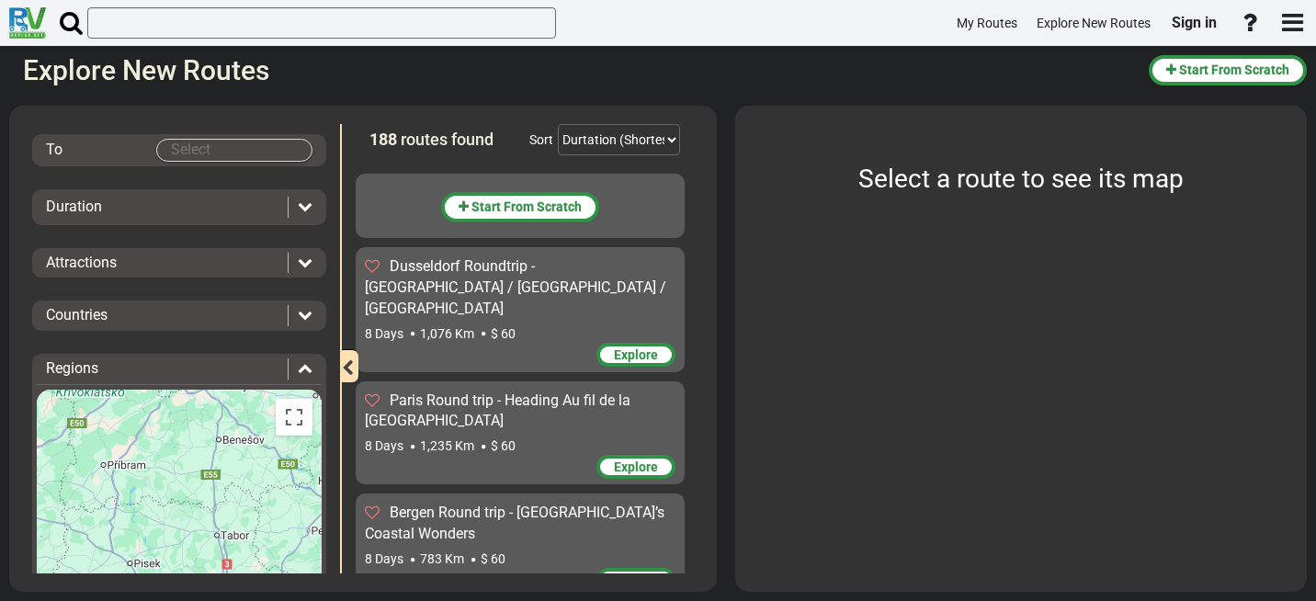
drag, startPoint x: 208, startPoint y: 431, endPoint x: 214, endPoint y: 405, distance: 26.5
click at [214, 405] on div "Central Europe (57) Eastern Europe (31) Great Britain (12) Iceland (5) North Eu…" at bounding box center [179, 528] width 285 height 276
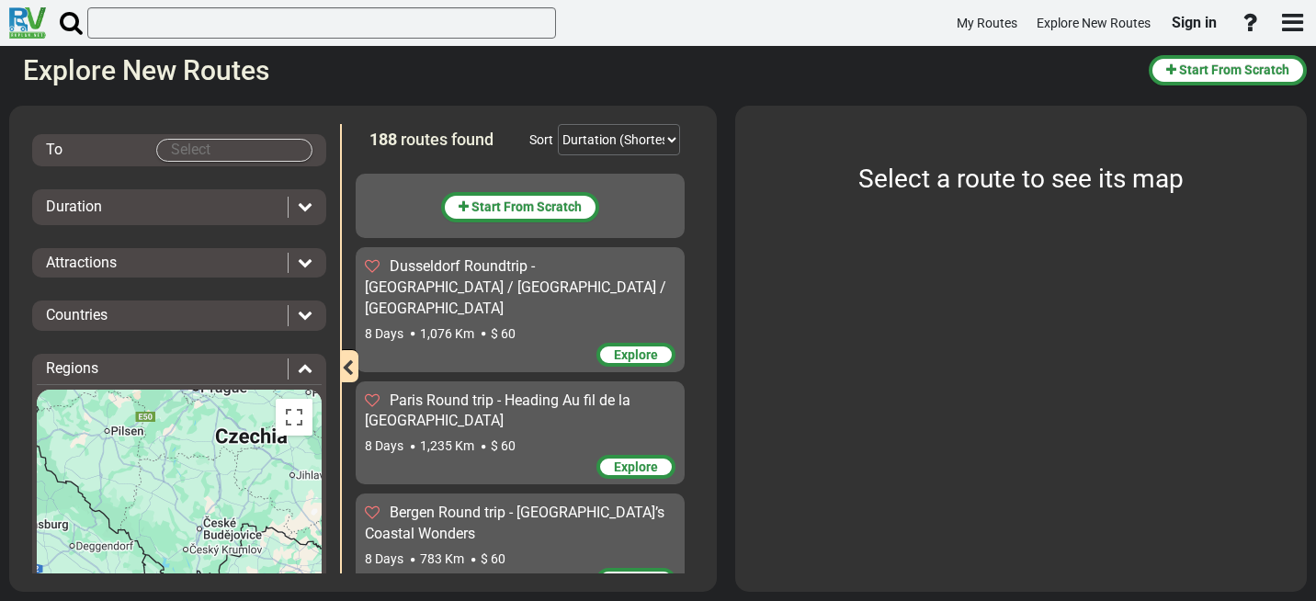
drag, startPoint x: 218, startPoint y: 492, endPoint x: 203, endPoint y: 447, distance: 46.5
click at [206, 450] on div "Central Europe (57) Eastern Europe (31) Great Britain (12) Iceland (5) North Eu…" at bounding box center [179, 528] width 285 height 276
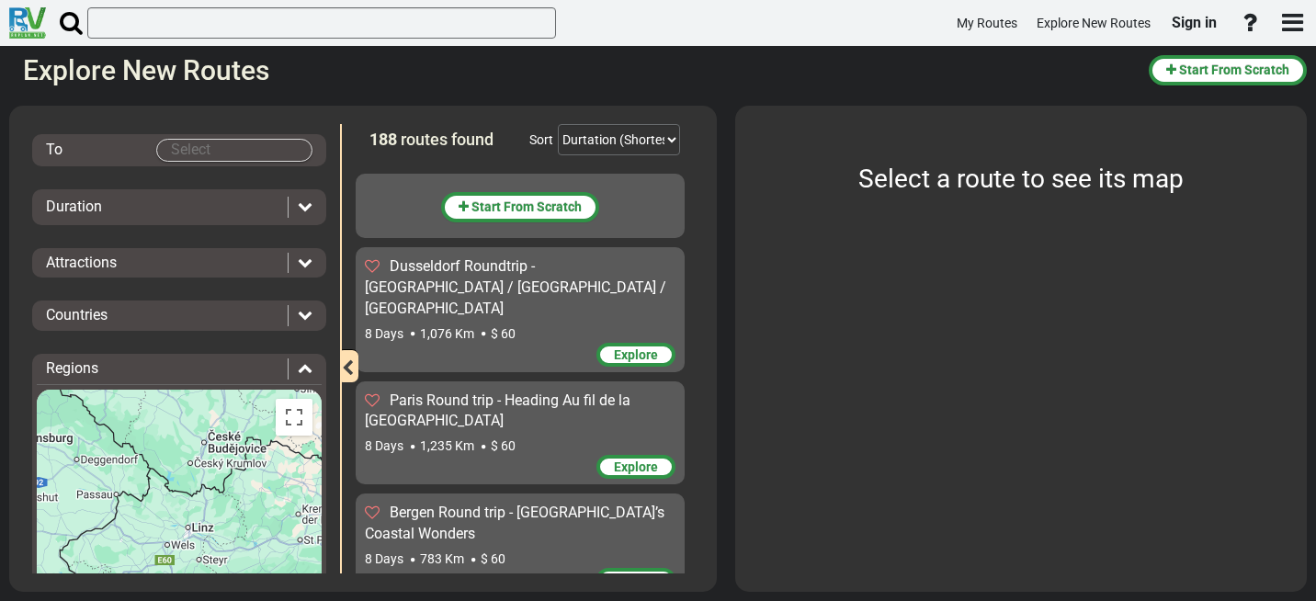
drag, startPoint x: 227, startPoint y: 471, endPoint x: 244, endPoint y: 469, distance: 17.6
click at [266, 467] on div "Central Europe (57) Eastern Europe (31) Great Britain (12) Iceland (5) North Eu…" at bounding box center [179, 528] width 285 height 276
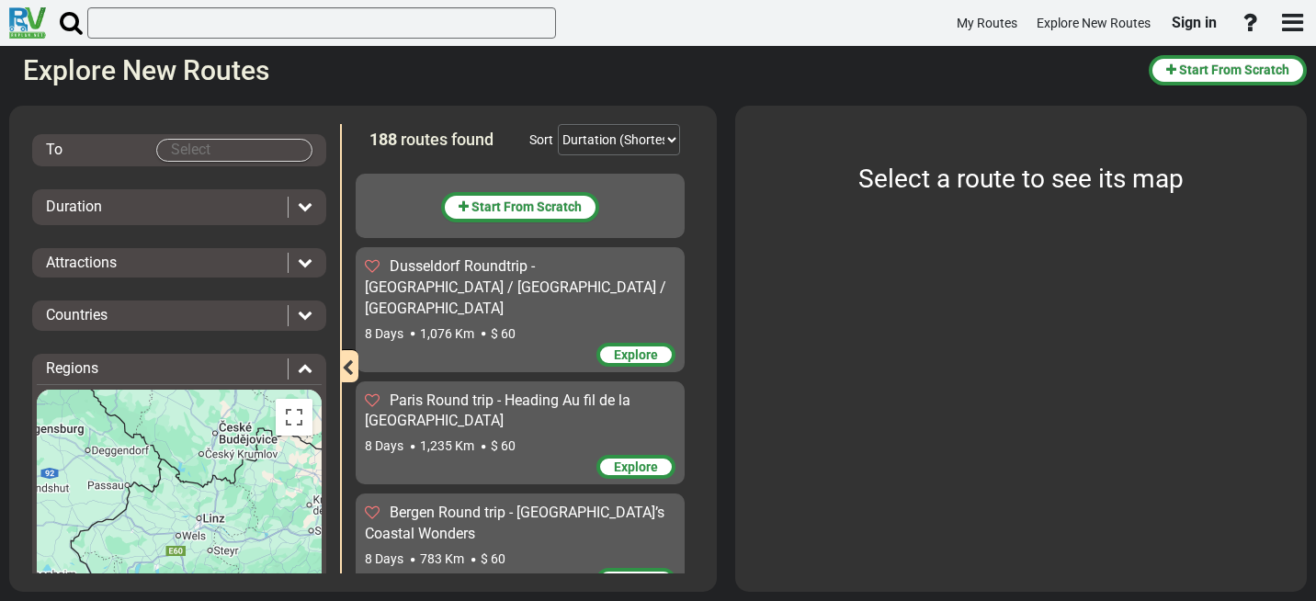
drag, startPoint x: 182, startPoint y: 477, endPoint x: 269, endPoint y: 466, distance: 88.0
click at [269, 465] on div "Central Europe (57) Eastern Europe (31) Great Britain (12) Iceland (5) North Eu…" at bounding box center [179, 528] width 285 height 276
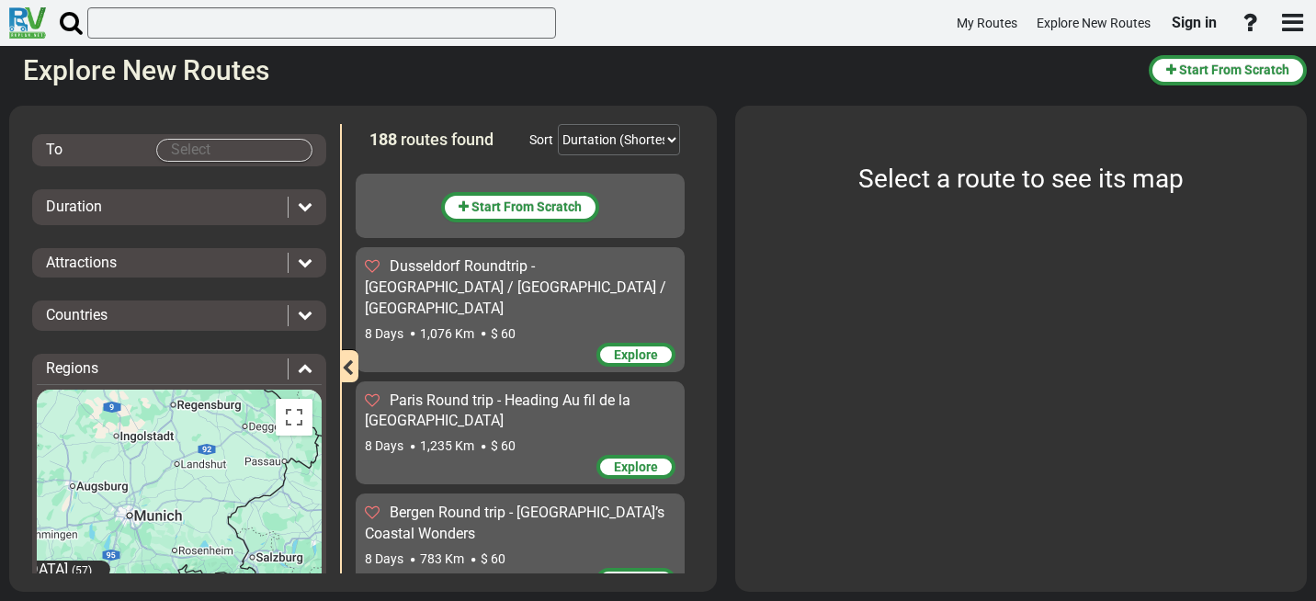
drag, startPoint x: 221, startPoint y: 473, endPoint x: 119, endPoint y: 471, distance: 102.9
click at [119, 472] on div "Central Europe (57) Eastern Europe (31) Great Britain (12) Iceland (5) North Eu…" at bounding box center [179, 528] width 285 height 276
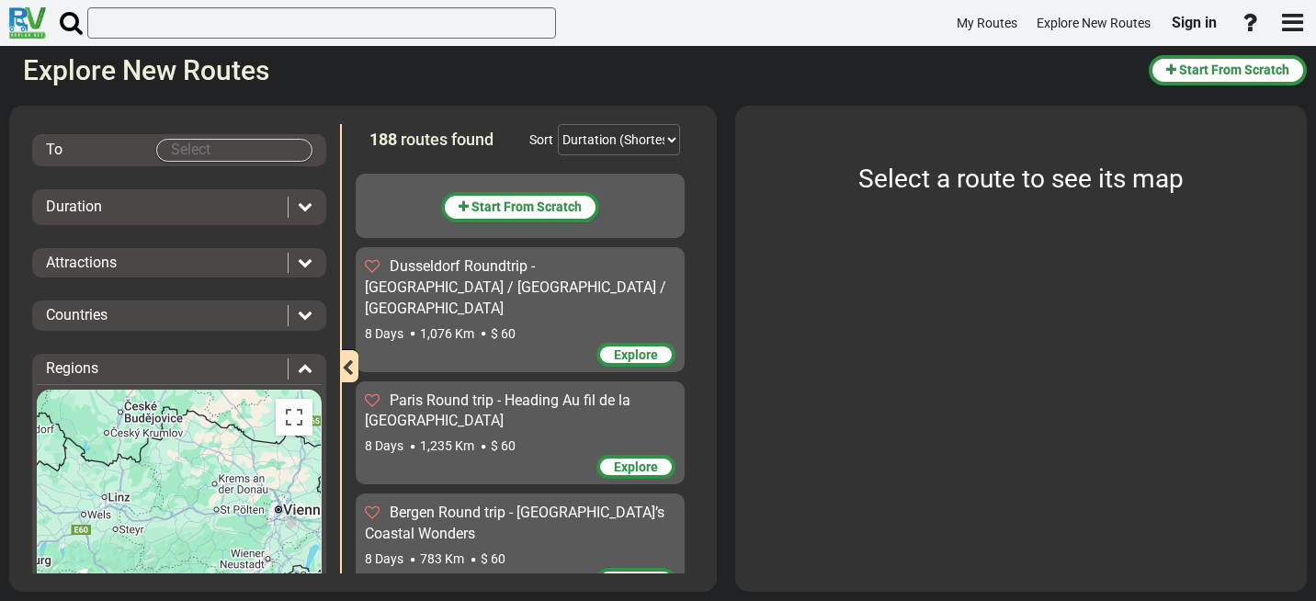
drag, startPoint x: 208, startPoint y: 471, endPoint x: 119, endPoint y: 466, distance: 88.4
click at [120, 464] on div "Central Europe (57) Eastern Europe (31) Great Britain (12) Iceland (5) North Eu…" at bounding box center [179, 528] width 285 height 276
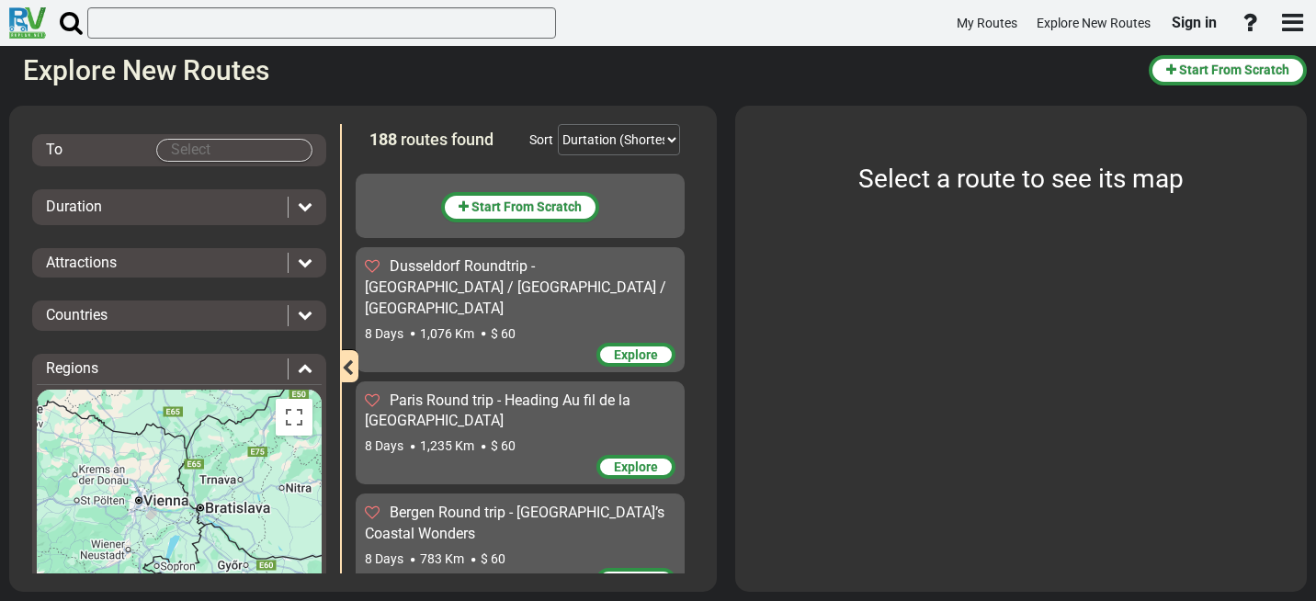
drag, startPoint x: 175, startPoint y: 472, endPoint x: 258, endPoint y: 488, distance: 85.1
click at [277, 486] on div "Central Europe (57) Eastern Europe (31) Great Britain (12) Iceland (5) North Eu…" at bounding box center [179, 528] width 285 height 276
click at [179, 146] on body "My Routes Explore New Routes Sign in ×" at bounding box center [658, 300] width 1316 height 601
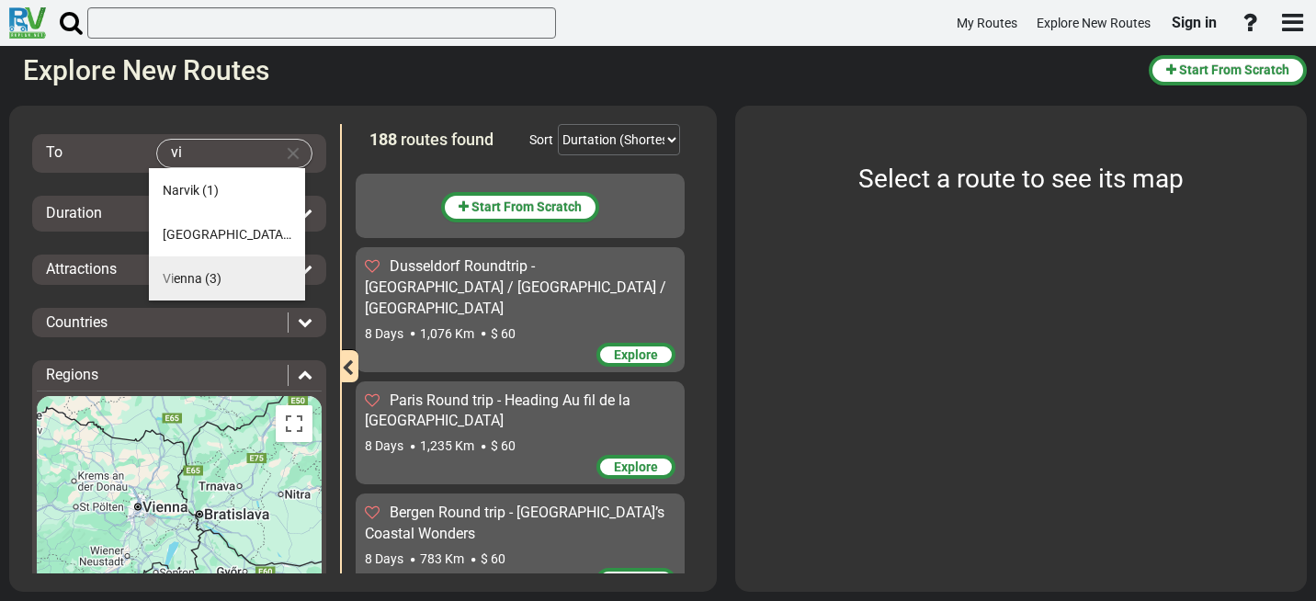
click at [192, 277] on span "Vi enna" at bounding box center [183, 278] width 40 height 15
type input "[GEOGRAPHIC_DATA]"
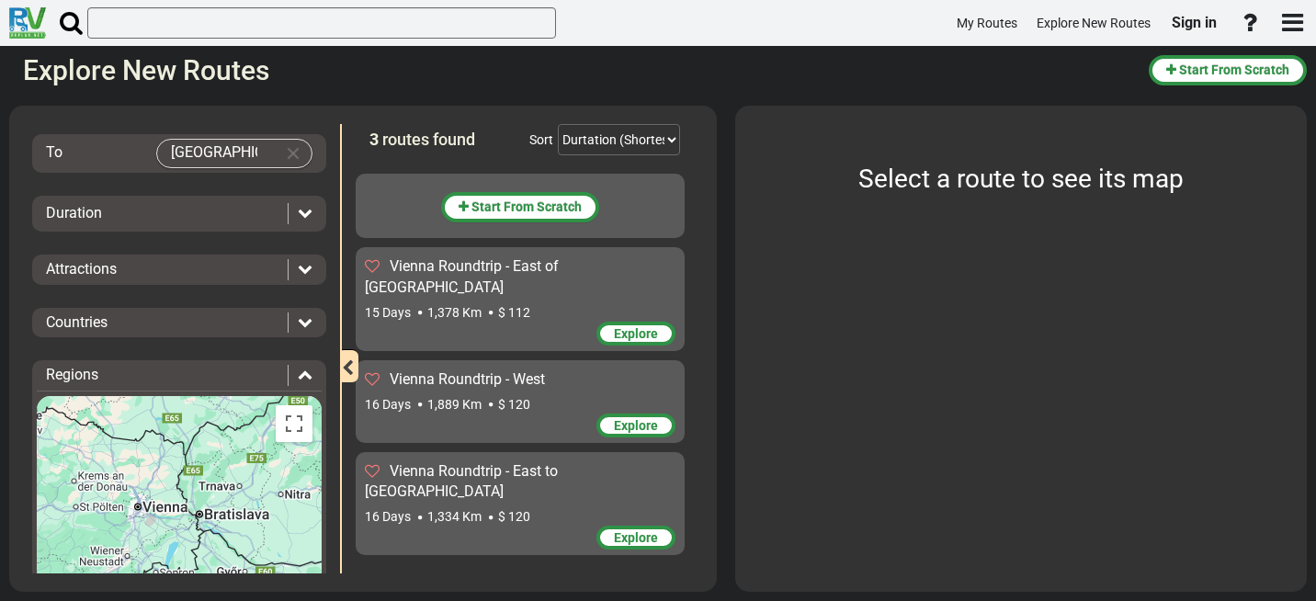
click at [220, 215] on div "Duration" at bounding box center [162, 213] width 232 height 21
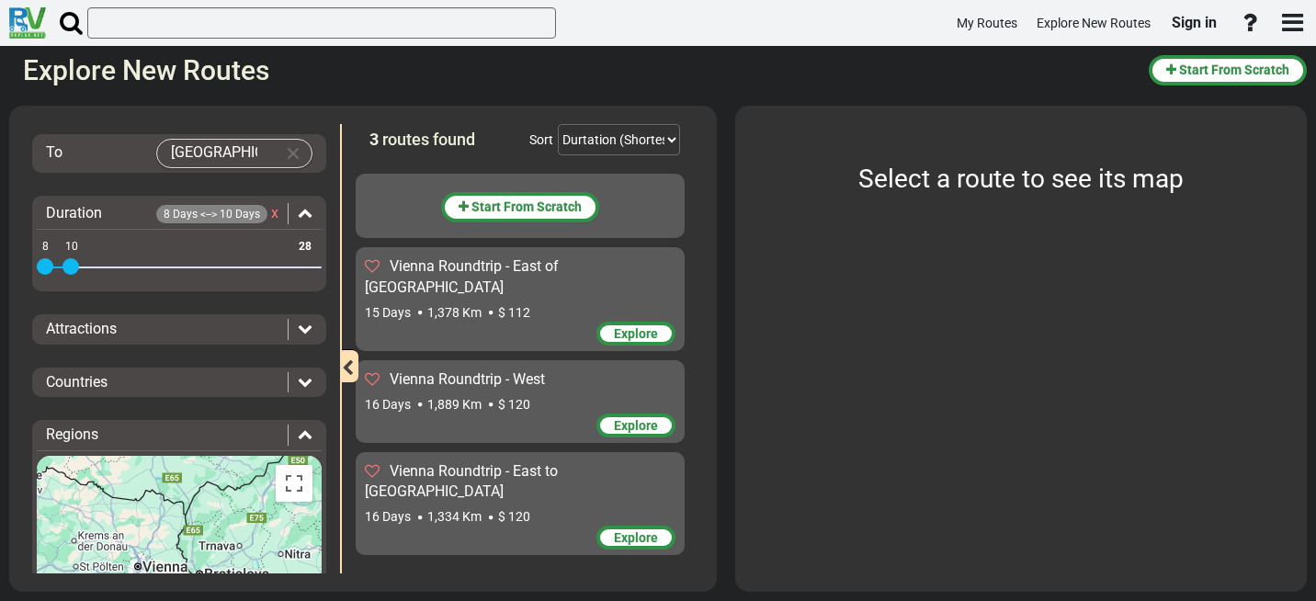
drag, startPoint x: 303, startPoint y: 267, endPoint x: 70, endPoint y: 268, distance: 233.4
click at [70, 268] on span at bounding box center [70, 266] width 17 height 17
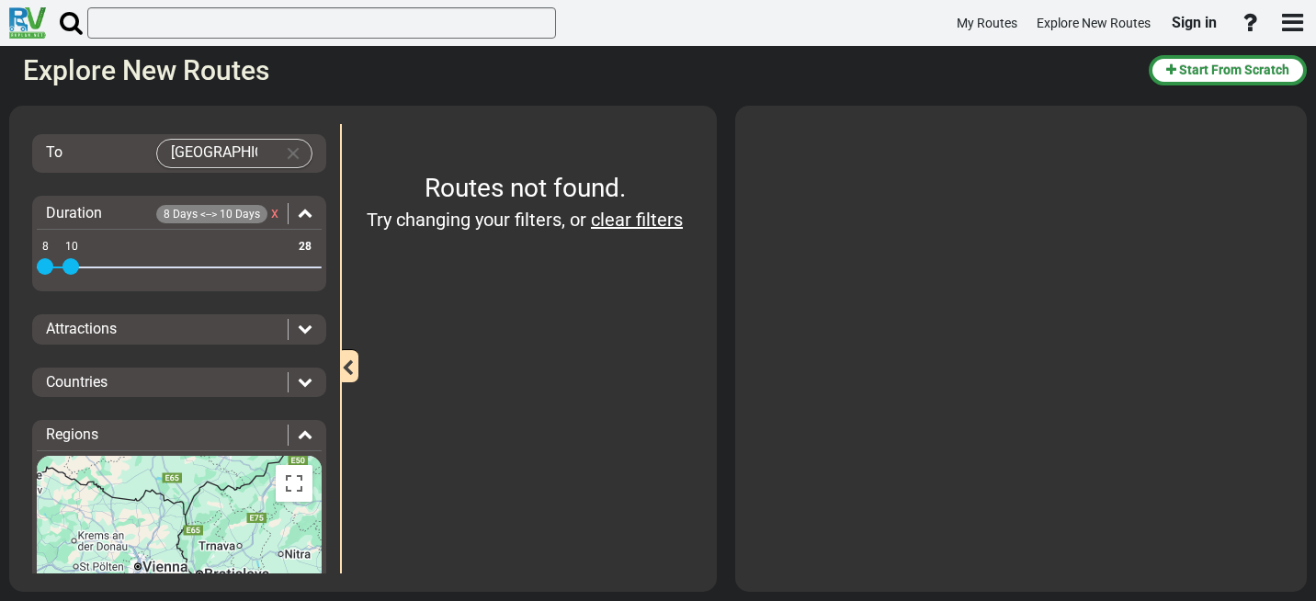
click at [288, 325] on div at bounding box center [300, 329] width 25 height 21
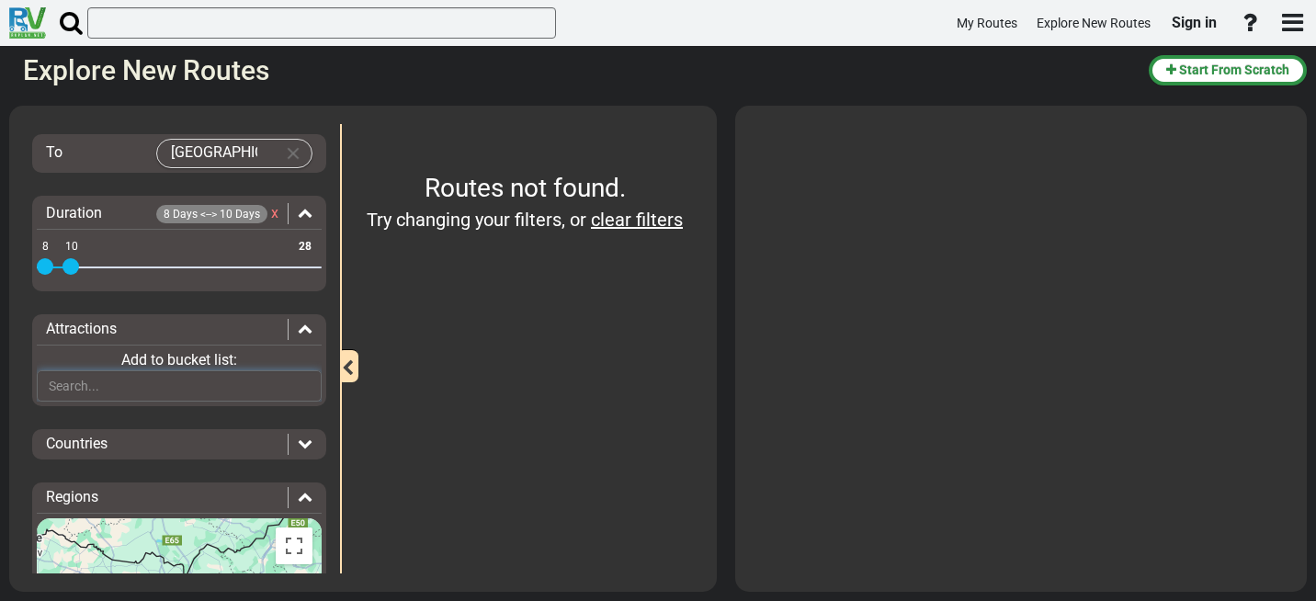
click at [173, 384] on input "text" at bounding box center [179, 385] width 285 height 31
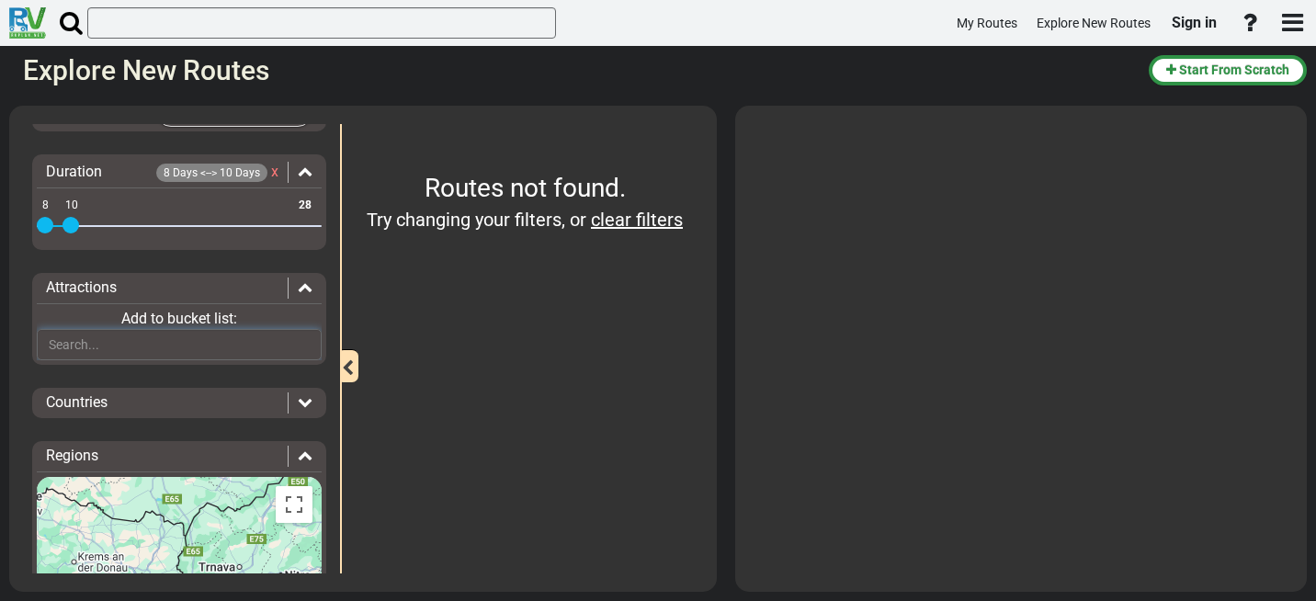
scroll to position [210, 0]
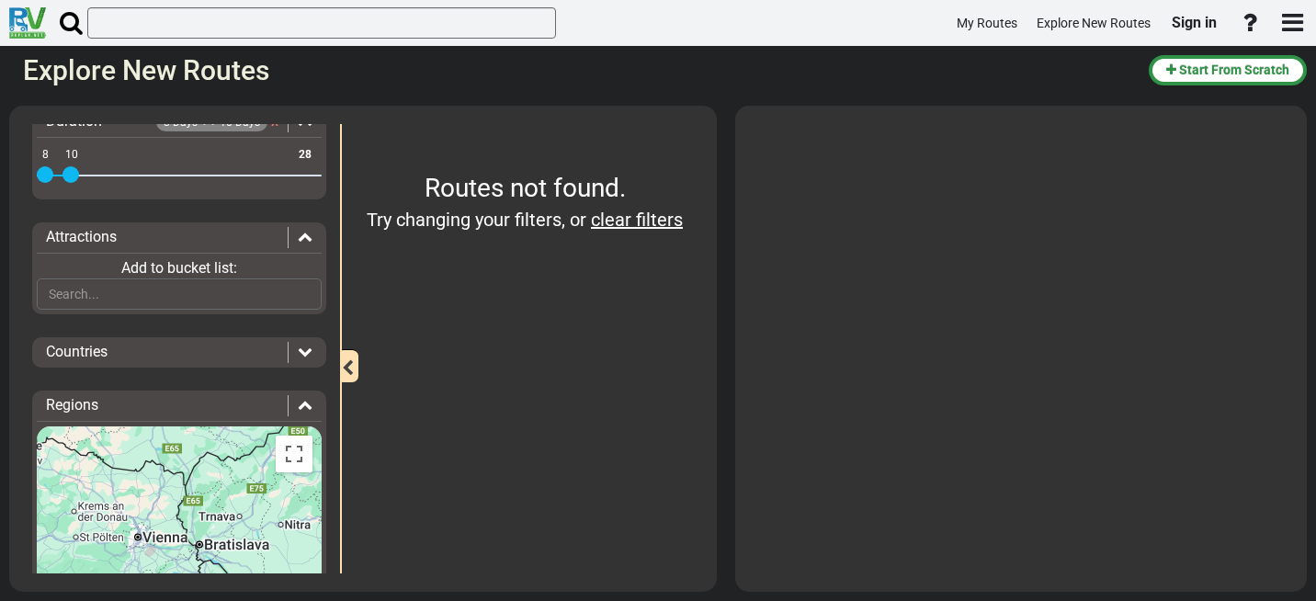
click at [299, 351] on icon at bounding box center [305, 351] width 15 height 15
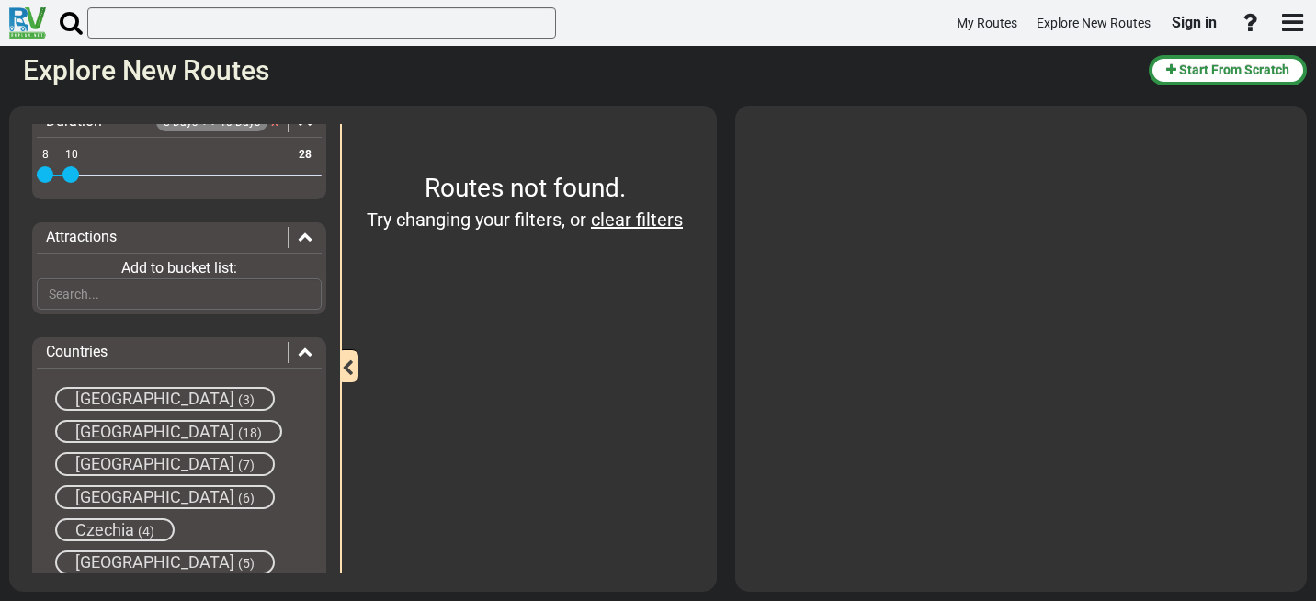
scroll to position [302, 0]
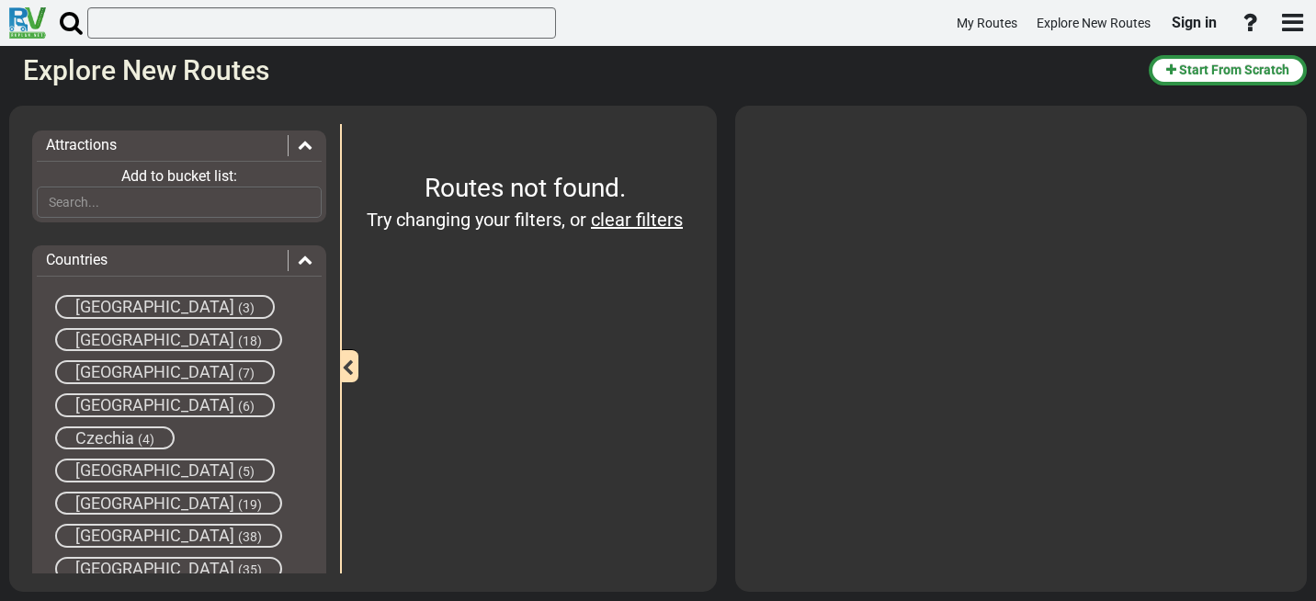
click at [131, 436] on span "Czechia" at bounding box center [104, 437] width 59 height 19
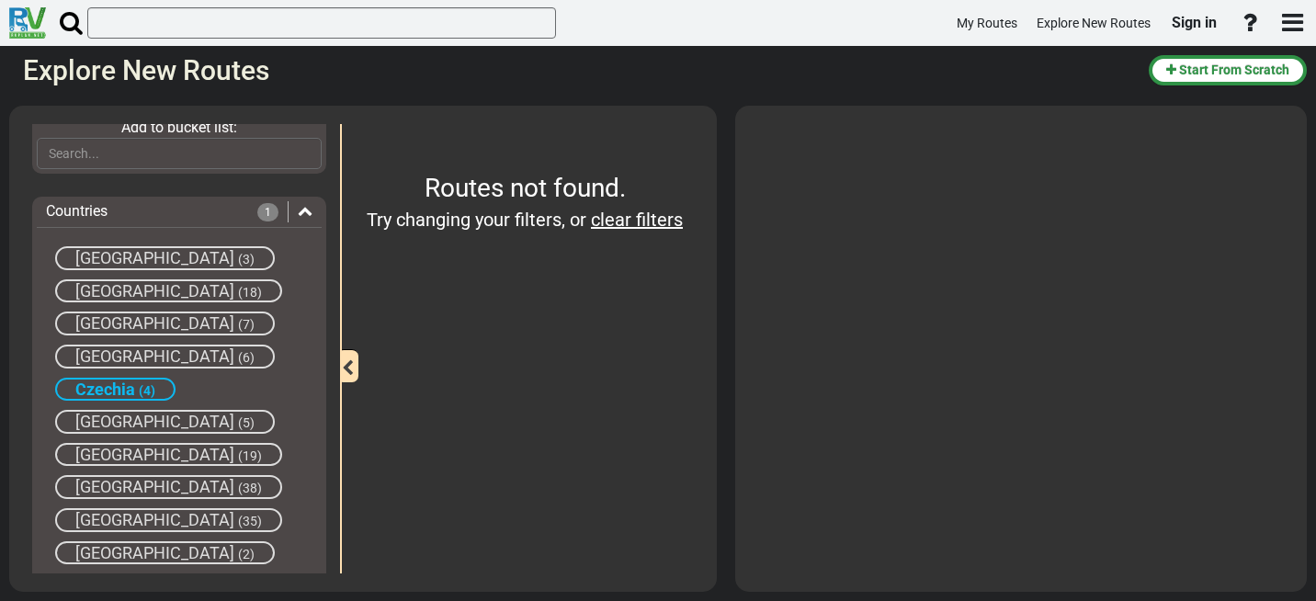
scroll to position [394, 0]
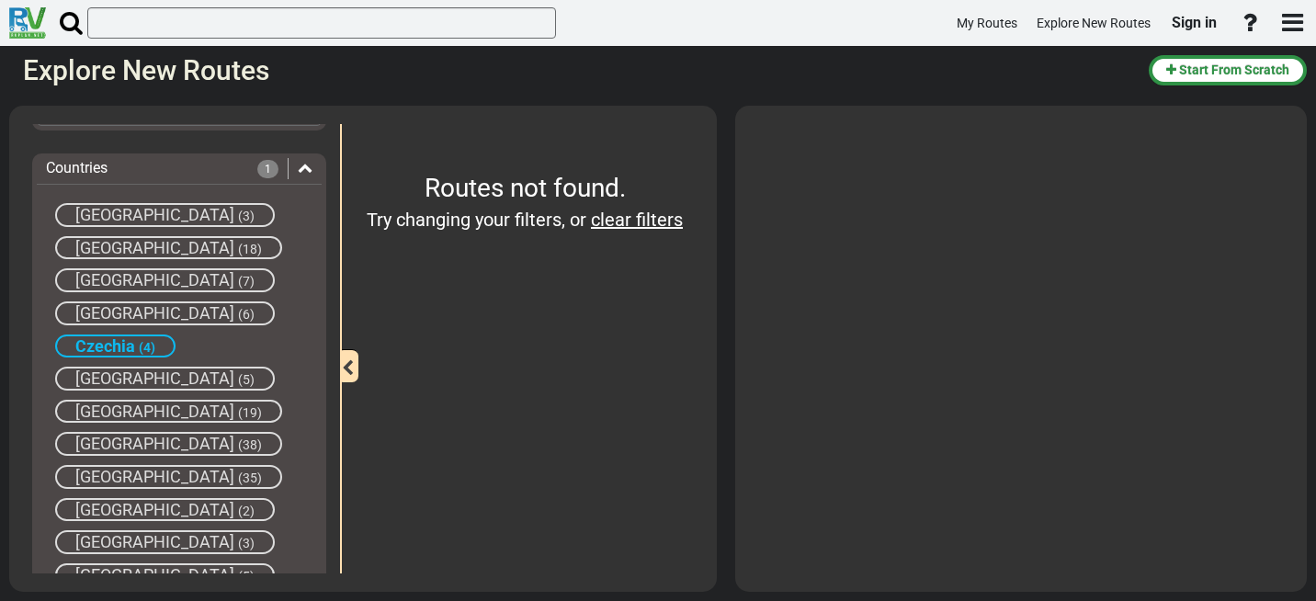
click at [298, 169] on icon at bounding box center [305, 167] width 15 height 15
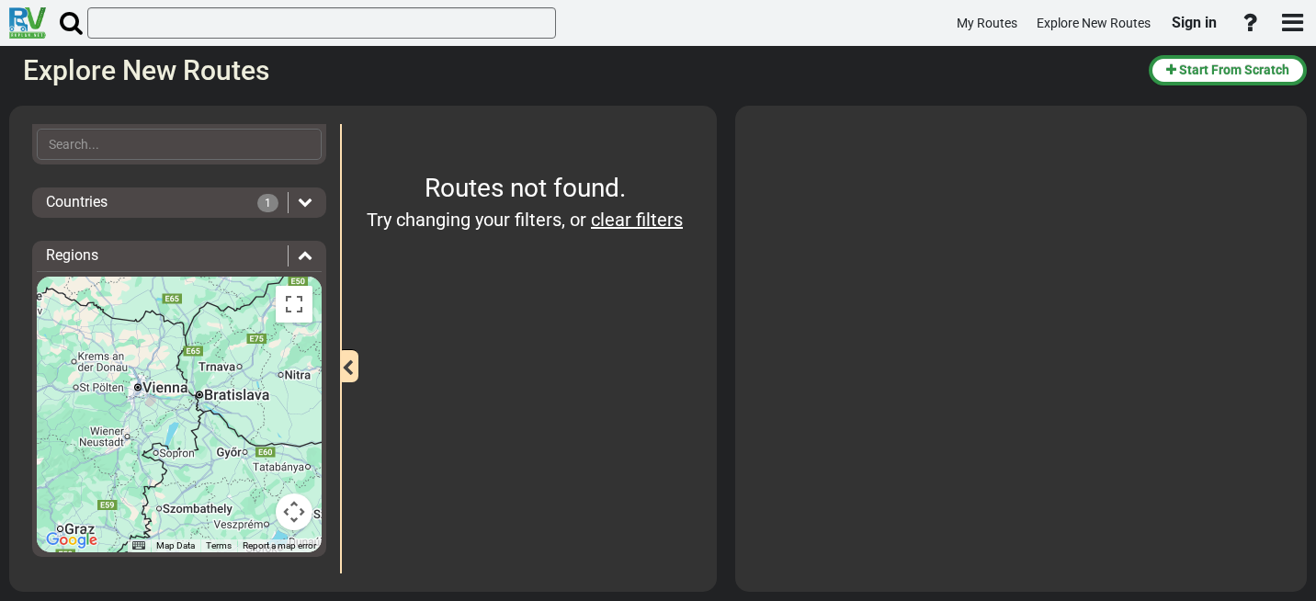
scroll to position [360, 0]
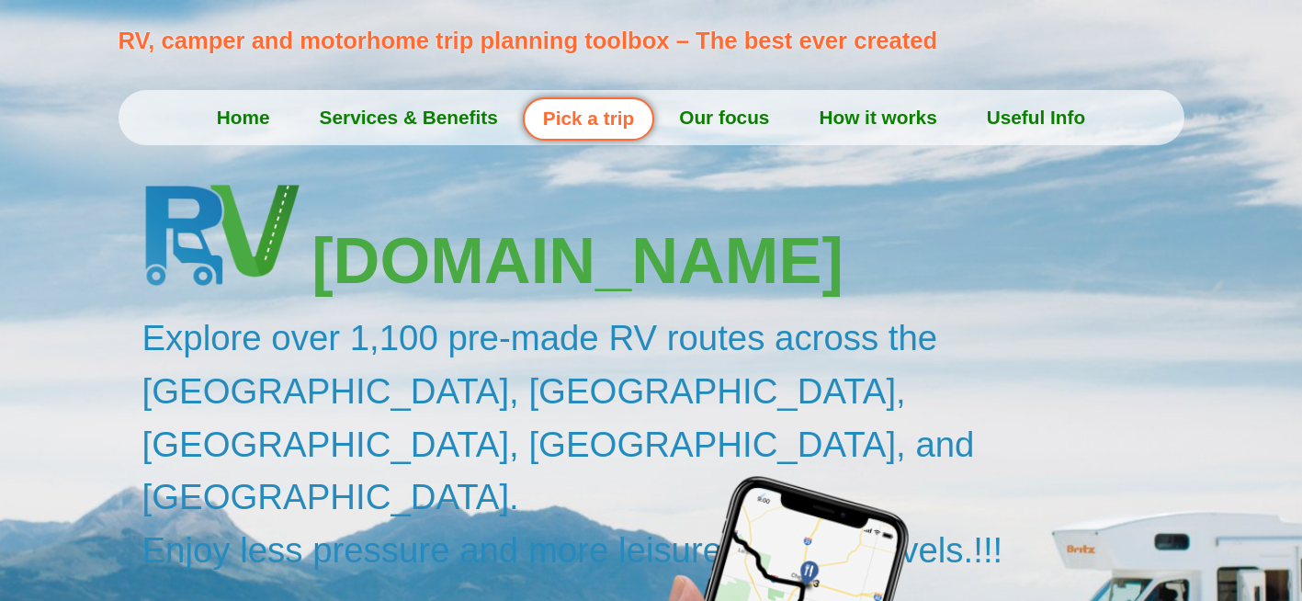
scroll to position [92, 0]
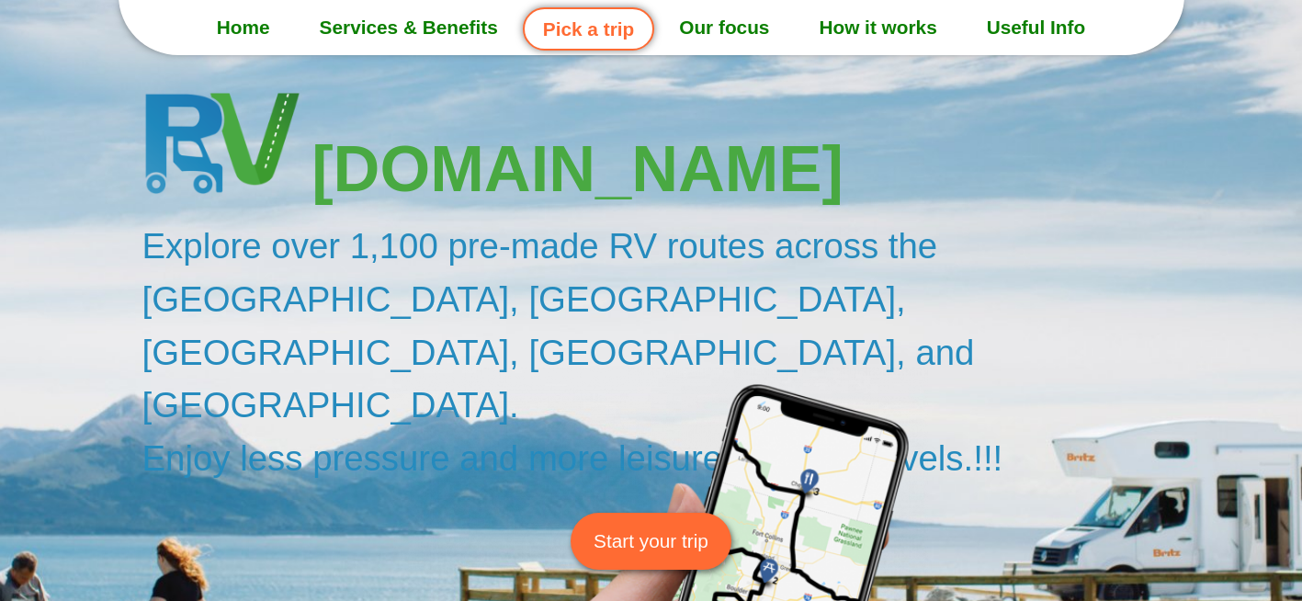
click at [655, 526] on span "Start your trip" at bounding box center [650, 540] width 115 height 28
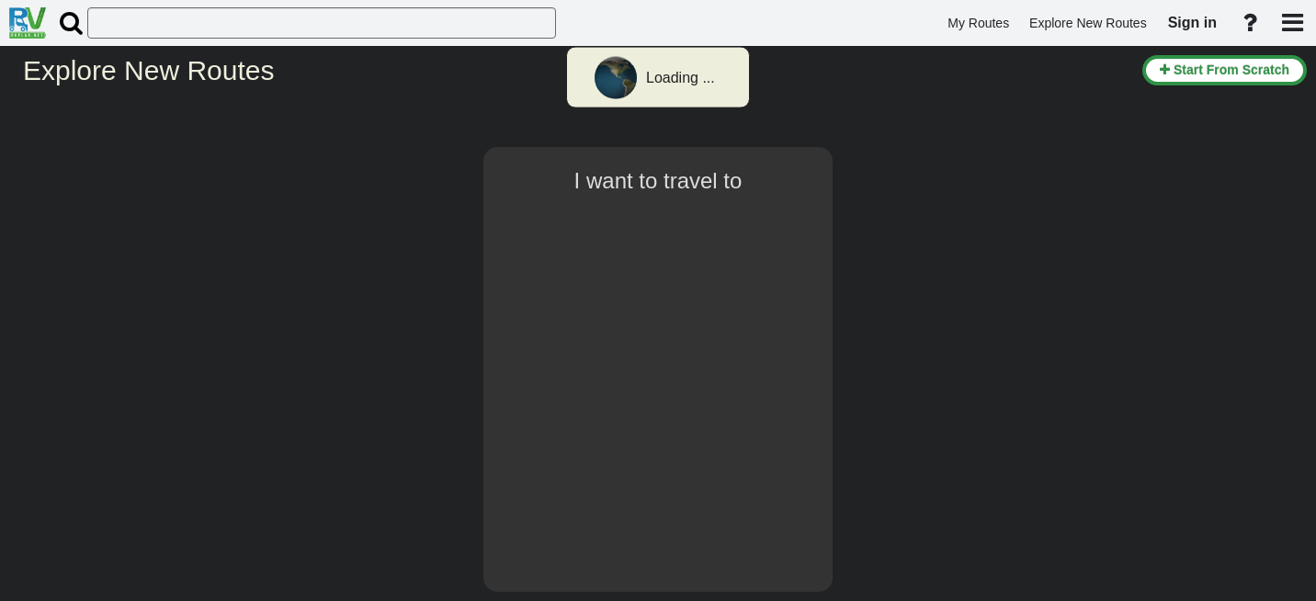
type input "[GEOGRAPHIC_DATA]"
select select "number:1"
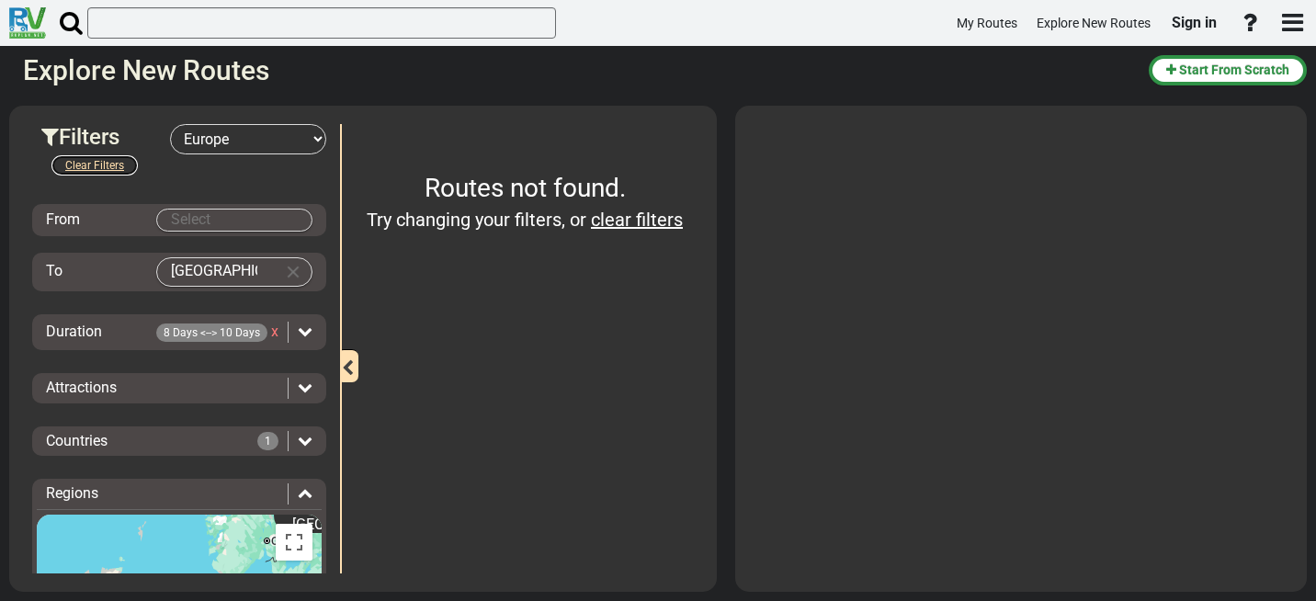
click at [108, 165] on button "Clear Filters" at bounding box center [95, 165] width 88 height 22
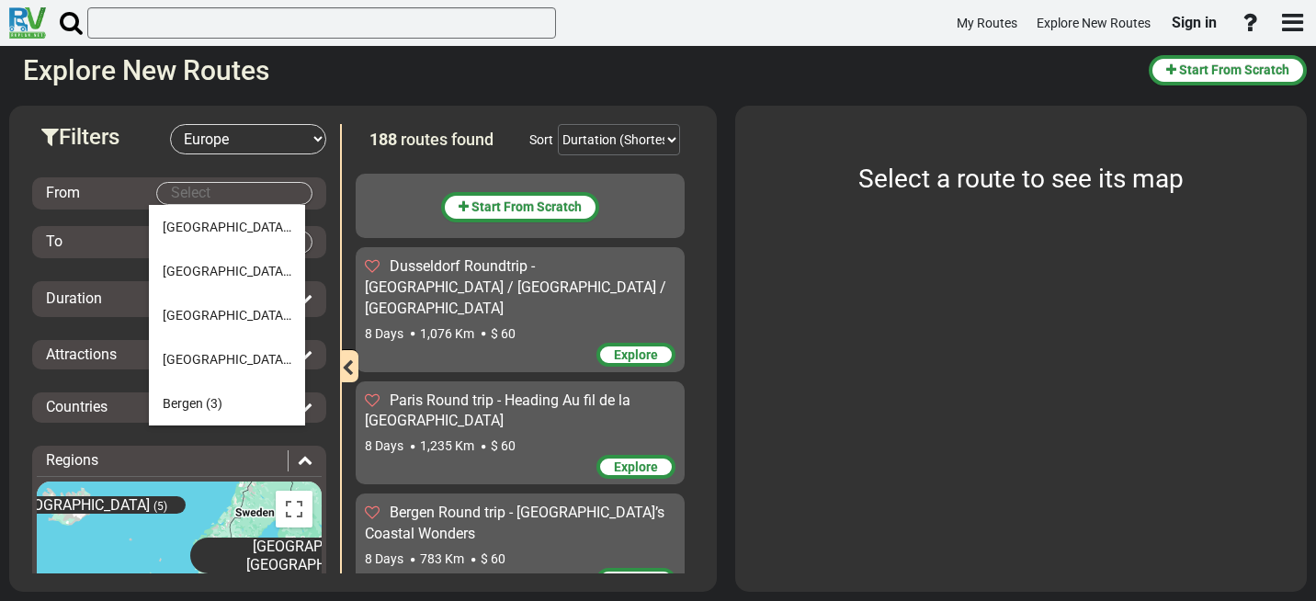
click at [171, 196] on body "My Routes Explore New Routes Sign in ×" at bounding box center [658, 300] width 1316 height 601
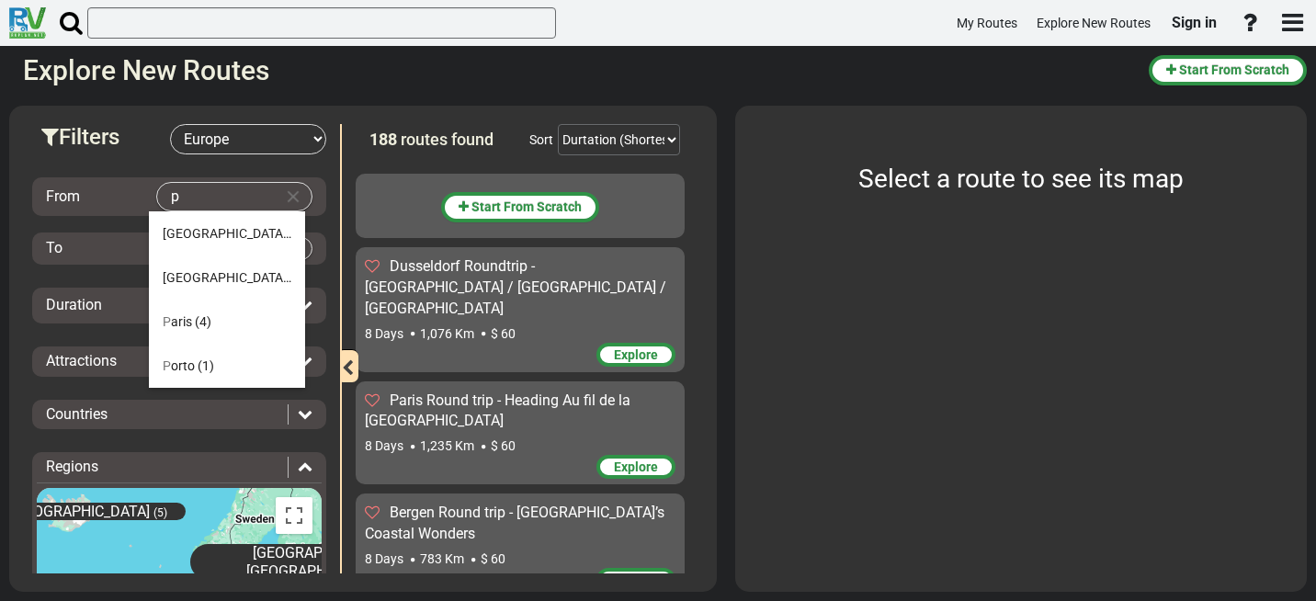
type input "pr"
